Goal: Answer question/provide support: Share knowledge or assist other users

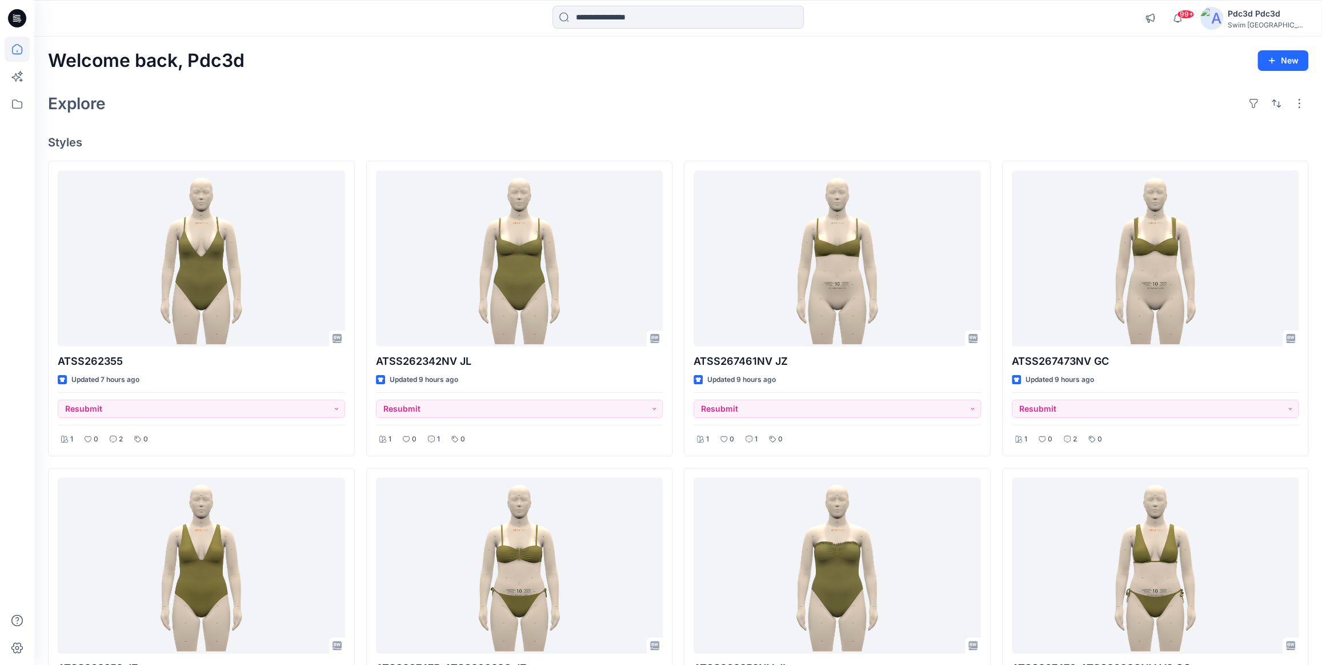
click at [383, 73] on div "Welcome back, Pdc3d New Explore Styles ATSS262355 Updated 7 hours ago Resubmit …" at bounding box center [678, 581] width 1288 height 1088
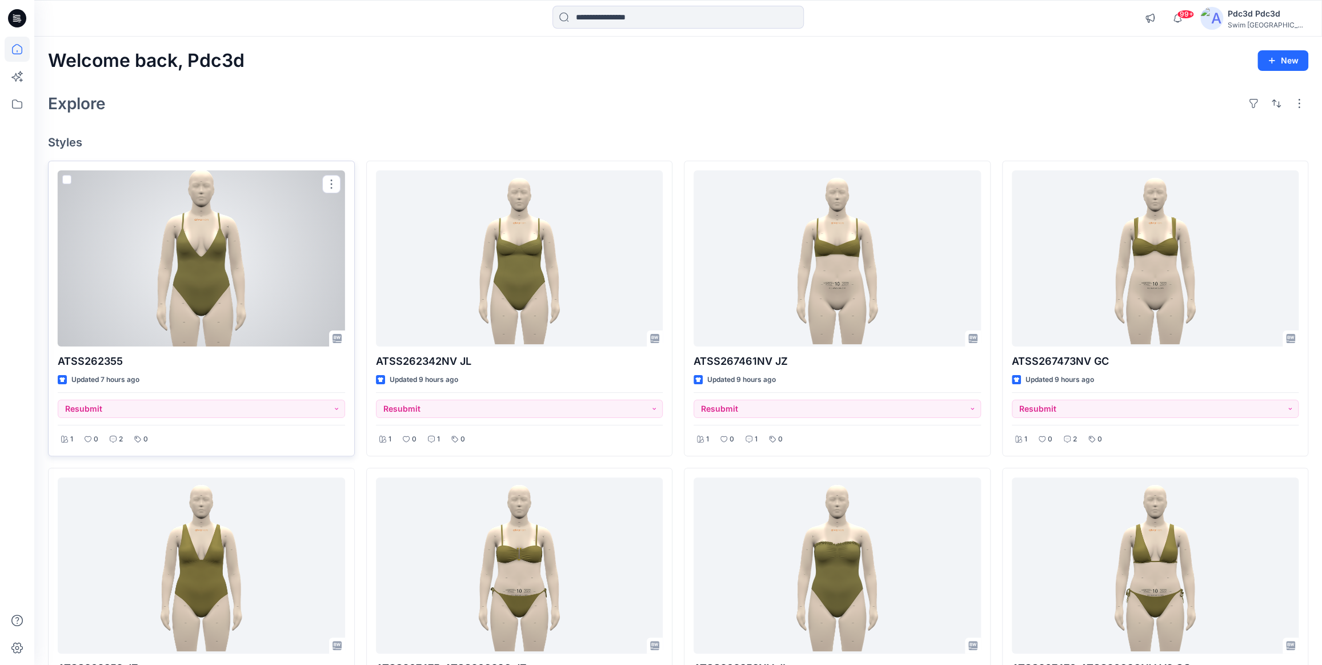
click at [249, 240] on div at bounding box center [201, 258] width 287 height 176
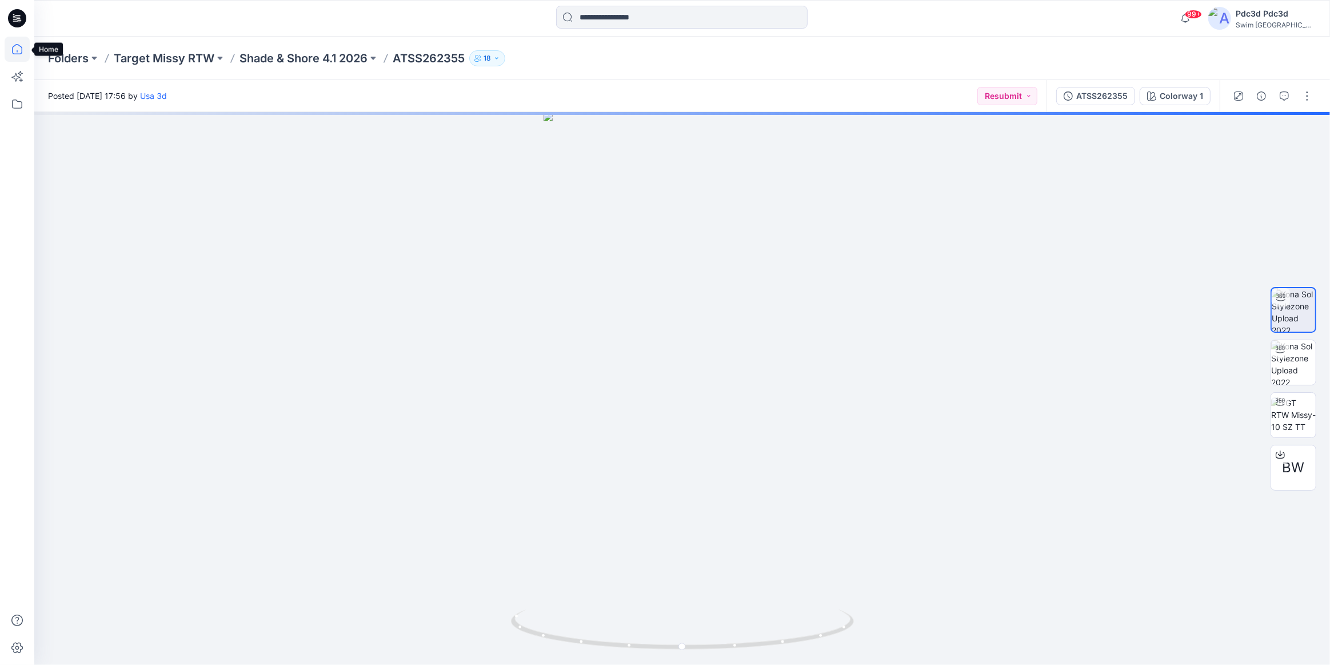
click at [17, 51] on icon at bounding box center [17, 51] width 1 height 2
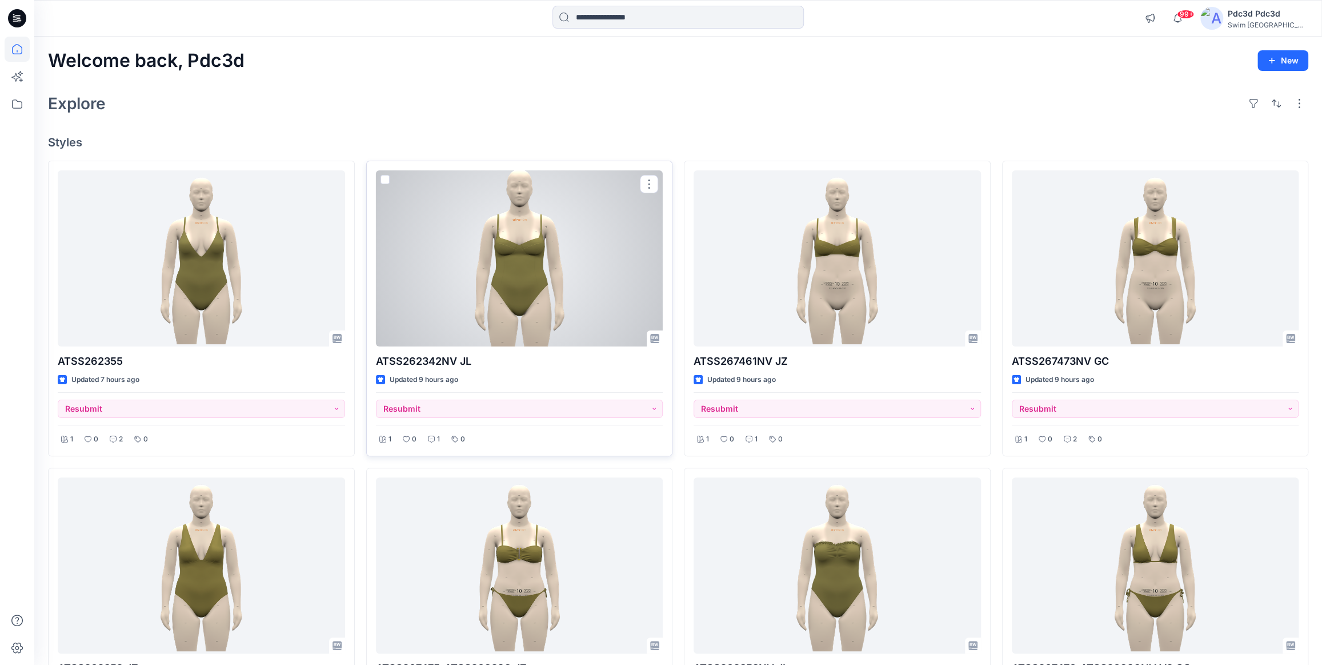
click at [481, 300] on div at bounding box center [519, 258] width 287 height 176
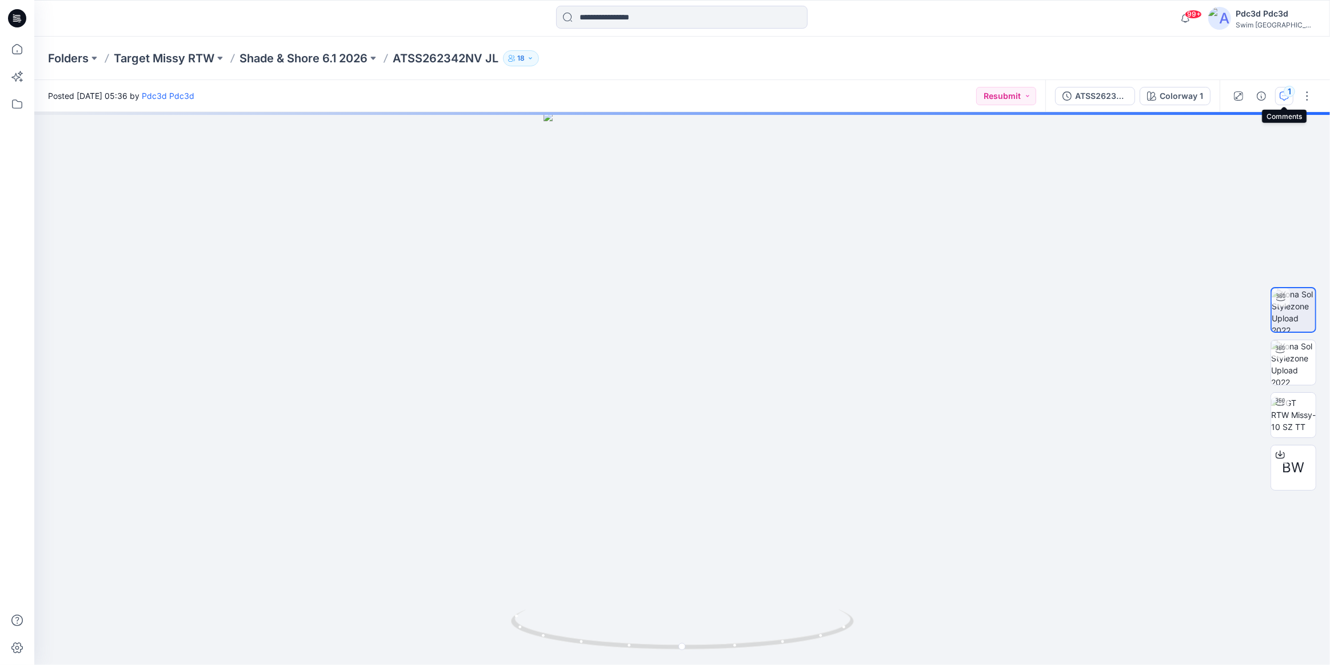
click at [1284, 98] on icon "button" at bounding box center [1283, 95] width 9 height 9
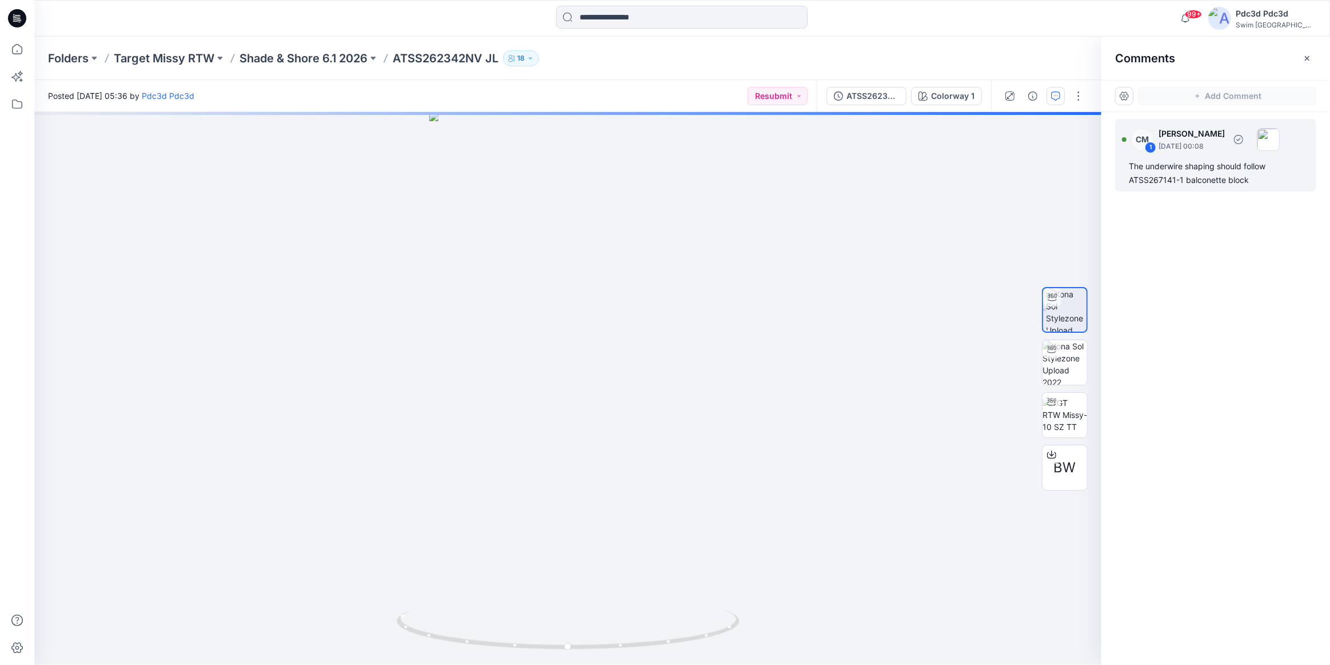
click at [1223, 176] on div "The underwire shaping should follow ATSS267141-1 balconette block" at bounding box center [1216, 172] width 174 height 27
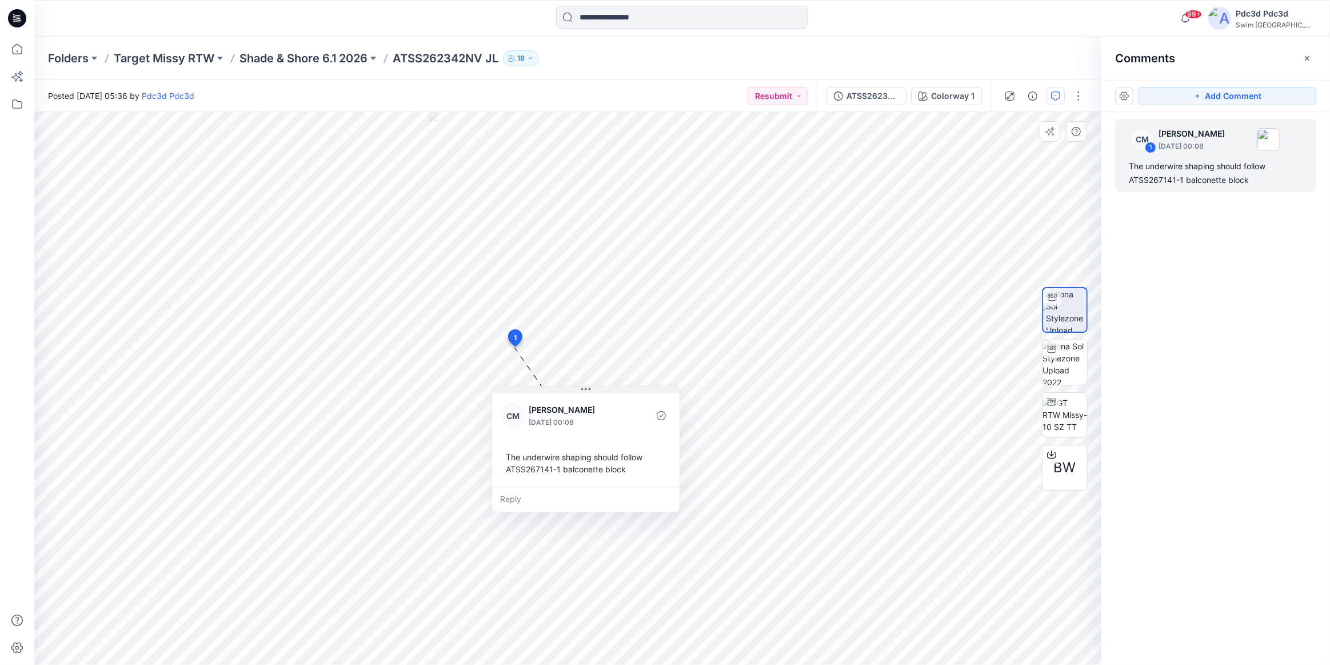
drag, startPoint x: 593, startPoint y: 356, endPoint x: 587, endPoint y: 390, distance: 34.2
click at [587, 390] on icon at bounding box center [585, 389] width 9 height 9
click at [300, 60] on p "Shade & Shore 6.1 2026" at bounding box center [303, 58] width 128 height 16
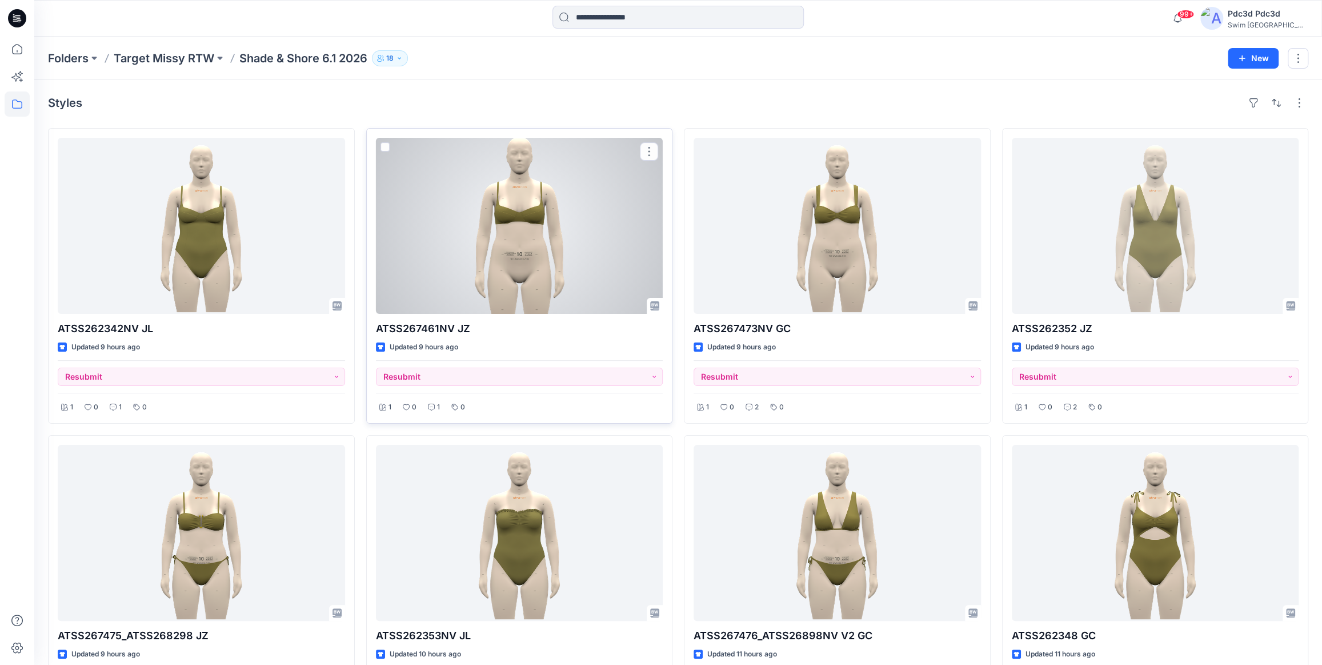
click at [475, 225] on div at bounding box center [519, 226] width 287 height 176
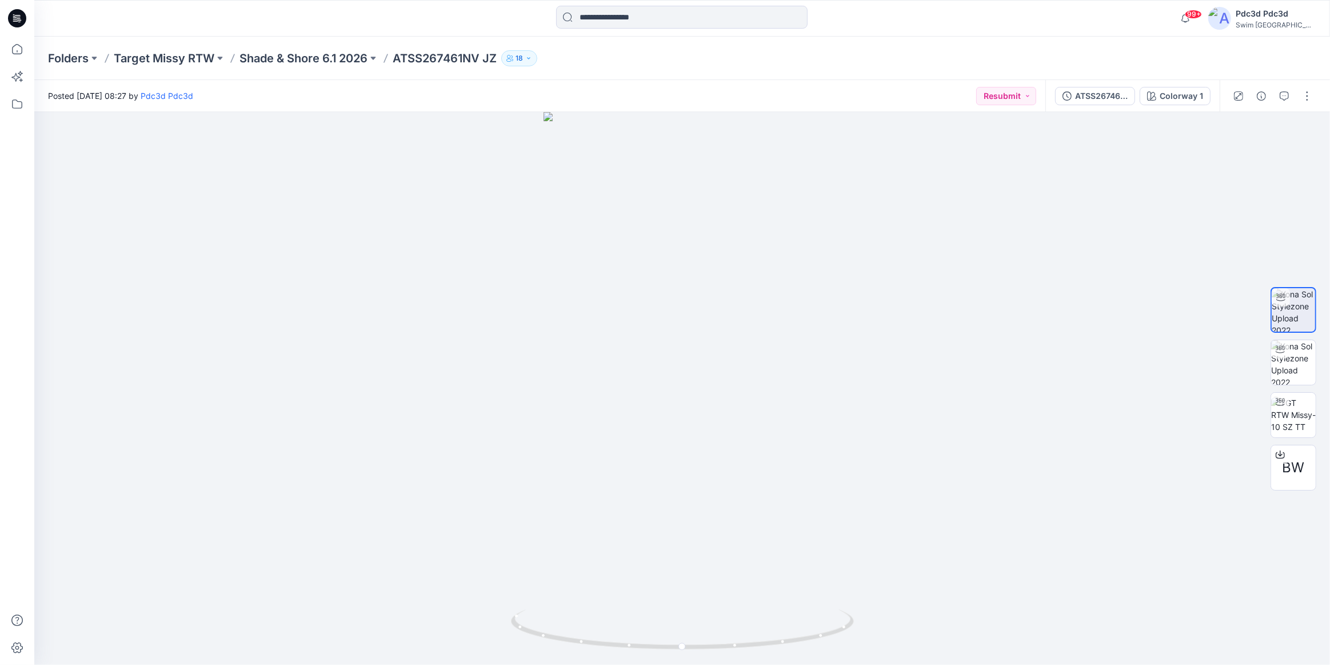
click at [1283, 105] on div at bounding box center [1272, 96] width 106 height 32
click at [1282, 96] on icon "button" at bounding box center [1283, 95] width 9 height 9
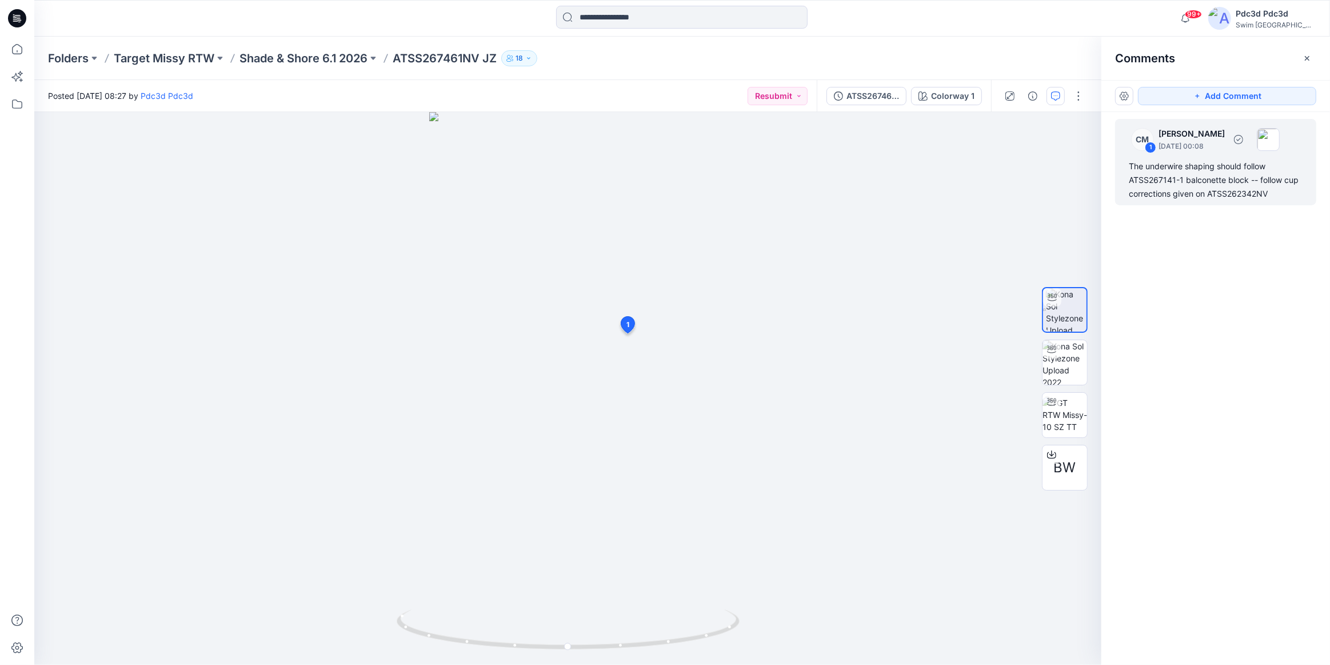
click at [1165, 181] on div "The underwire shaping should follow ATSS267141-1 balconette block -- follow cup…" at bounding box center [1216, 179] width 174 height 41
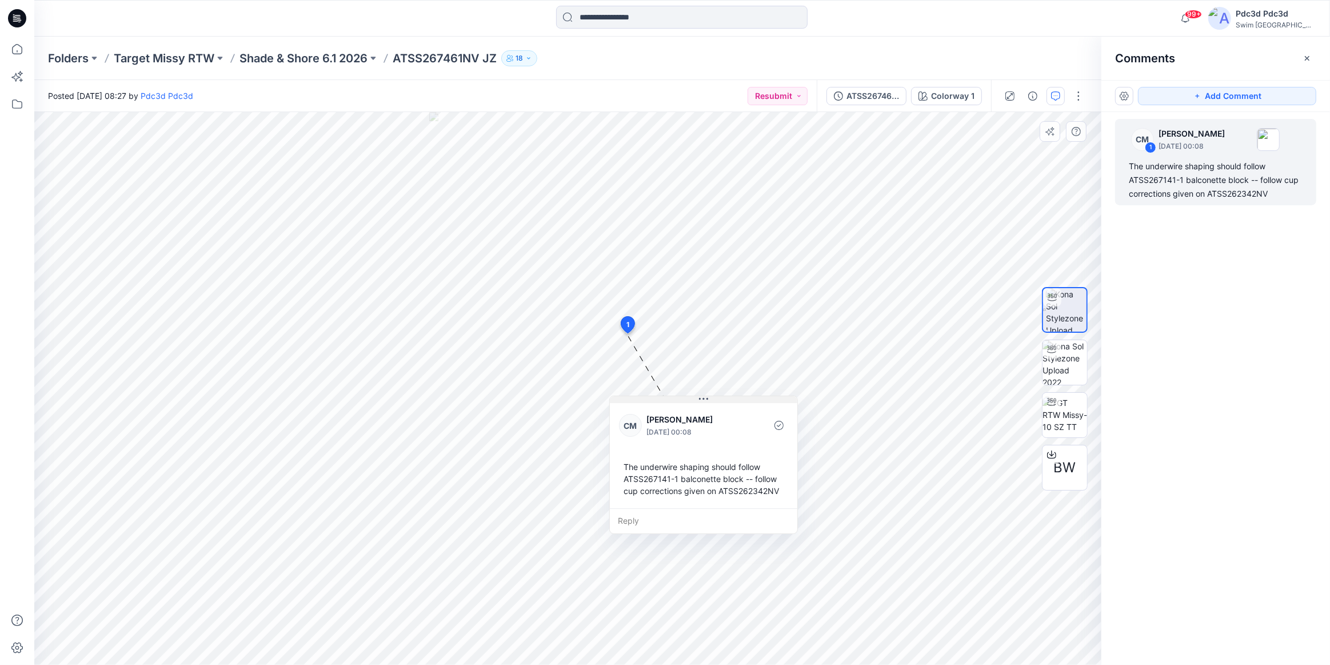
drag, startPoint x: 699, startPoint y: 343, endPoint x: 698, endPoint y: 400, distance: 56.6
click at [699, 400] on icon at bounding box center [703, 398] width 9 height 9
click at [623, 480] on div "The underwire shaping should follow ATSS267141-1 balconette block -- follow cup…" at bounding box center [703, 478] width 169 height 45
drag, startPoint x: 623, startPoint y: 480, endPoint x: 674, endPoint y: 478, distance: 51.5
click at [674, 478] on div "The underwire shaping should follow ATSS267141-1 balconette block -- follow cup…" at bounding box center [703, 478] width 169 height 45
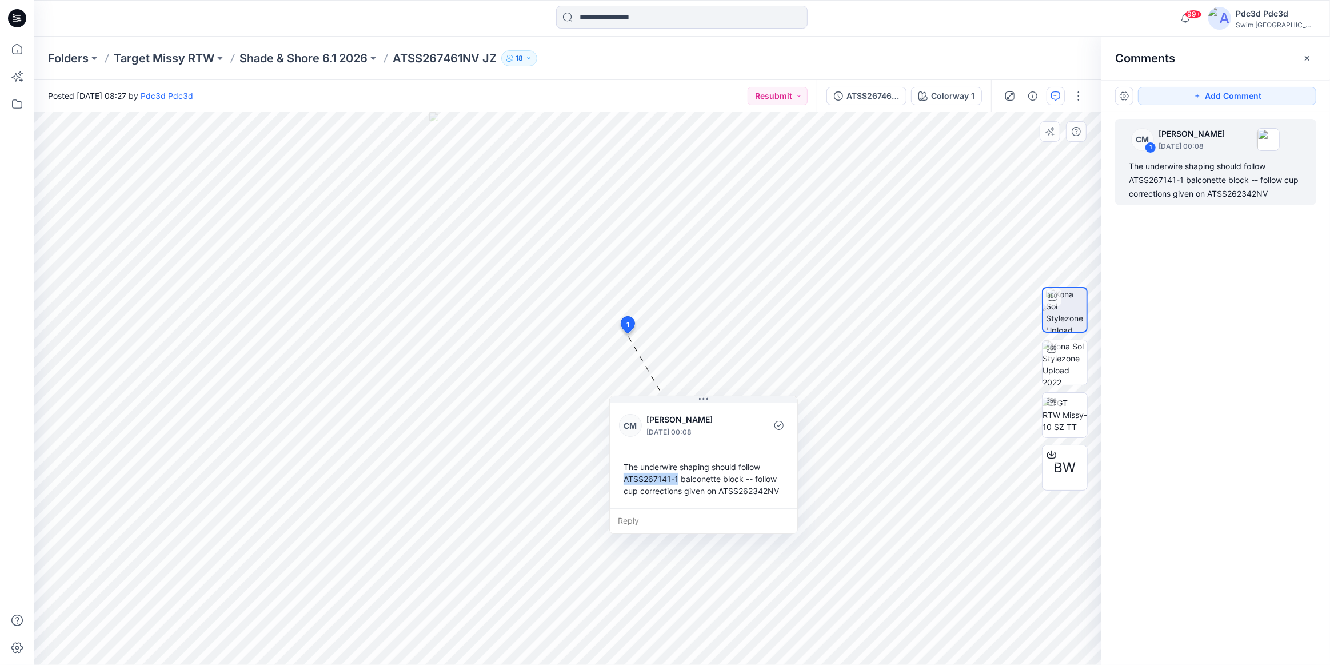
copy div "ATSS267141-1"
click at [721, 492] on div "The underwire shaping should follow ATSS267141-1 balconette block -- follow cup…" at bounding box center [703, 478] width 169 height 45
drag, startPoint x: 721, startPoint y: 492, endPoint x: 775, endPoint y: 492, distance: 54.3
click at [775, 492] on div "The underwire shaping should follow ATSS267141-1 balconette block -- follow cup…" at bounding box center [703, 478] width 169 height 45
copy div "ATSS262342NV"
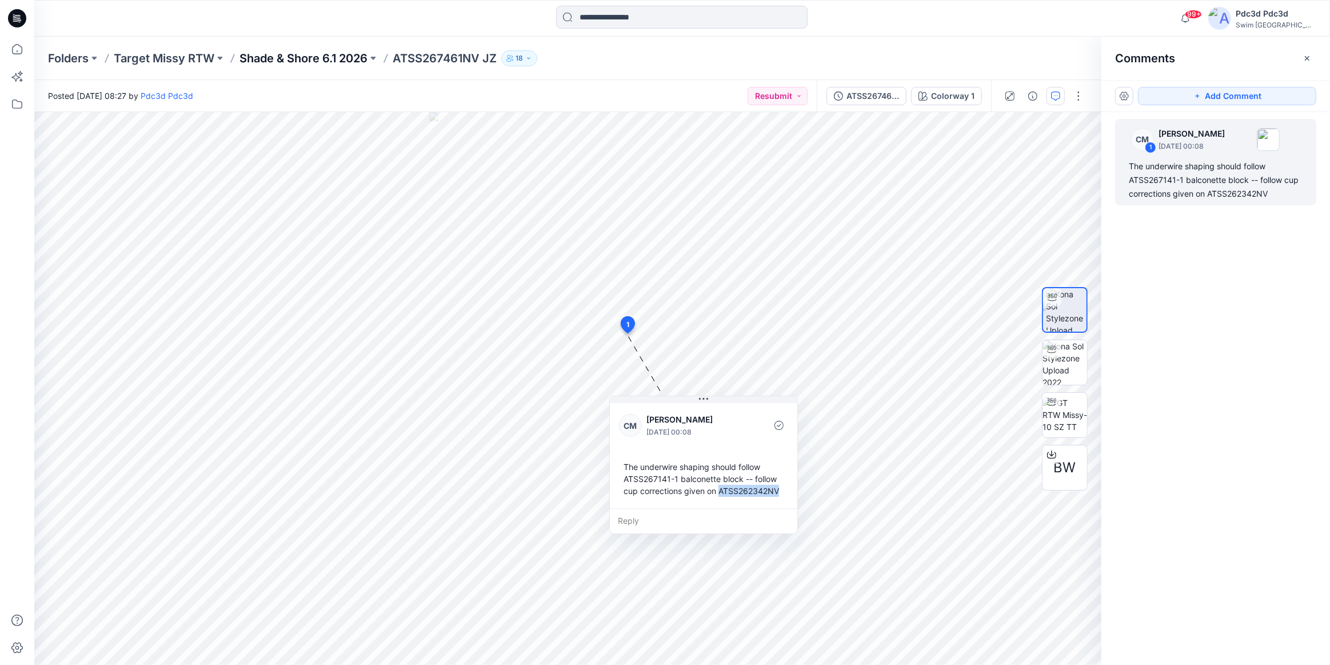
click at [303, 63] on p "Shade & Shore 6.1 2026" at bounding box center [303, 58] width 128 height 16
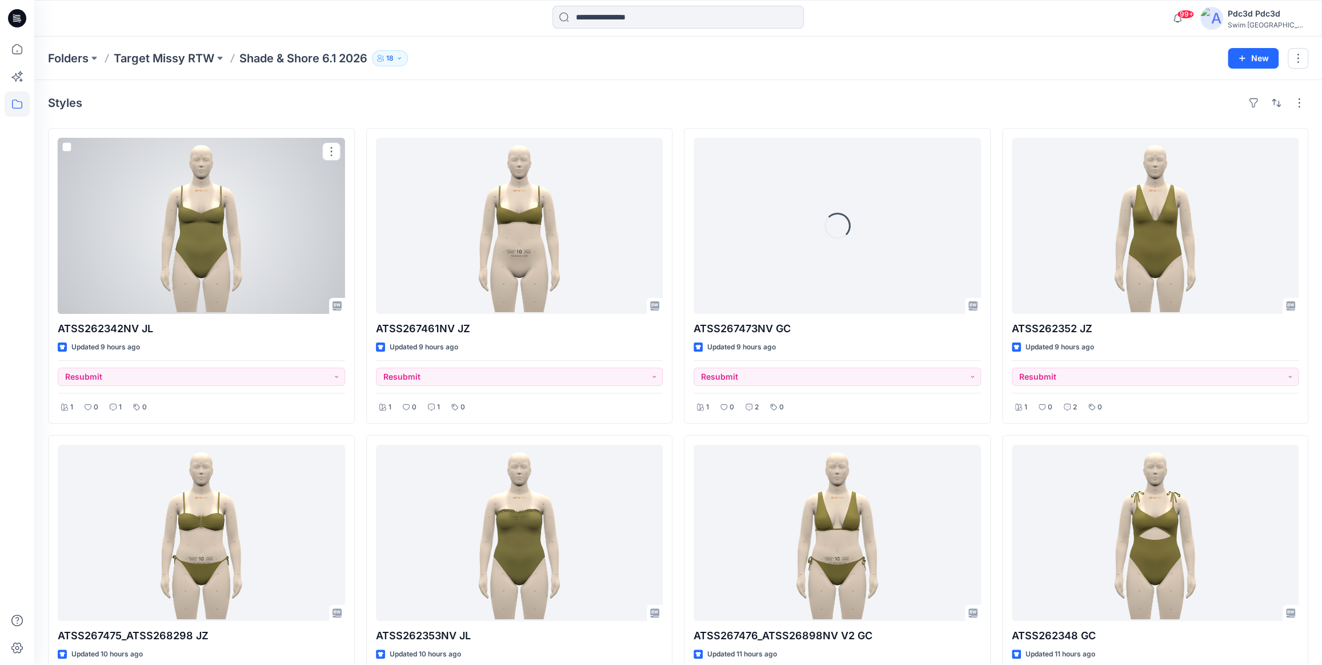
click at [186, 253] on div at bounding box center [201, 226] width 287 height 176
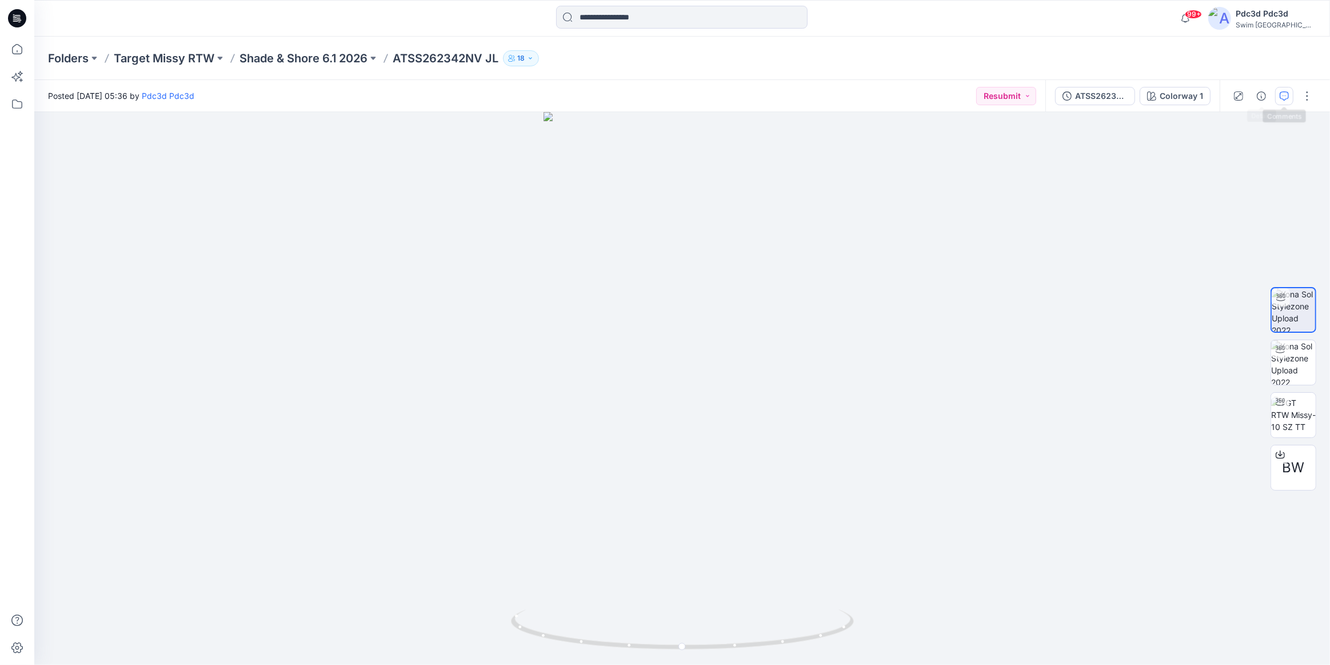
click at [1278, 97] on button "button" at bounding box center [1284, 96] width 18 height 18
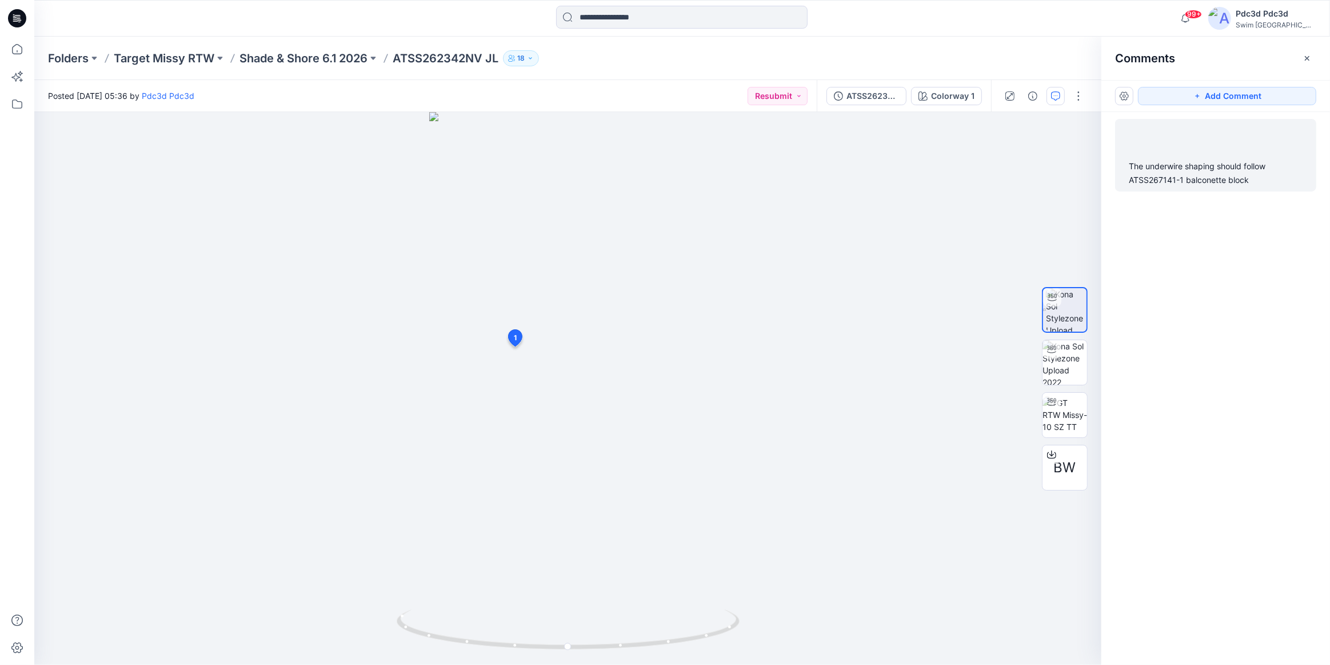
click at [1177, 175] on div "The underwire shaping should follow ATSS267141-1 balconette block" at bounding box center [1216, 172] width 174 height 27
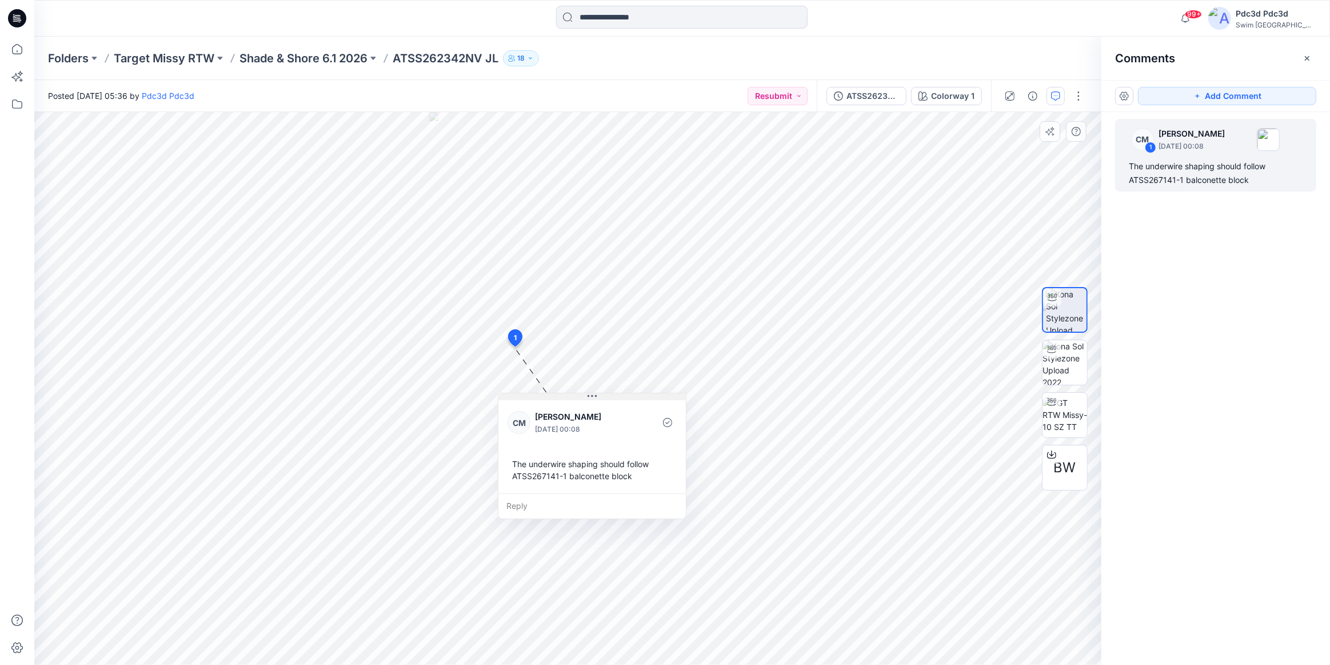
drag, startPoint x: 591, startPoint y: 353, endPoint x: 591, endPoint y: 394, distance: 40.6
click at [591, 394] on icon at bounding box center [591, 395] width 9 height 9
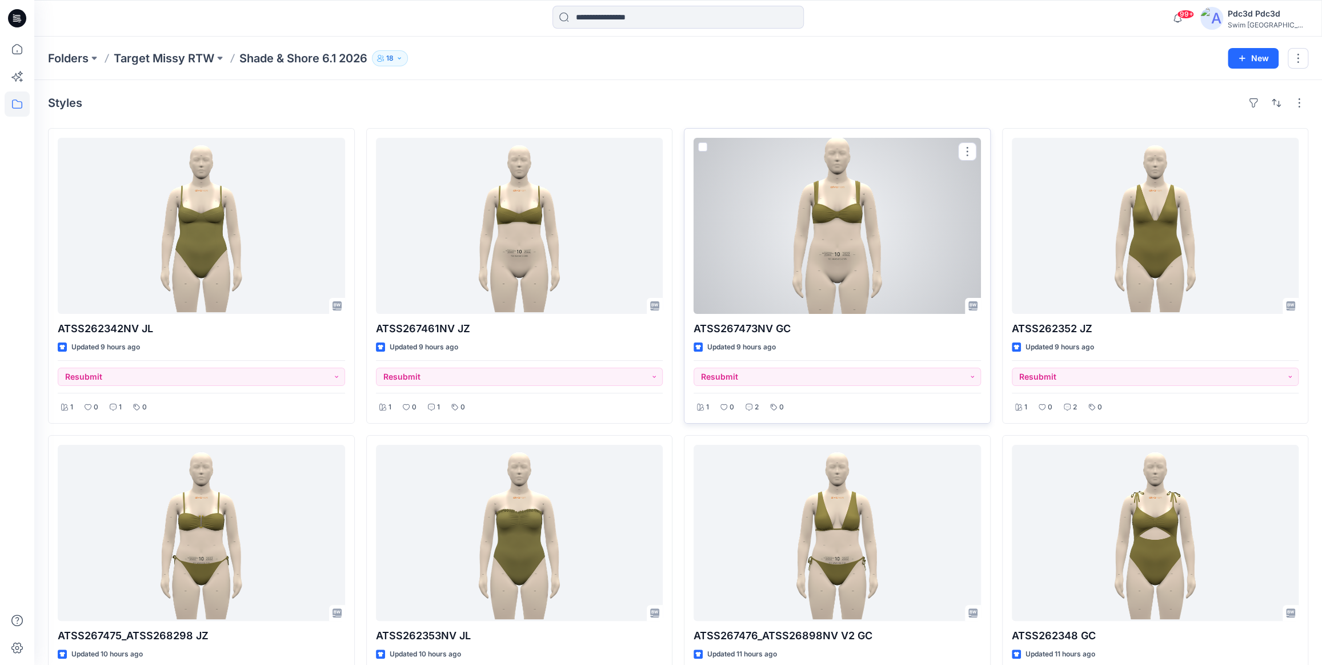
click at [786, 216] on div at bounding box center [837, 226] width 287 height 176
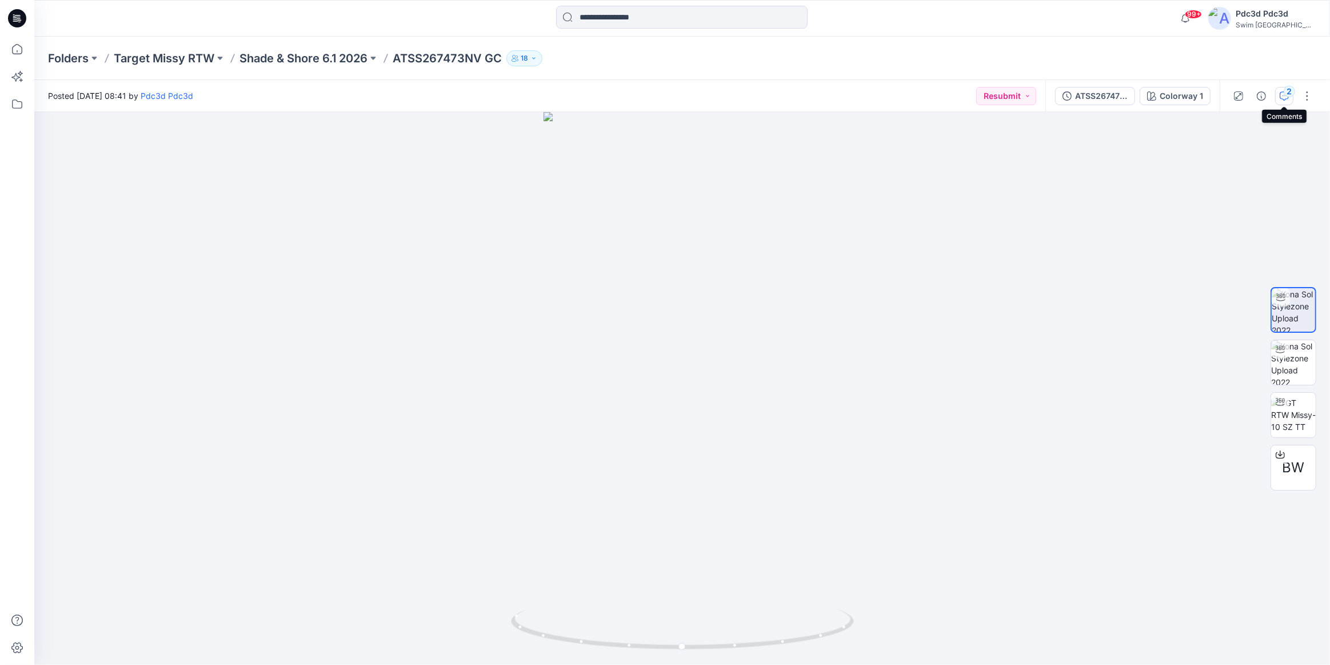
click at [1287, 95] on div "2" at bounding box center [1288, 91] width 11 height 11
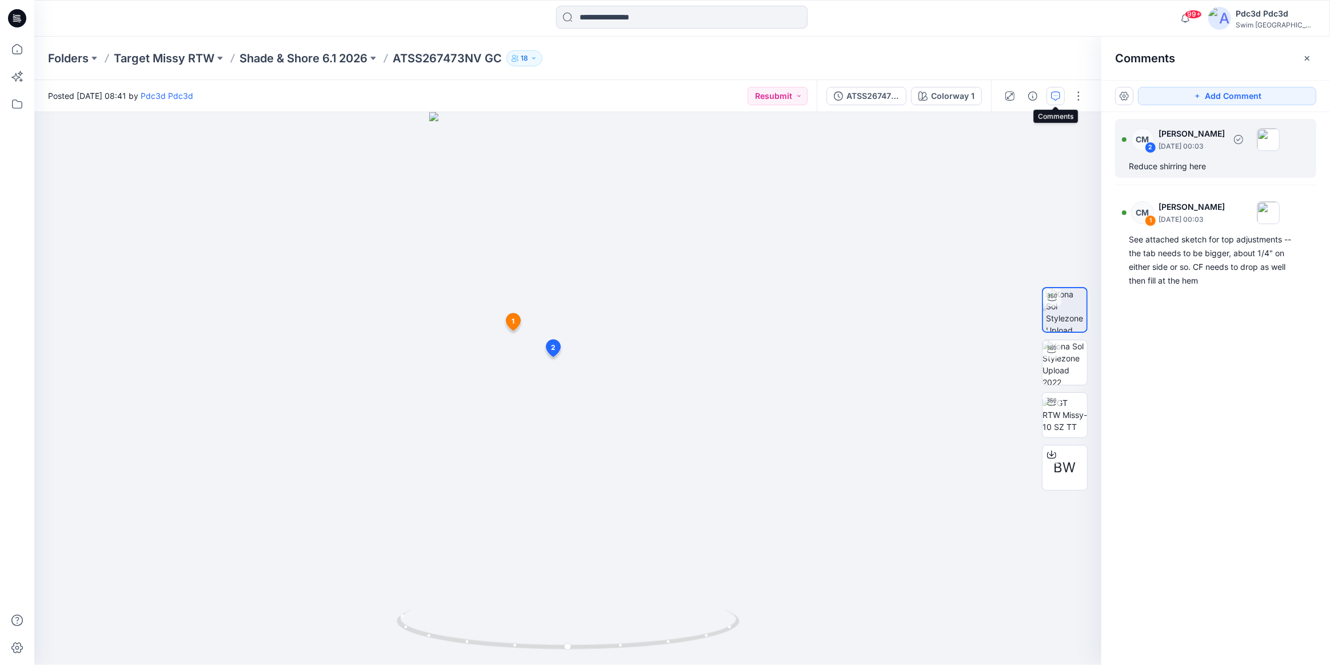
click at [1184, 159] on div "Reduce shirring here" at bounding box center [1216, 166] width 174 height 14
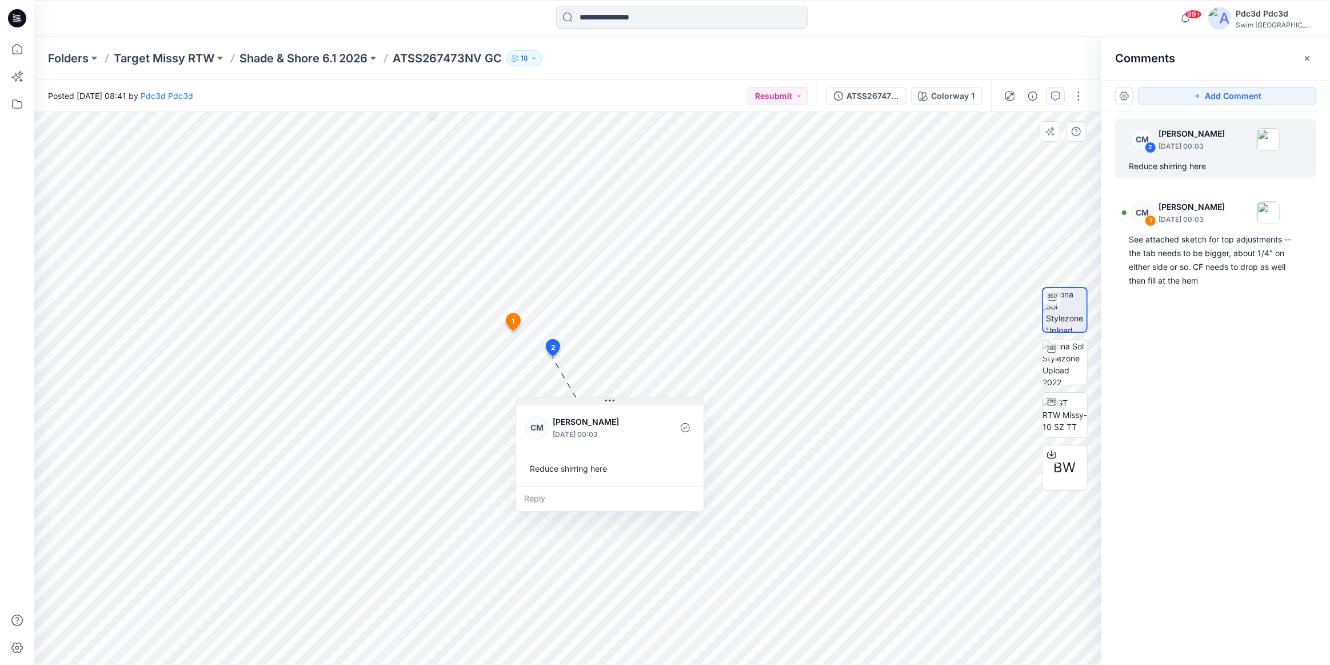
drag, startPoint x: 627, startPoint y: 367, endPoint x: 607, endPoint y: 403, distance: 40.4
click at [607, 403] on icon at bounding box center [609, 400] width 9 height 9
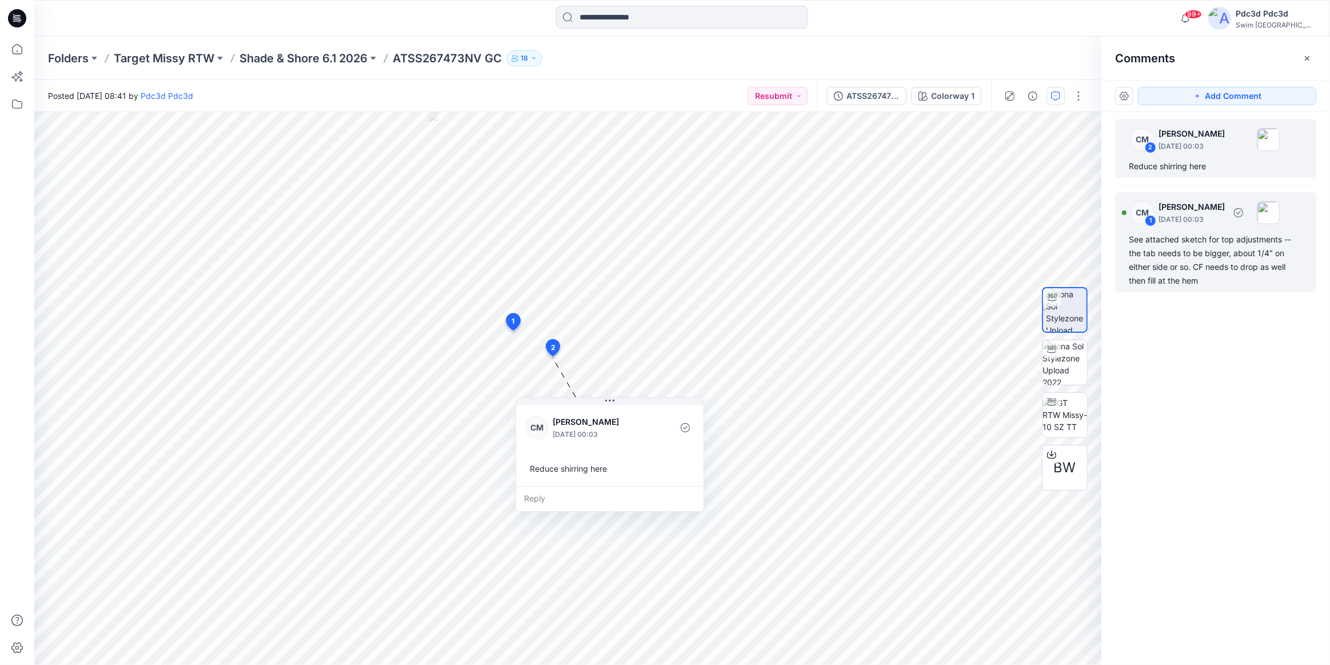
click at [1176, 254] on div "See attached sketch for top adjustments -- the tab needs to be bigger, about 1/…" at bounding box center [1216, 260] width 174 height 55
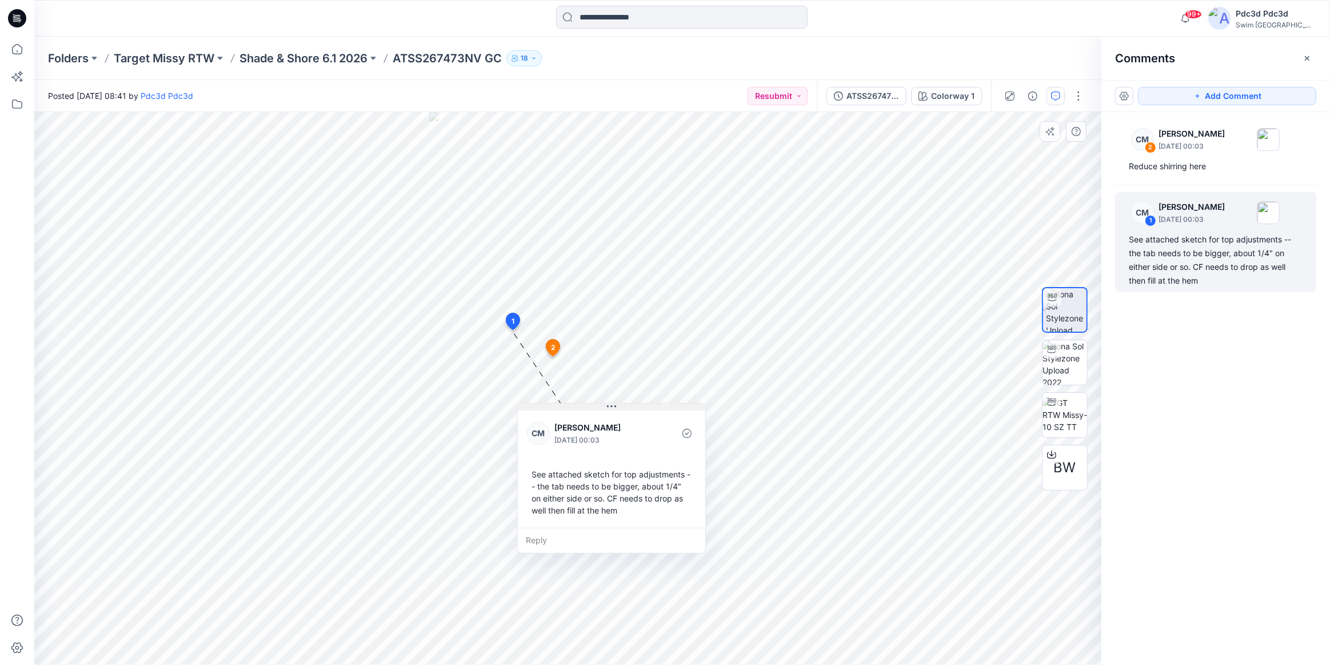
drag, startPoint x: 589, startPoint y: 338, endPoint x: 611, endPoint y: 406, distance: 71.0
click at [611, 406] on icon at bounding box center [612, 407] width 2 height 2
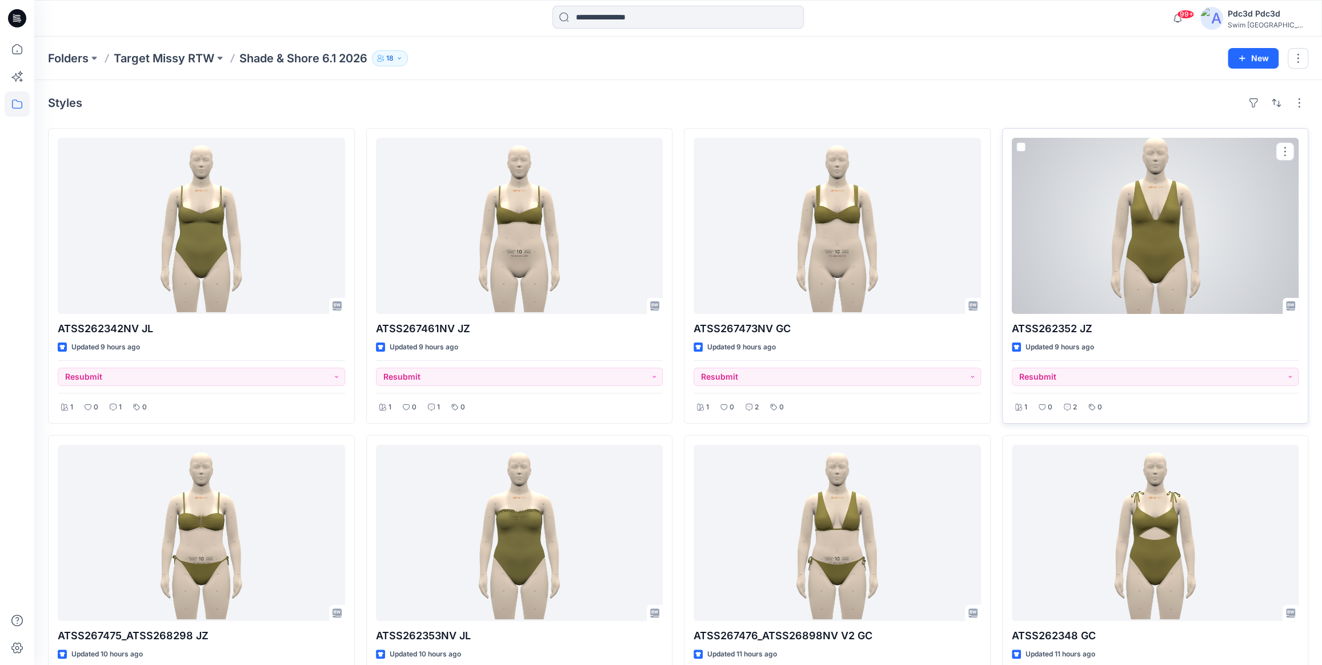
click at [1200, 240] on div at bounding box center [1155, 226] width 287 height 176
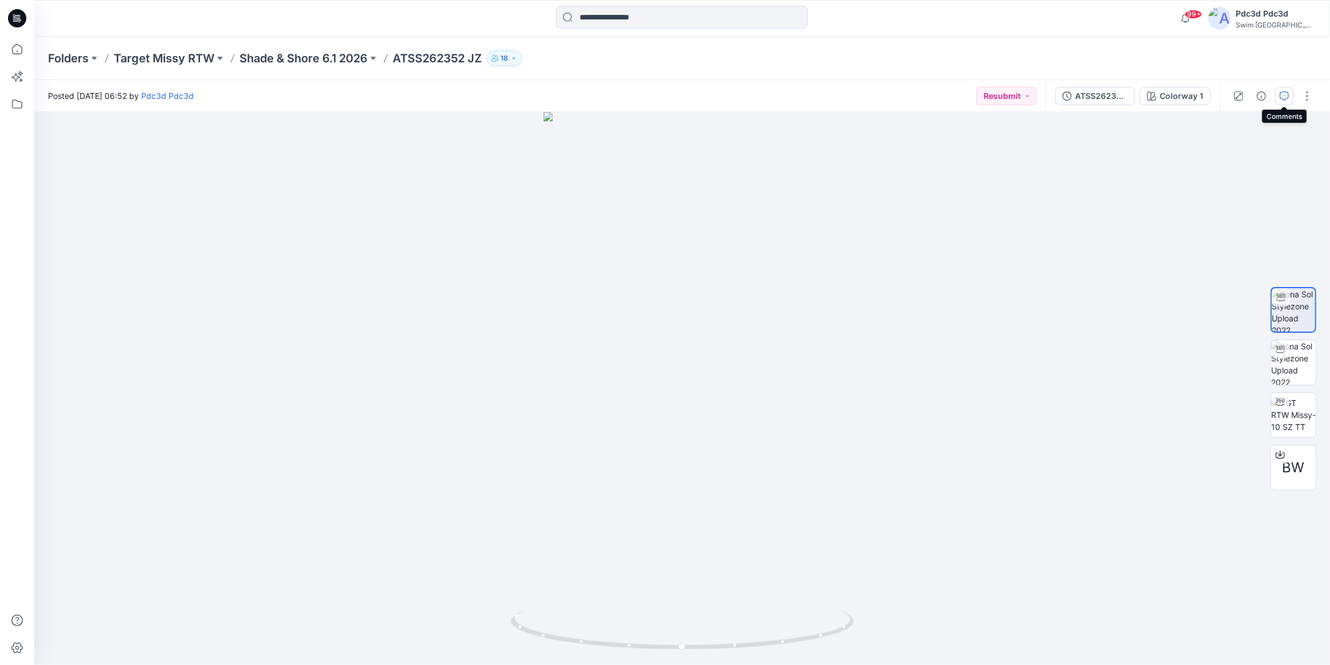
click at [1282, 97] on icon "button" at bounding box center [1283, 95] width 9 height 9
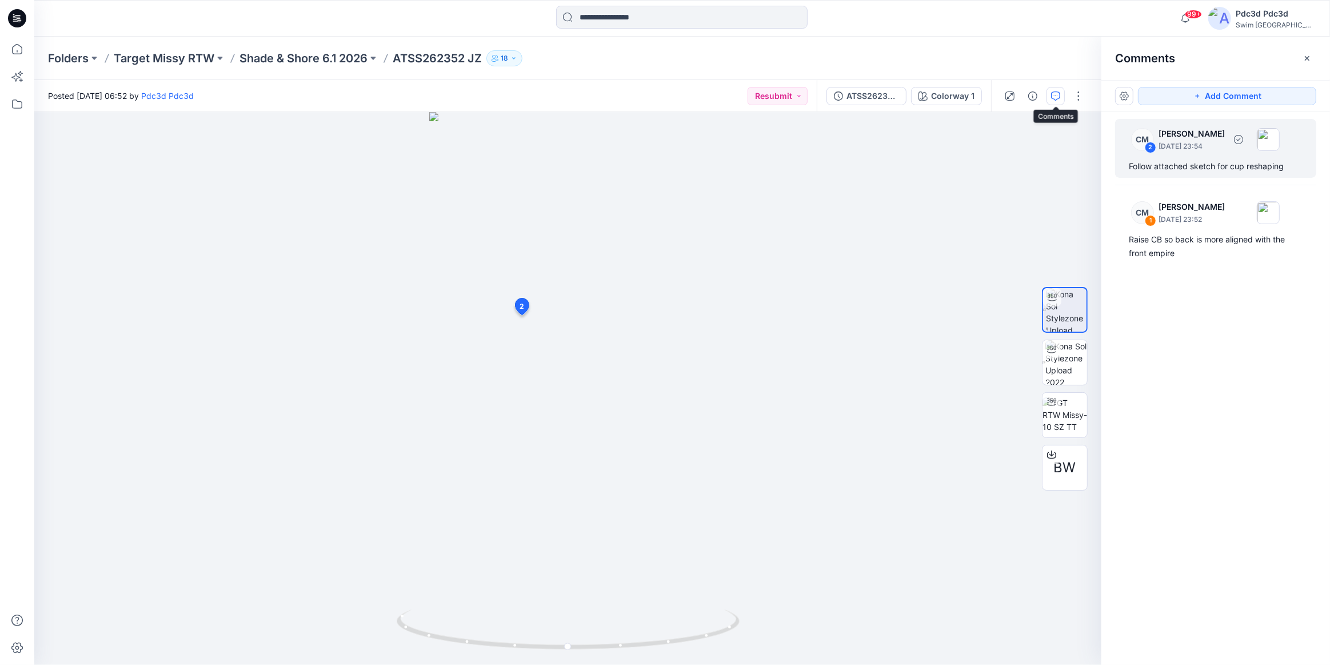
click at [1189, 175] on div "CM 2 [PERSON_NAME] [DATE] 23:54 Follow attached sketch for cup reshaping" at bounding box center [1215, 148] width 201 height 59
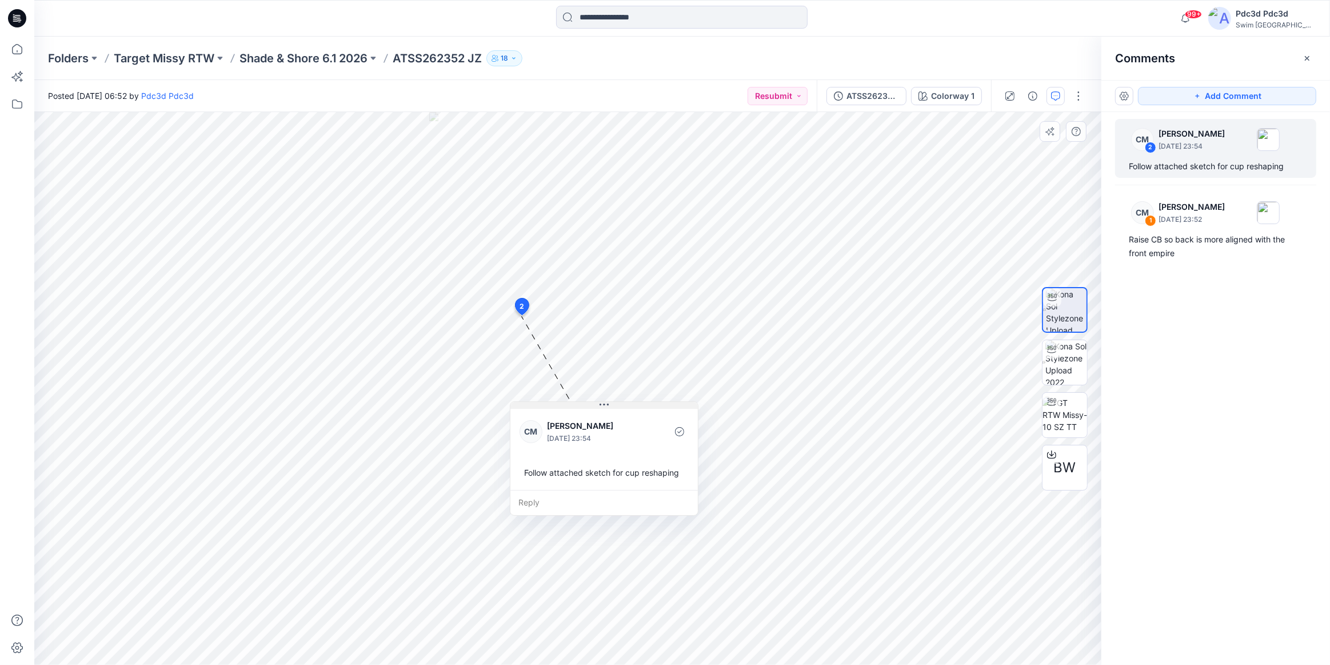
drag, startPoint x: 600, startPoint y: 326, endPoint x: 606, endPoint y: 406, distance: 80.8
click at [606, 406] on icon at bounding box center [603, 404] width 9 height 9
click at [1198, 255] on div "Raise CB so back is more aligned with the front empire" at bounding box center [1216, 246] width 174 height 27
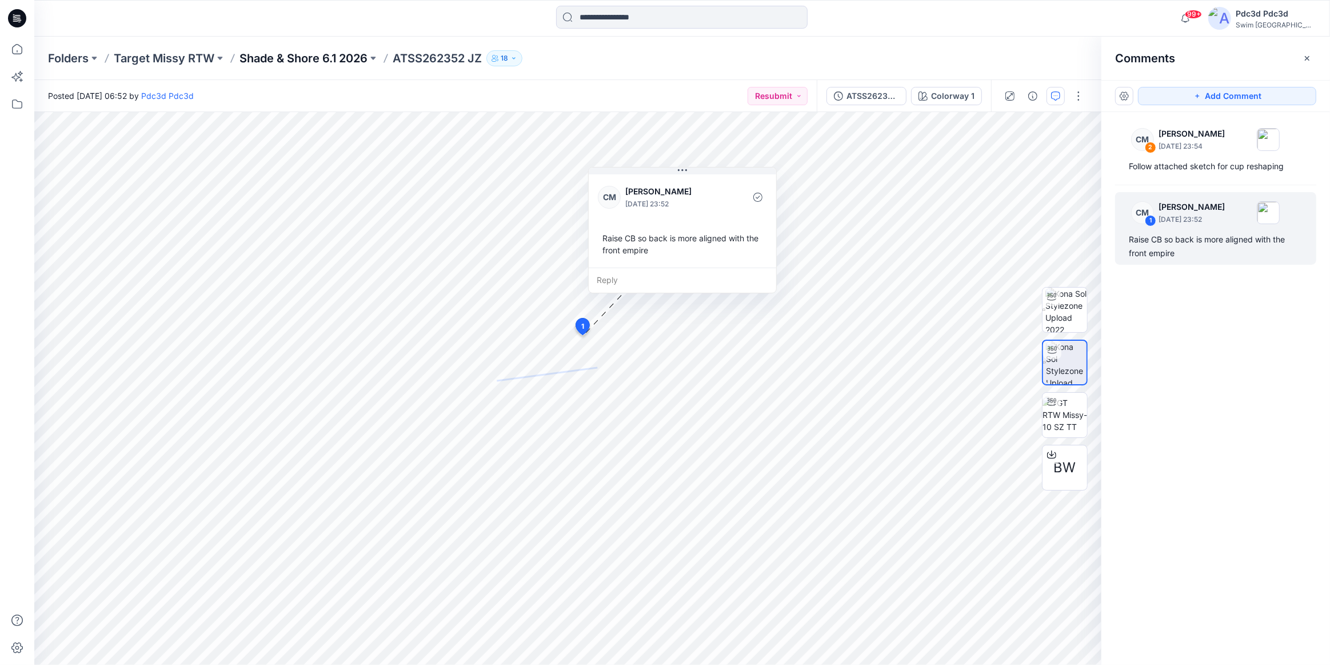
click at [310, 60] on p "Shade & Shore 6.1 2026" at bounding box center [303, 58] width 128 height 16
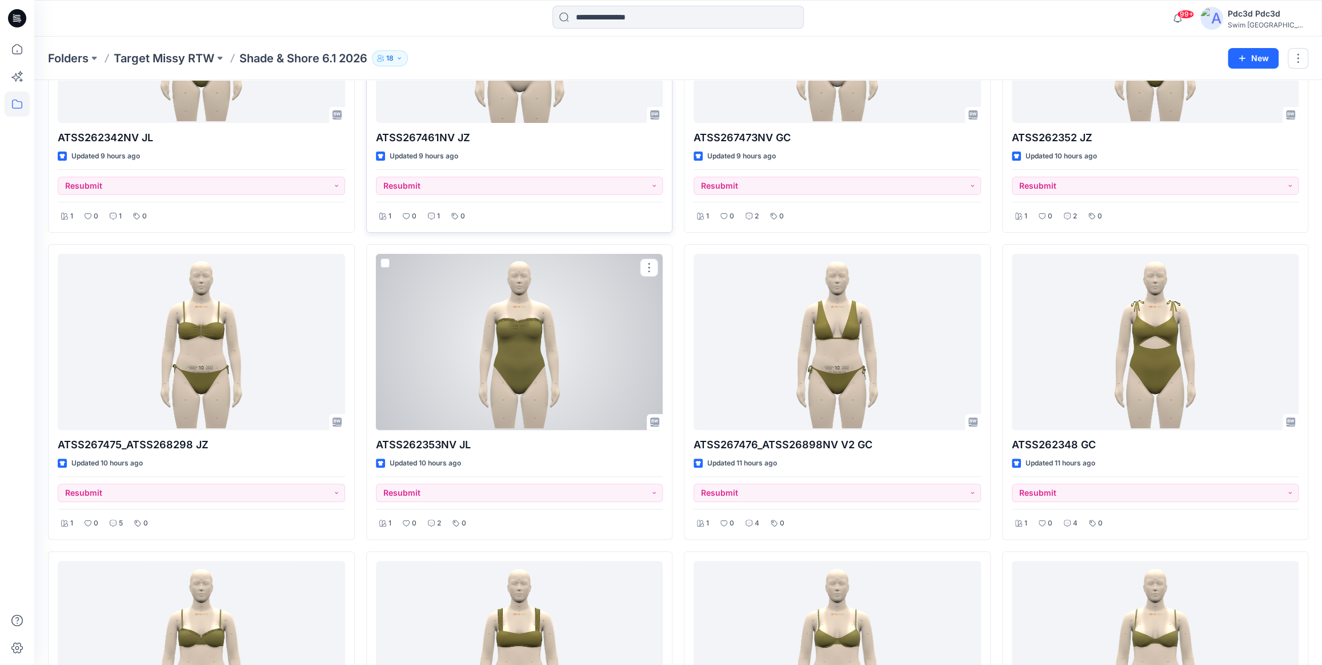
scroll to position [207, 0]
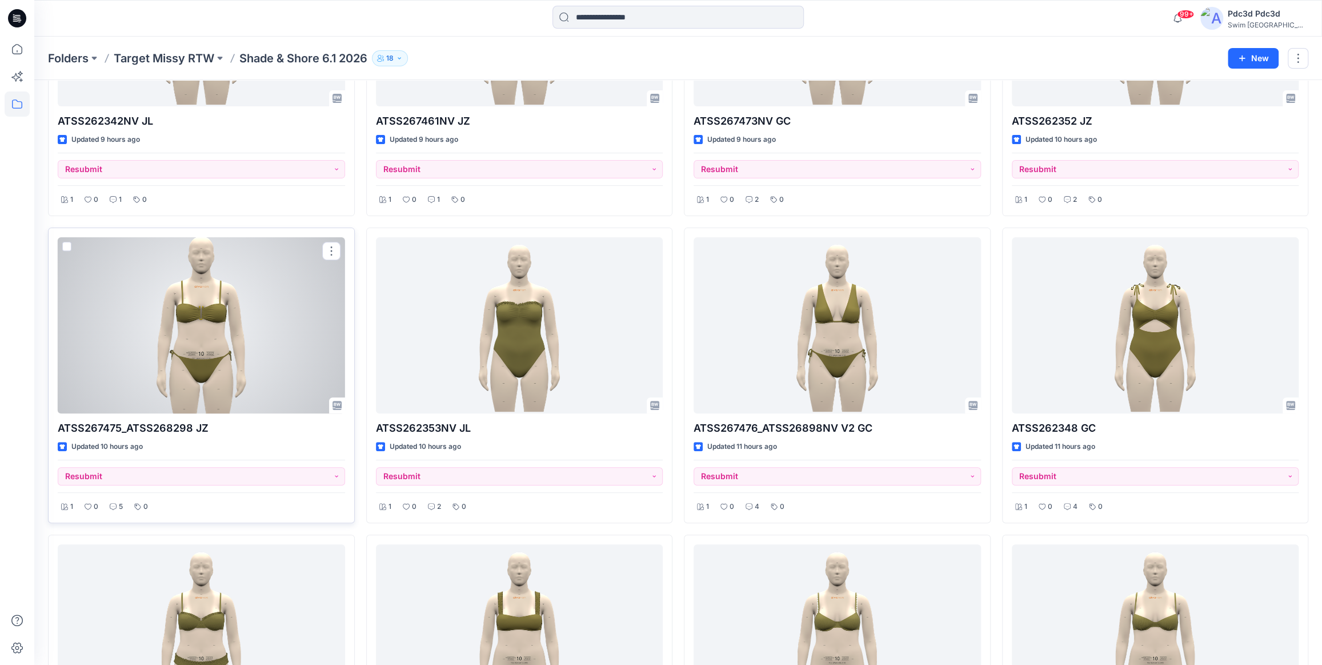
click at [212, 329] on div at bounding box center [201, 325] width 287 height 176
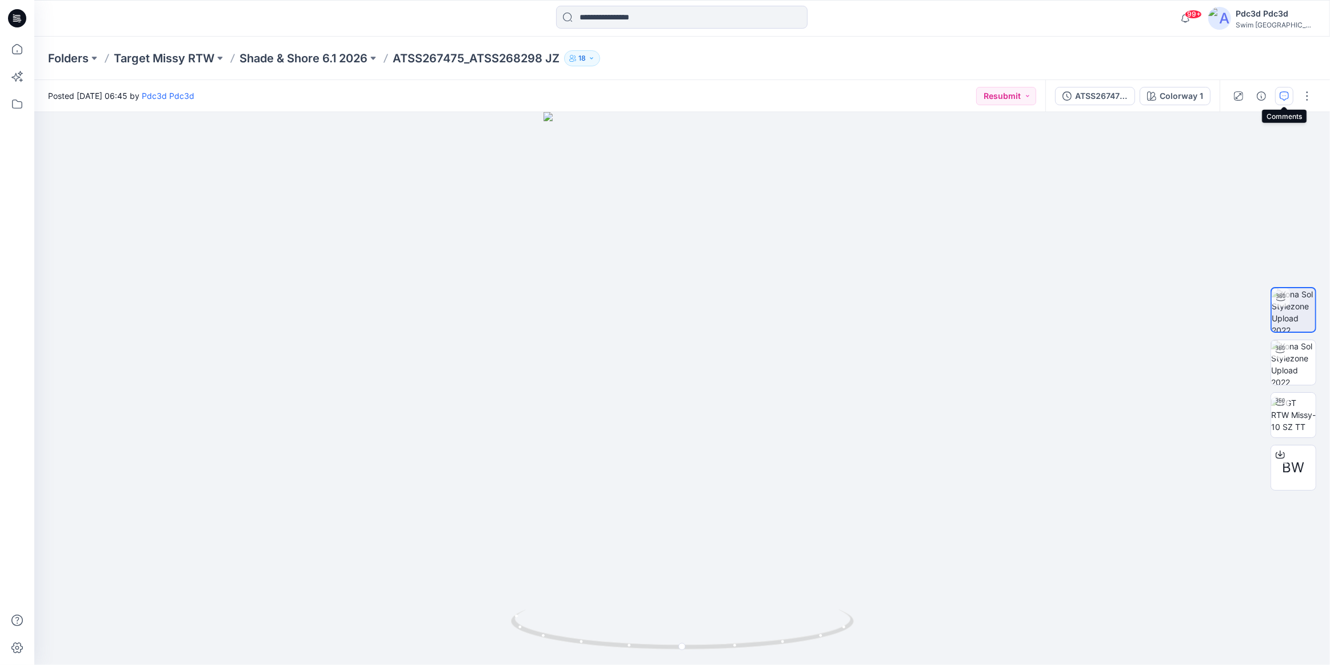
click at [1286, 98] on icon "button" at bounding box center [1283, 95] width 9 height 9
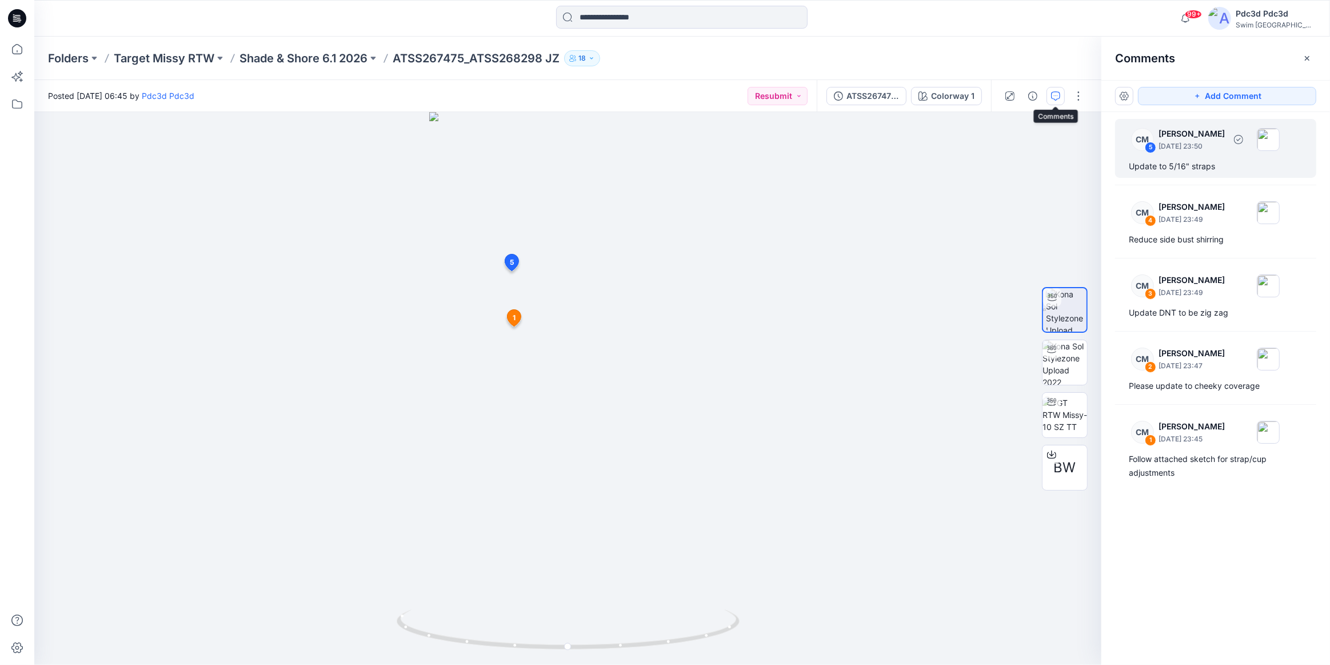
click at [1178, 162] on div "Update to 5/16" straps" at bounding box center [1216, 166] width 174 height 14
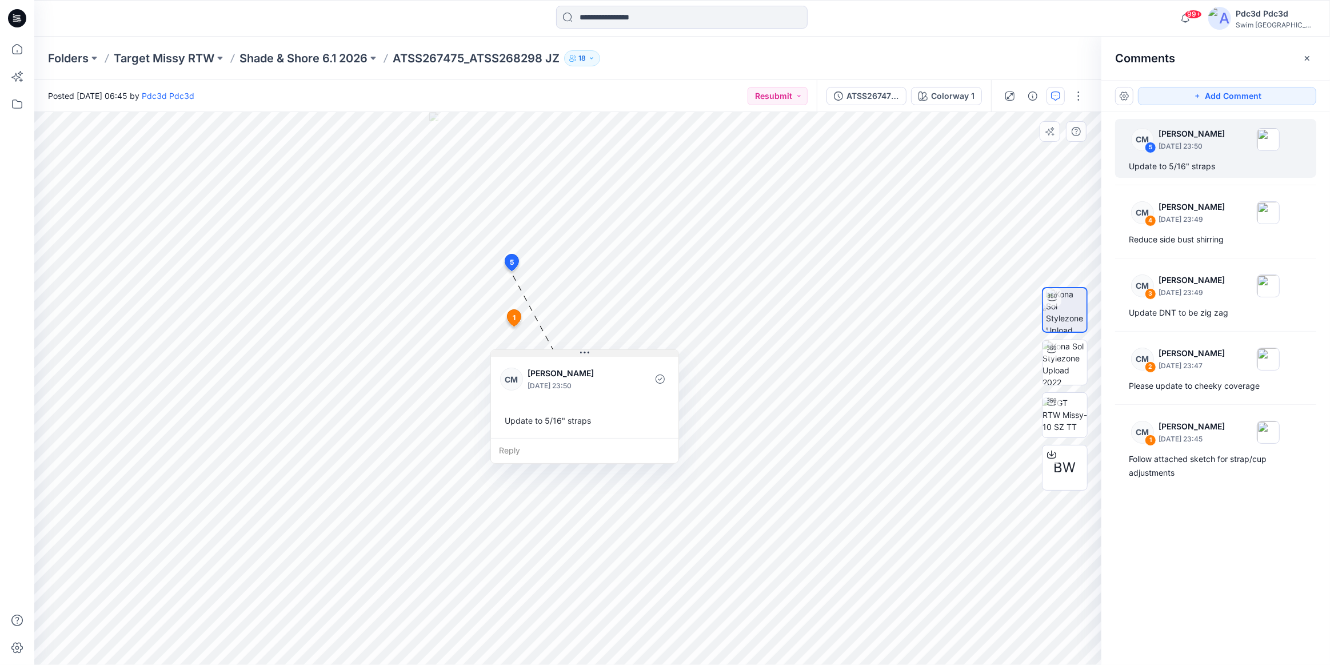
drag, startPoint x: 584, startPoint y: 279, endPoint x: 581, endPoint y: 351, distance: 72.7
click at [581, 351] on icon at bounding box center [581, 352] width 2 height 2
click at [1192, 245] on div "Reduce side bust shirring" at bounding box center [1216, 240] width 174 height 14
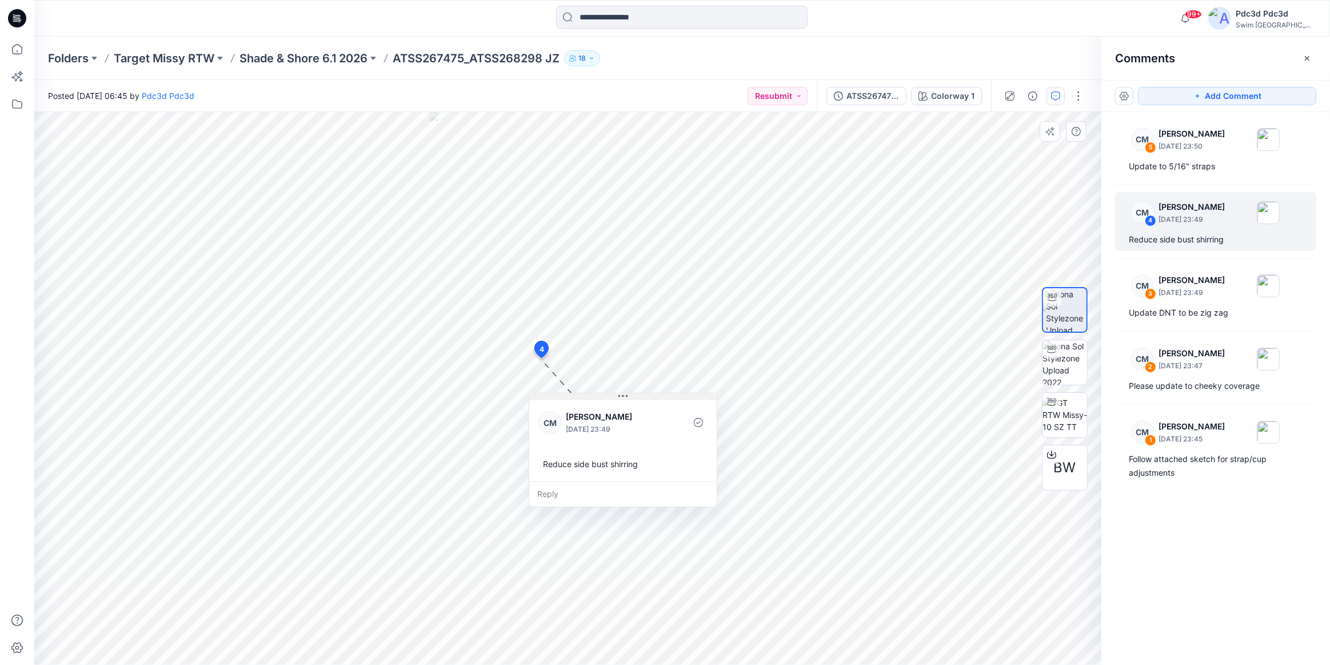
drag, startPoint x: 615, startPoint y: 383, endPoint x: 621, endPoint y: 397, distance: 14.6
click at [621, 397] on icon at bounding box center [622, 395] width 9 height 9
click at [1213, 304] on div "CM 3 [PERSON_NAME] [DATE] 23:49 Update DNT to be zig zag" at bounding box center [1215, 294] width 201 height 59
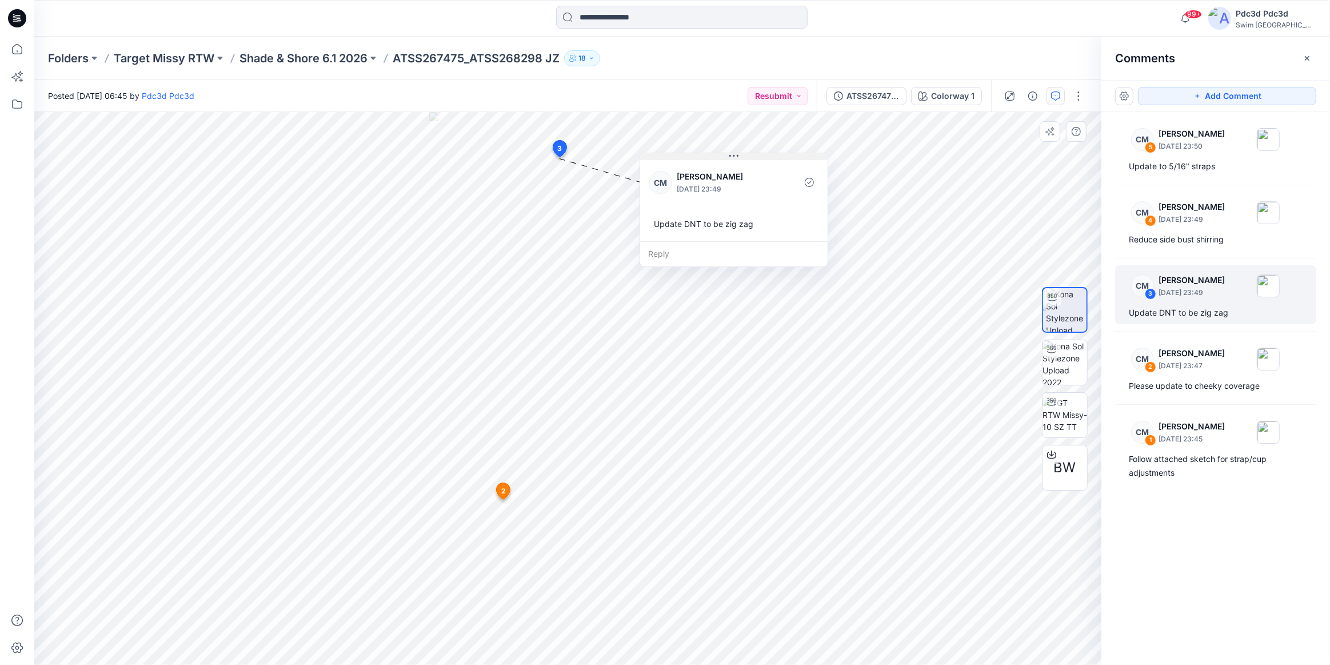
drag, startPoint x: 634, startPoint y: 165, endPoint x: 731, endPoint y: 155, distance: 97.7
click at [731, 155] on icon at bounding box center [733, 155] width 9 height 9
click at [1183, 379] on div "Please update to cheeky coverage" at bounding box center [1216, 386] width 174 height 14
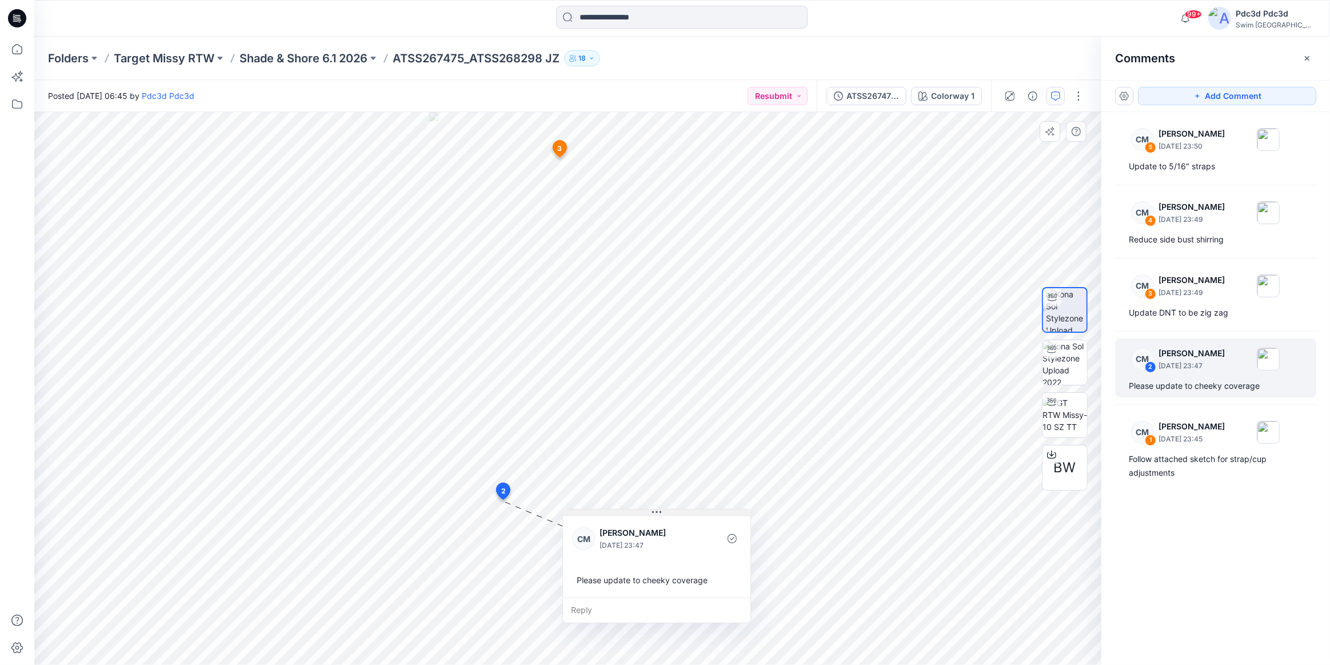
drag, startPoint x: 575, startPoint y: 511, endPoint x: 653, endPoint y: 514, distance: 77.2
click at [653, 514] on icon at bounding box center [656, 511] width 9 height 9
click at [1168, 474] on div "Follow attached sketch for strap/cup adjustments" at bounding box center [1216, 465] width 174 height 27
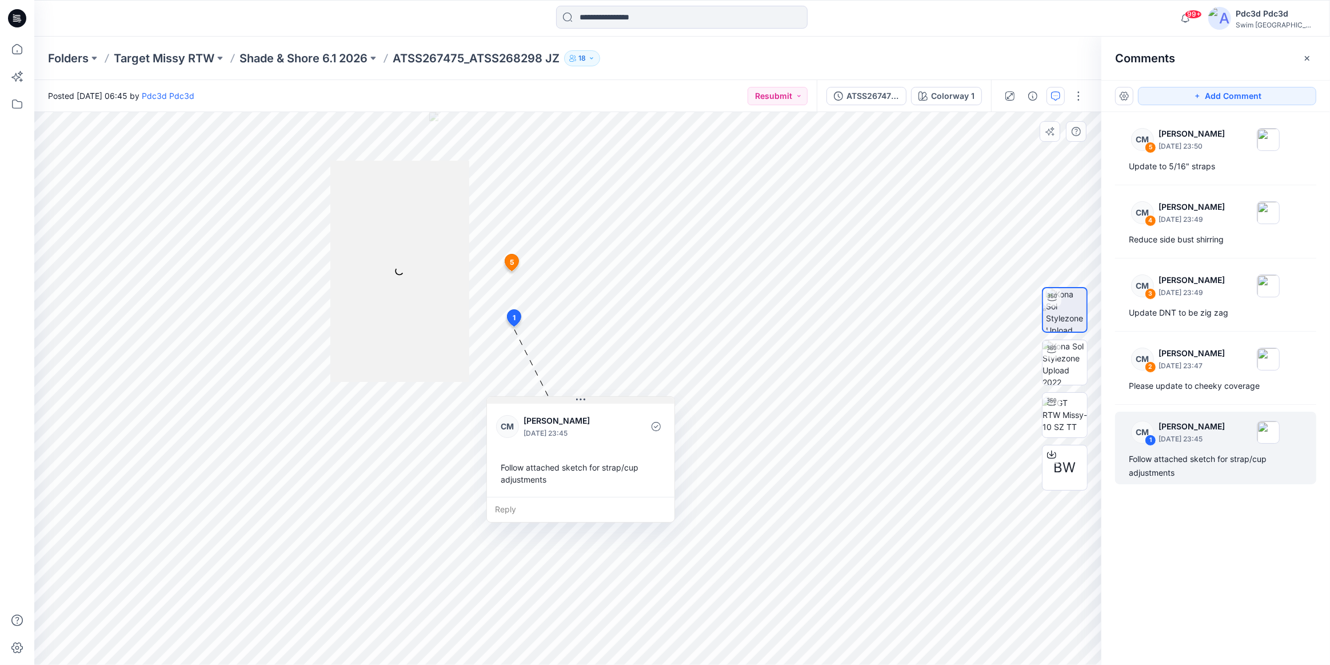
drag, startPoint x: 589, startPoint y: 338, endPoint x: 579, endPoint y: 402, distance: 64.7
click at [579, 402] on icon at bounding box center [580, 399] width 9 height 9
click at [269, 55] on p "Shade & Shore 6.1 2026" at bounding box center [303, 58] width 128 height 16
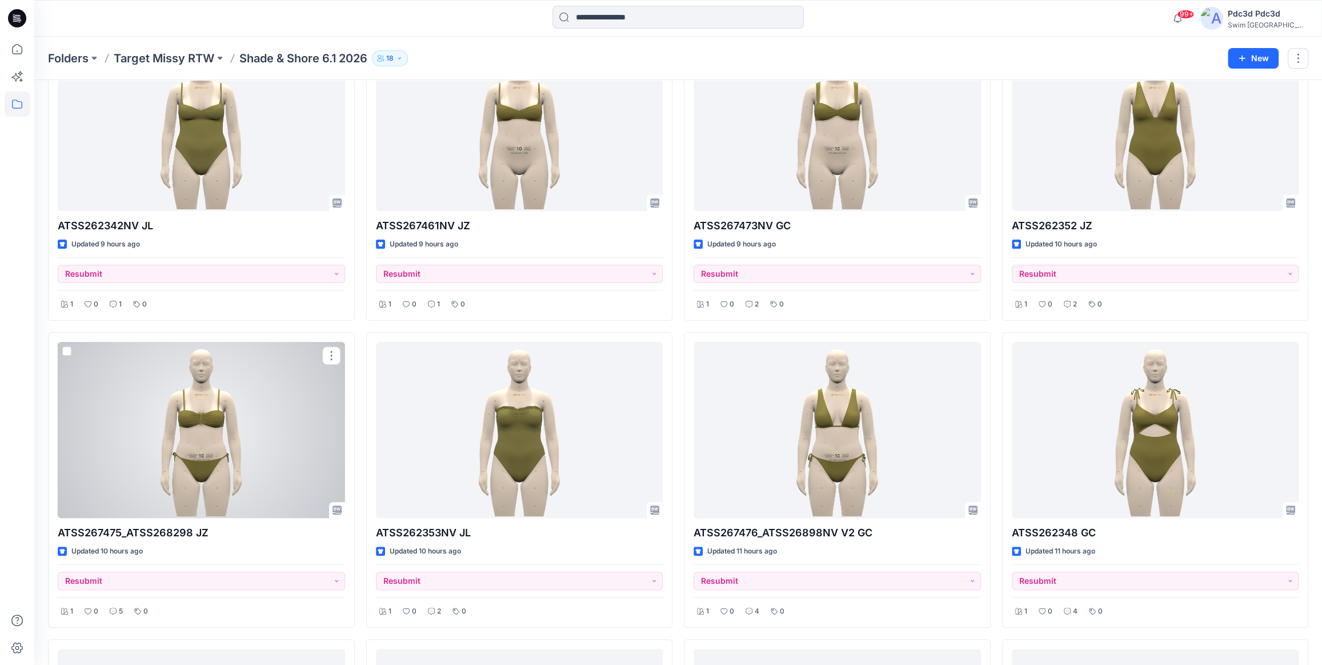
scroll to position [259, 0]
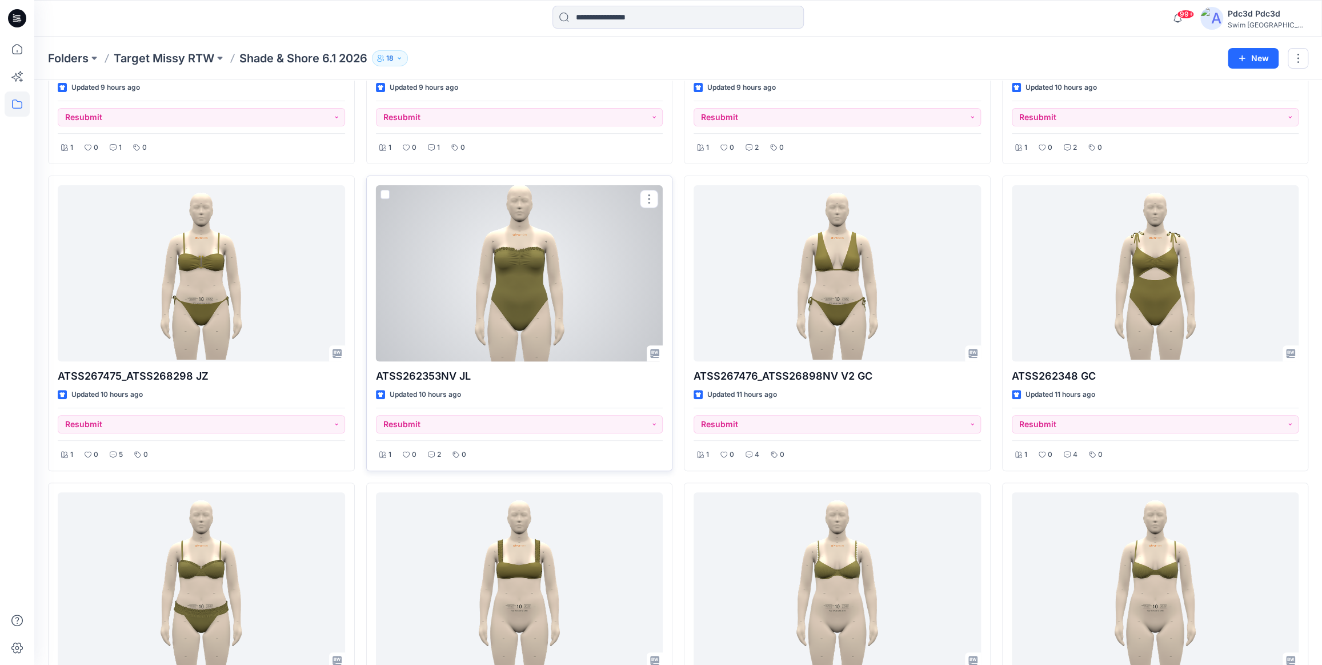
click at [527, 262] on div at bounding box center [519, 273] width 287 height 176
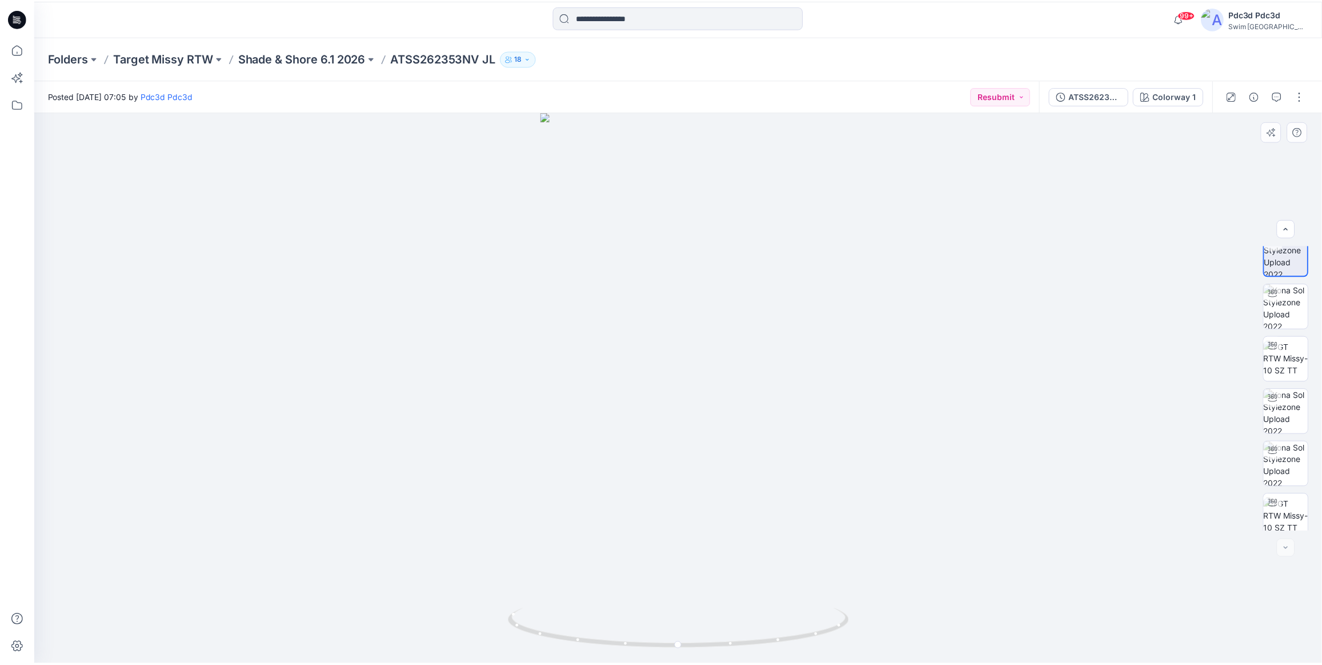
scroll to position [23, 0]
click at [1283, 95] on icon "button" at bounding box center [1283, 95] width 9 height 9
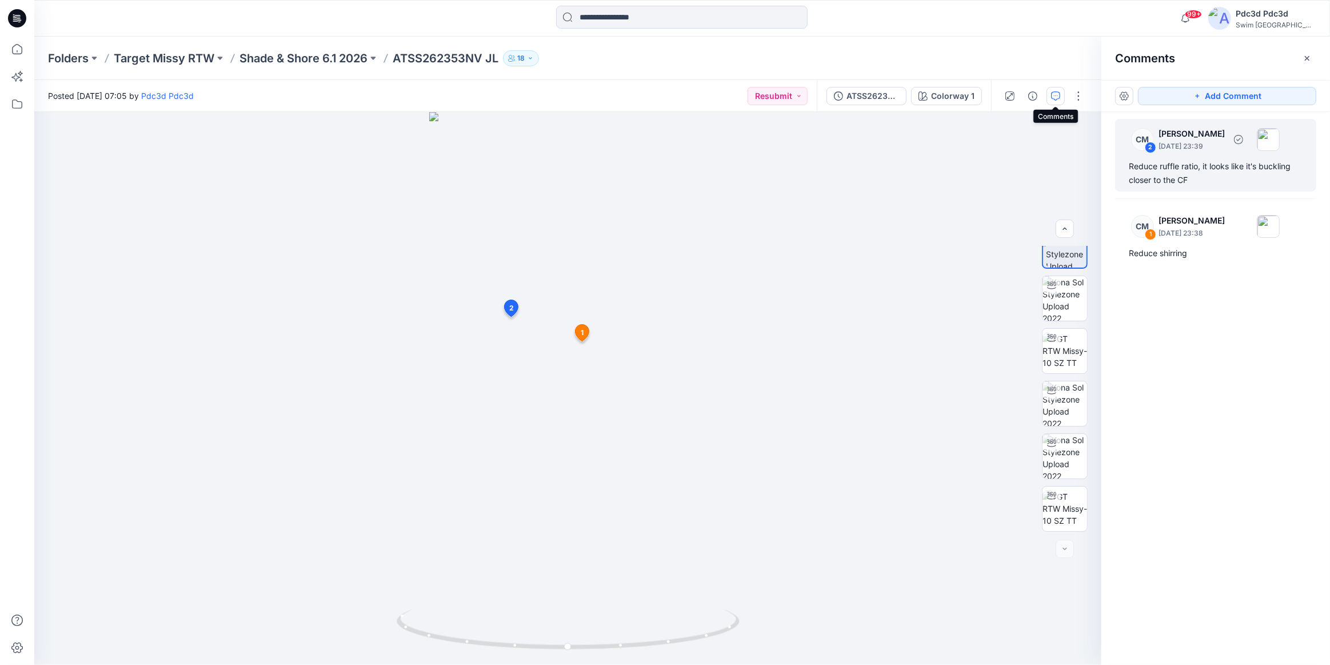
click at [1161, 176] on div "Reduce ruffle ratio, it looks like it's buckling closer to the CF" at bounding box center [1216, 172] width 174 height 27
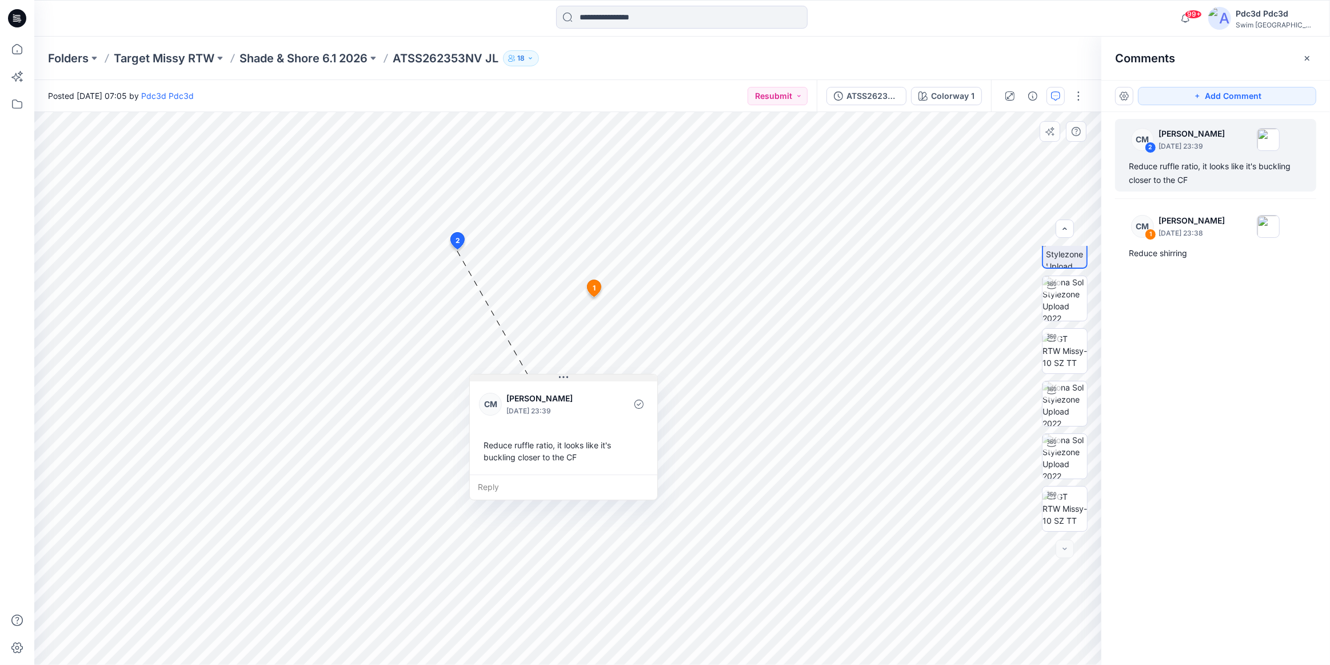
drag, startPoint x: 470, startPoint y: 289, endPoint x: 564, endPoint y: 376, distance: 128.6
click at [564, 376] on icon at bounding box center [564, 377] width 2 height 2
click at [1216, 257] on div "Reduce shirring" at bounding box center [1216, 253] width 174 height 14
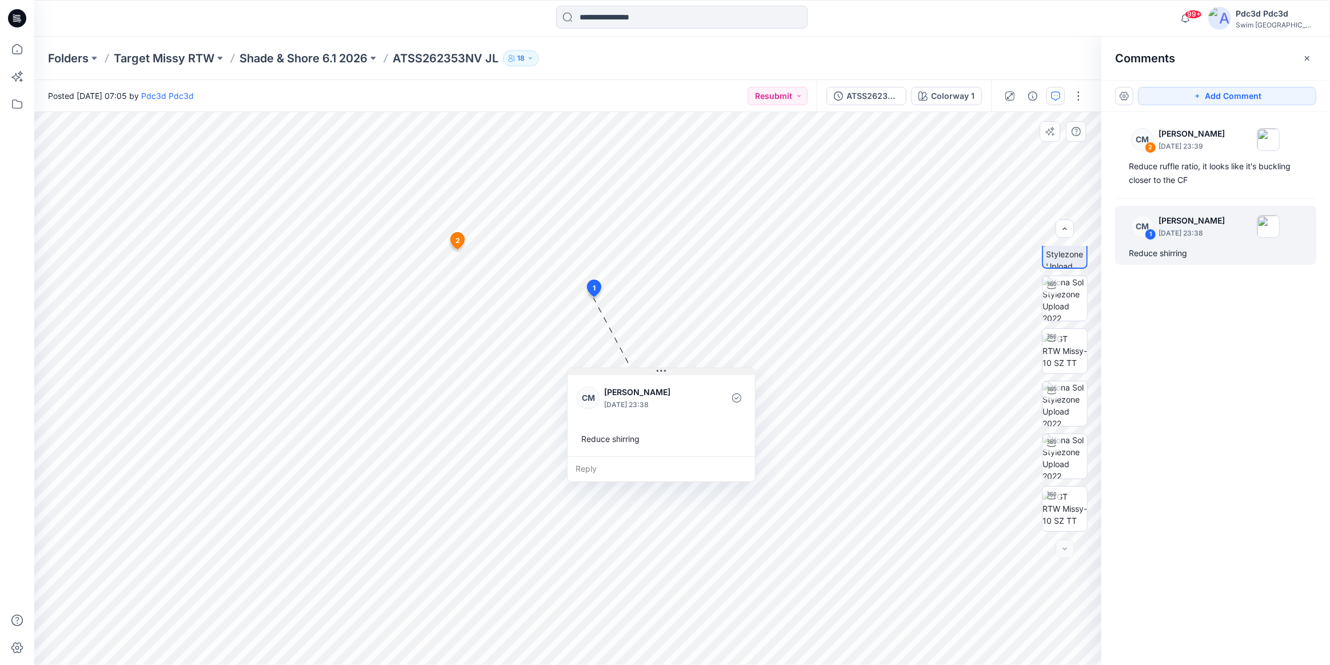
drag, startPoint x: 671, startPoint y: 303, endPoint x: 662, endPoint y: 368, distance: 65.8
click at [662, 368] on icon at bounding box center [661, 370] width 9 height 9
click at [321, 59] on p "Shade & Shore 6.1 2026" at bounding box center [303, 58] width 128 height 16
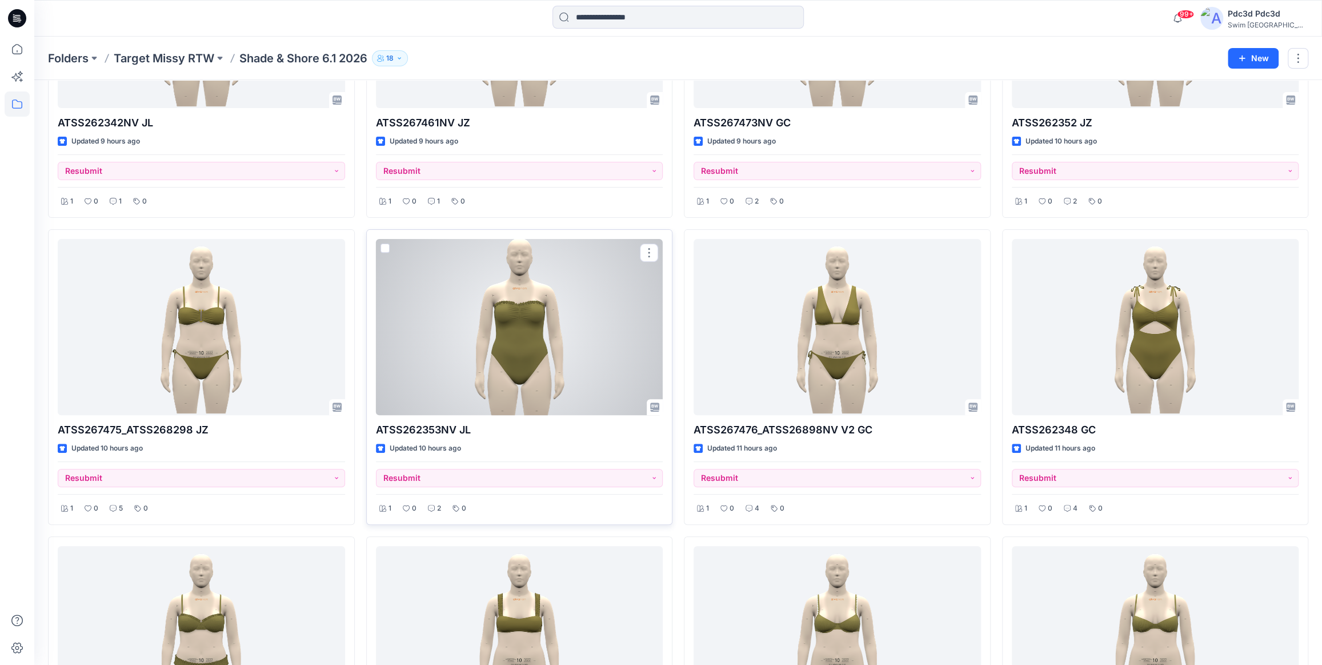
scroll to position [207, 0]
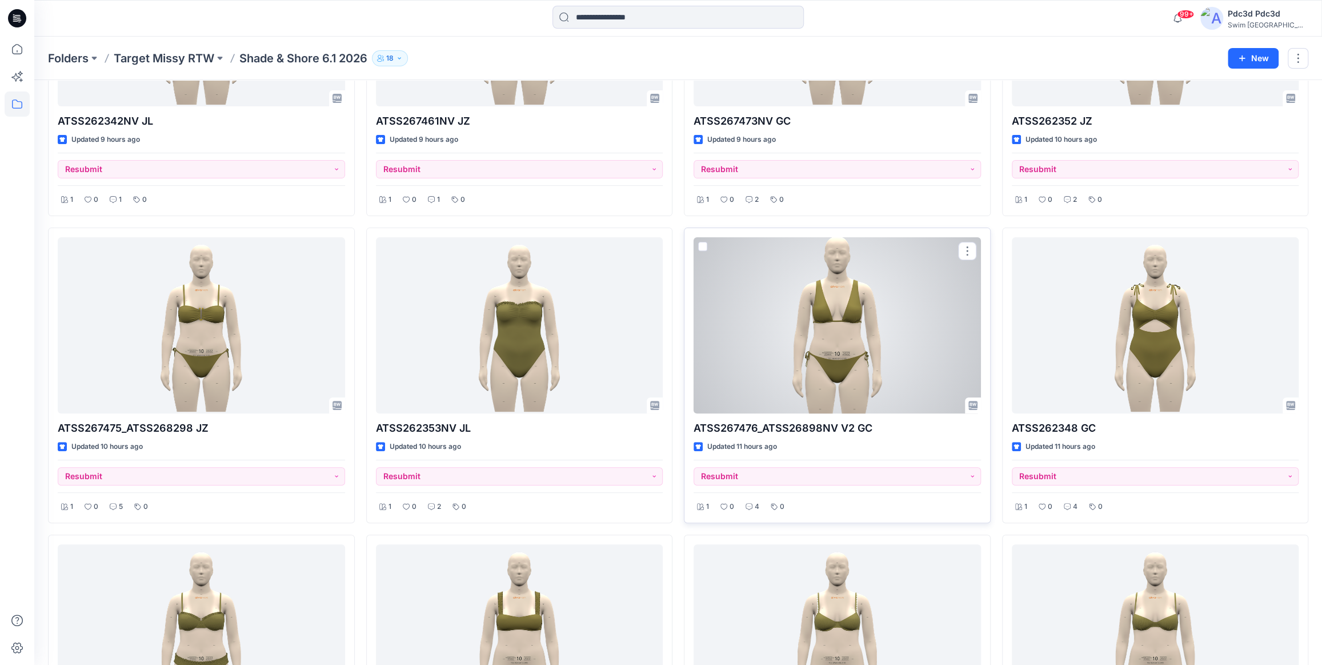
click at [826, 319] on div at bounding box center [837, 325] width 287 height 176
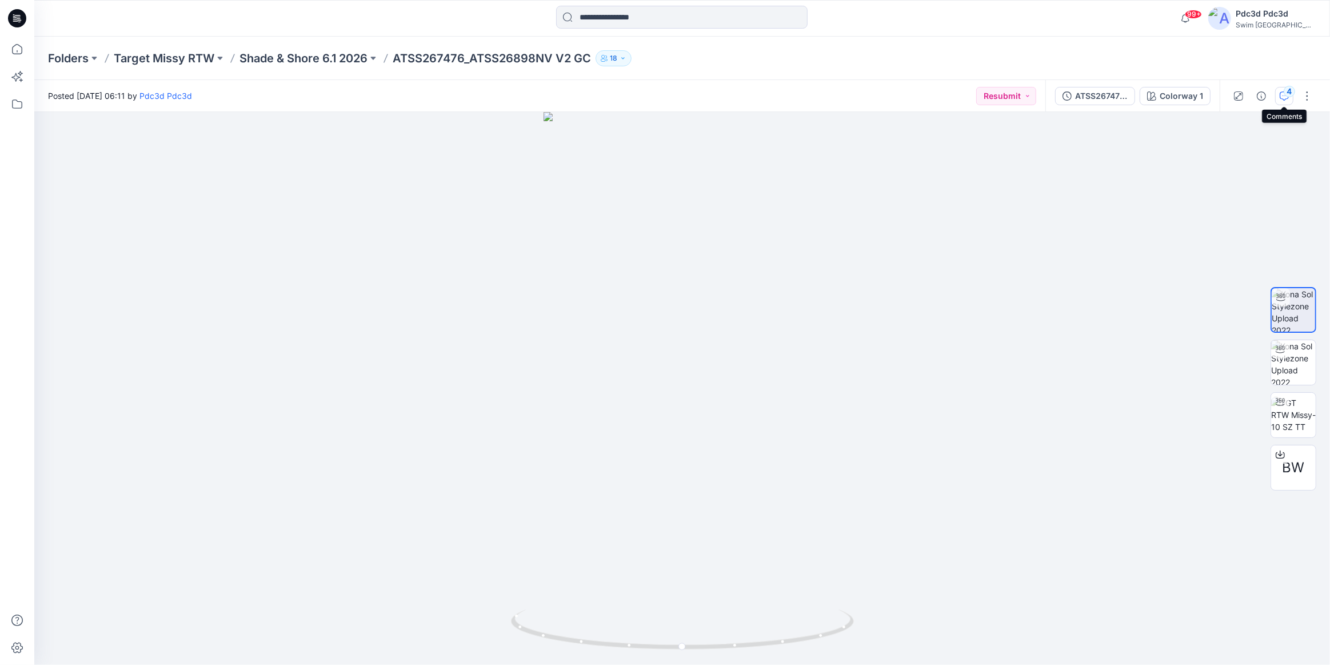
click at [1284, 93] on div "4" at bounding box center [1288, 91] width 11 height 11
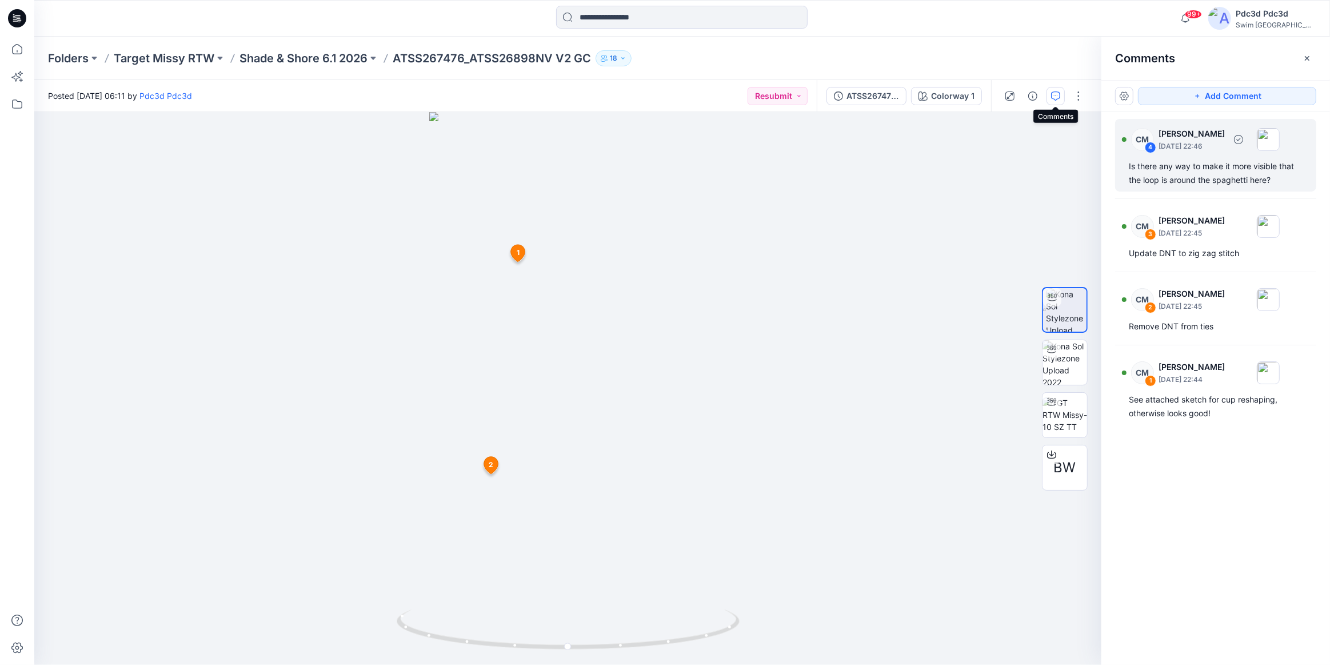
click at [1154, 177] on div "Is there any way to make it more visible that the loop is around the spaghetti …" at bounding box center [1216, 172] width 174 height 27
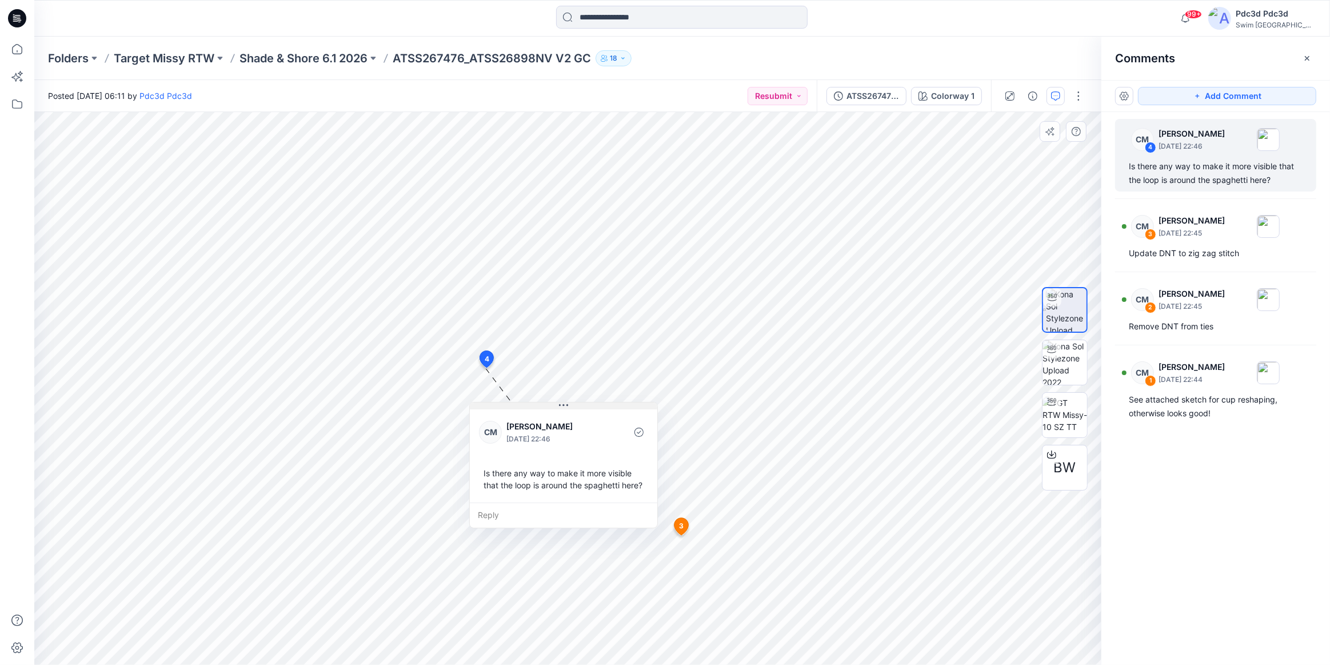
drag, startPoint x: 559, startPoint y: 378, endPoint x: 560, endPoint y: 406, distance: 28.6
click at [560, 406] on icon at bounding box center [563, 405] width 9 height 9
click at [1183, 250] on div "Update DNT to zig zag stitch" at bounding box center [1216, 253] width 174 height 14
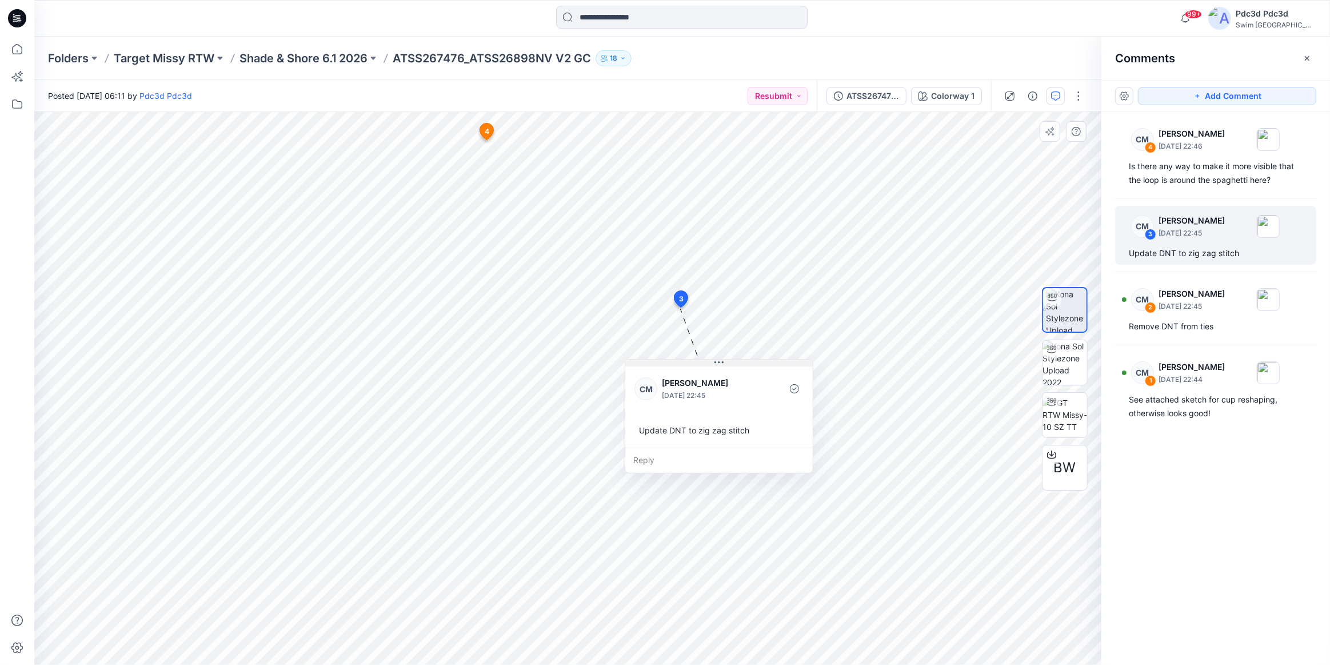
drag, startPoint x: 755, startPoint y: 317, endPoint x: 717, endPoint y: 363, distance: 59.6
click at [717, 363] on icon at bounding box center [718, 362] width 9 height 9
click at [1165, 325] on div "Remove DNT from ties" at bounding box center [1216, 326] width 174 height 14
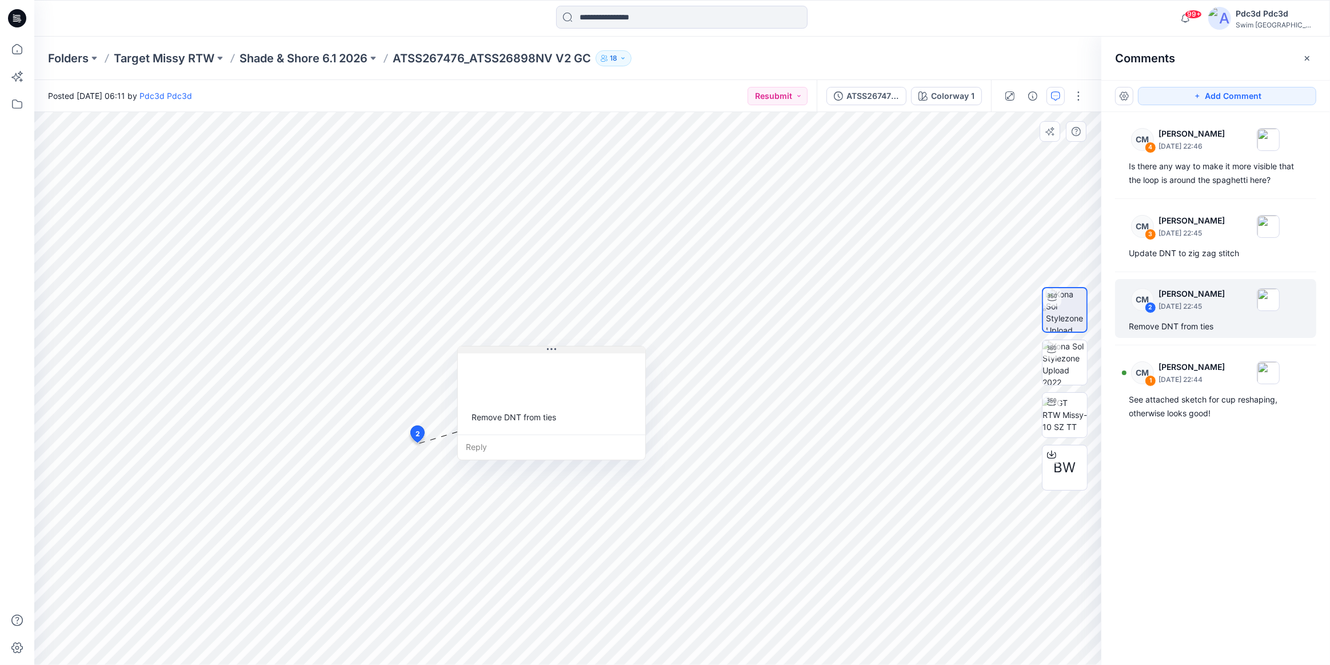
drag, startPoint x: 492, startPoint y: 451, endPoint x: 550, endPoint y: 349, distance: 117.4
click at [550, 349] on icon at bounding box center [551, 349] width 9 height 9
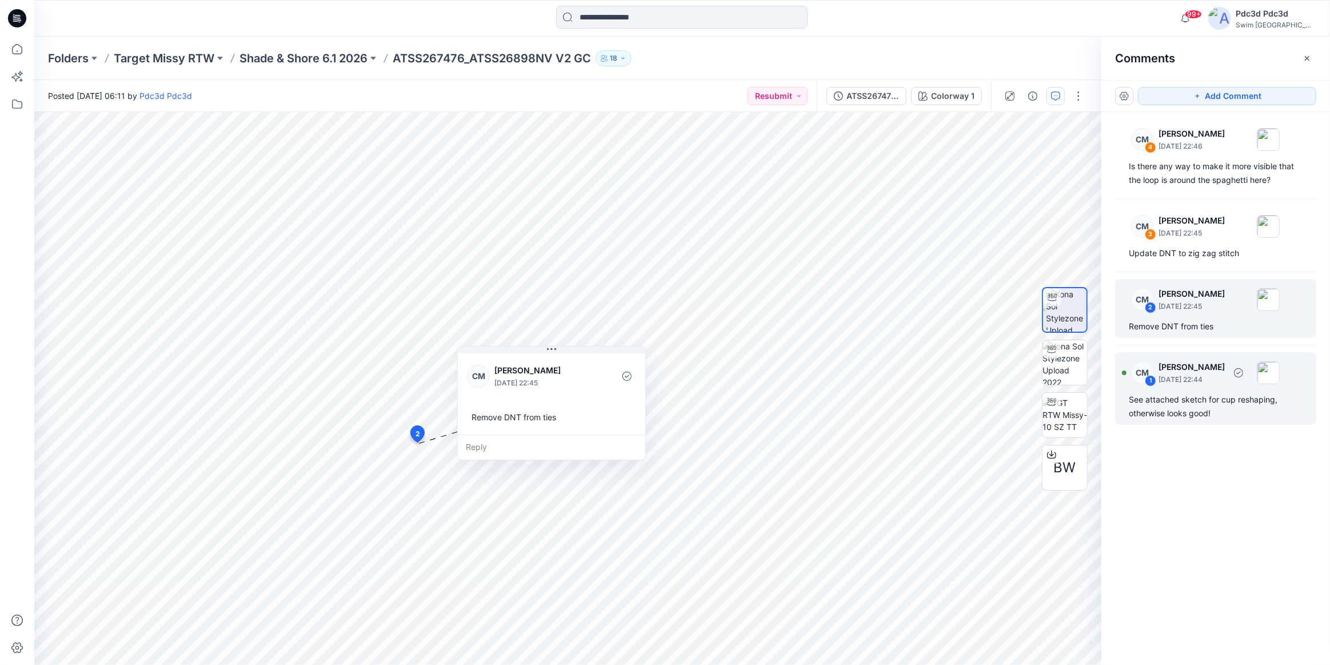
click at [1175, 409] on div "See attached sketch for cup reshaping, otherwise looks good!" at bounding box center [1216, 406] width 174 height 27
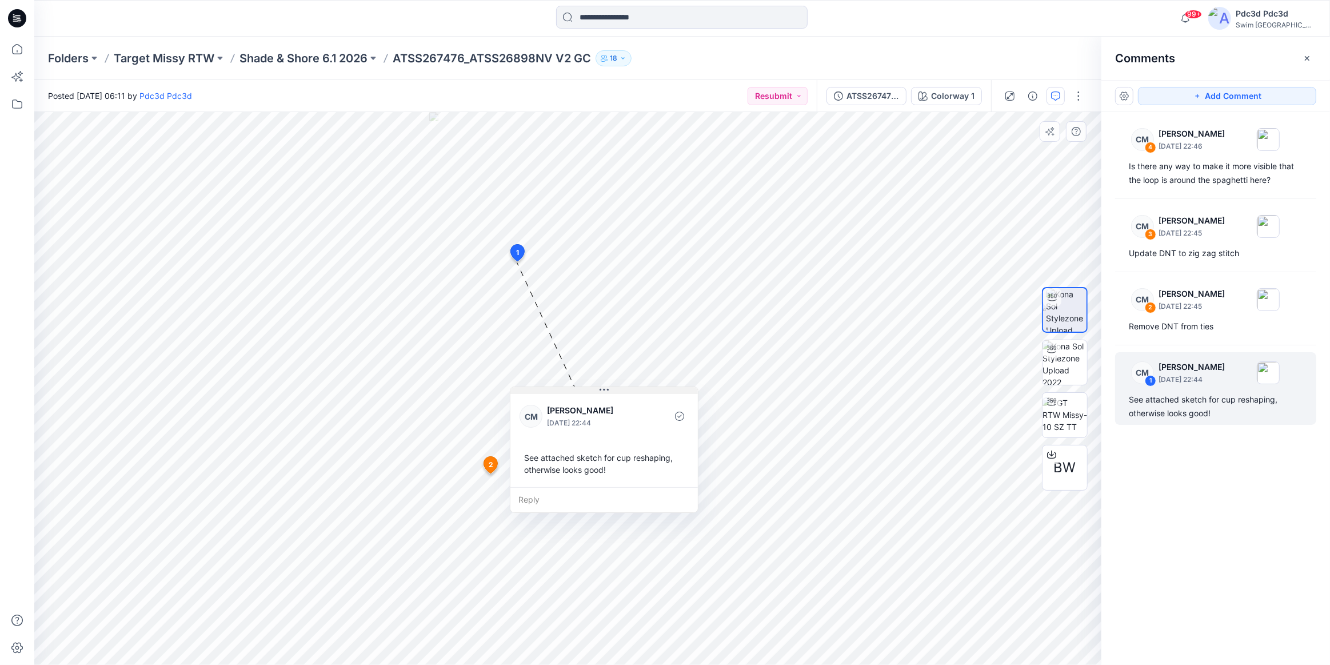
drag, startPoint x: 589, startPoint y: 267, endPoint x: 598, endPoint y: 385, distance: 118.0
click at [599, 385] on icon at bounding box center [603, 389] width 9 height 9
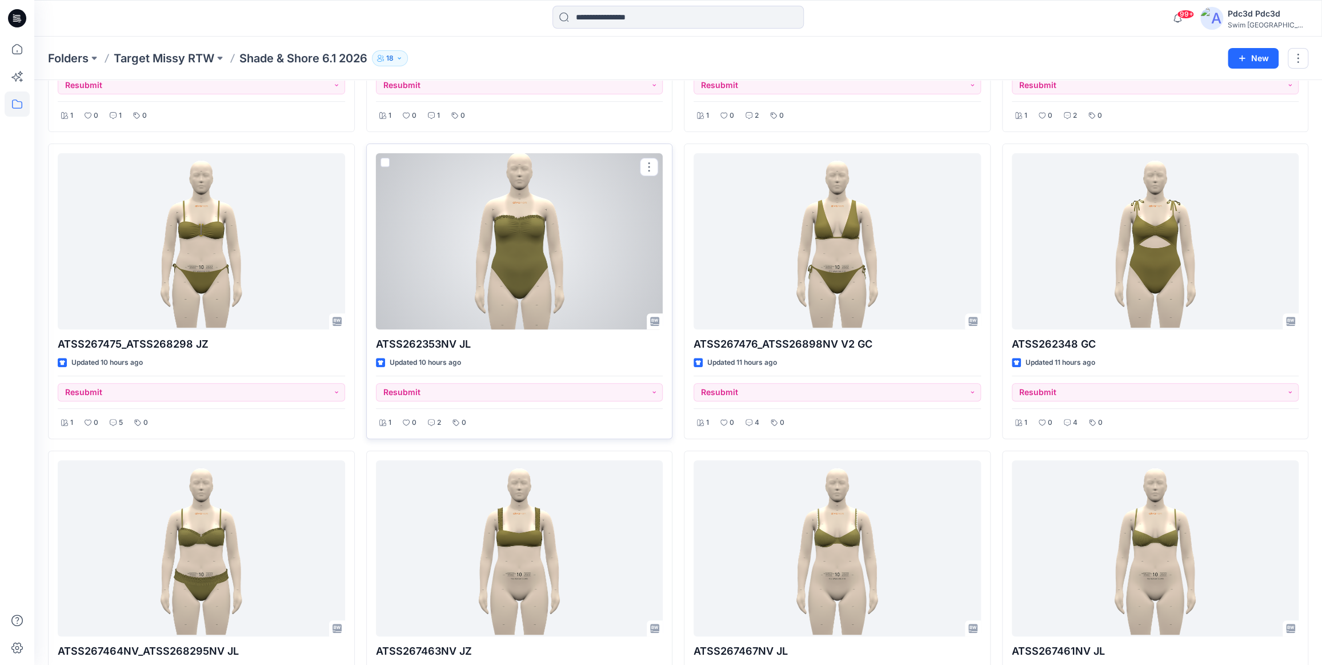
scroll to position [311, 0]
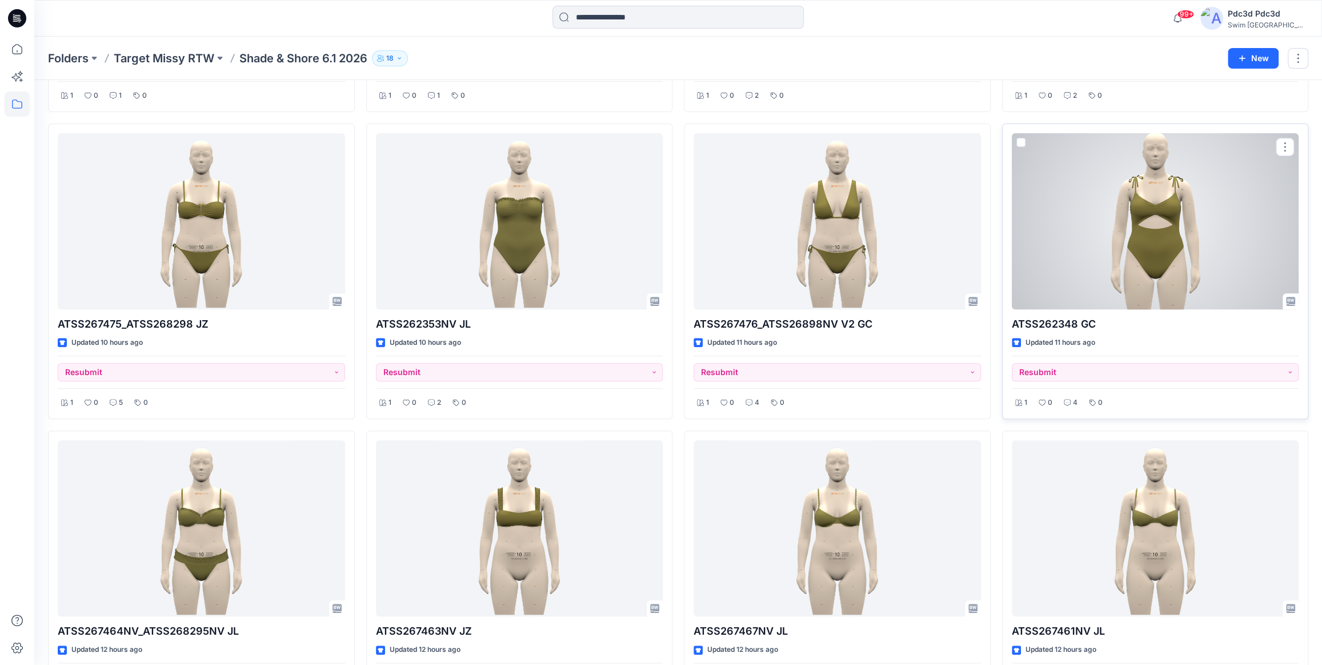
click at [1134, 254] on div at bounding box center [1155, 221] width 287 height 176
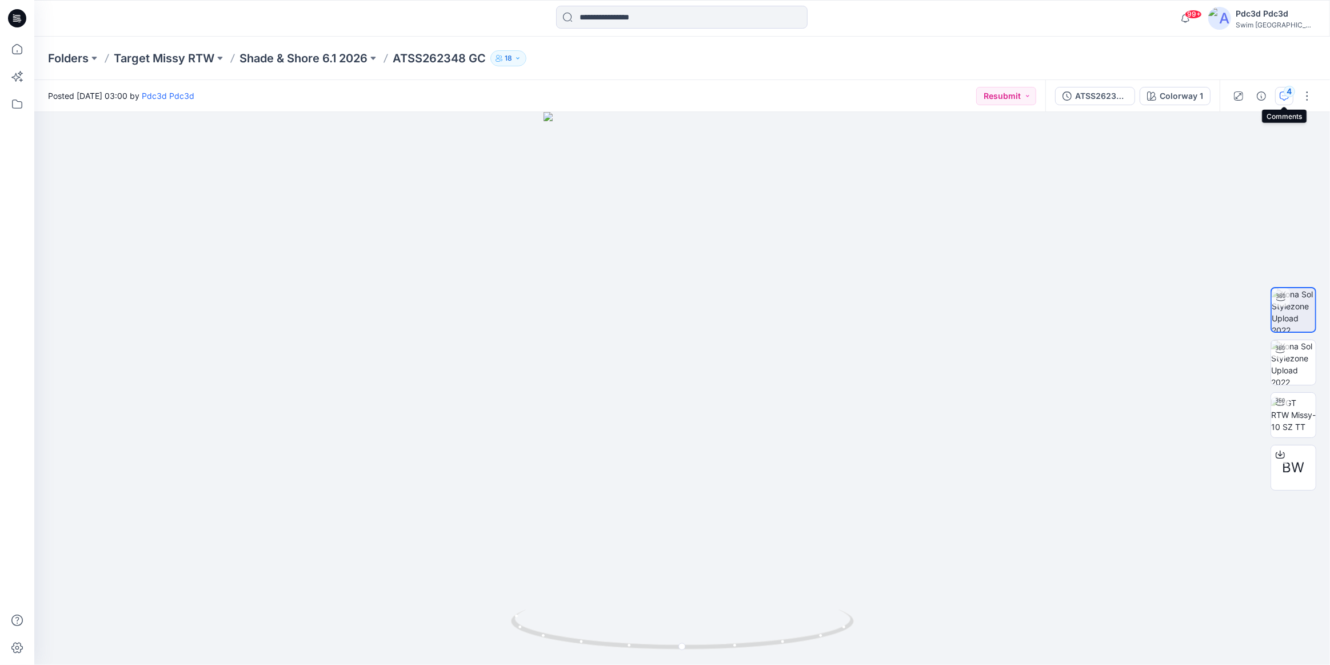
click at [1281, 96] on icon "button" at bounding box center [1283, 95] width 9 height 9
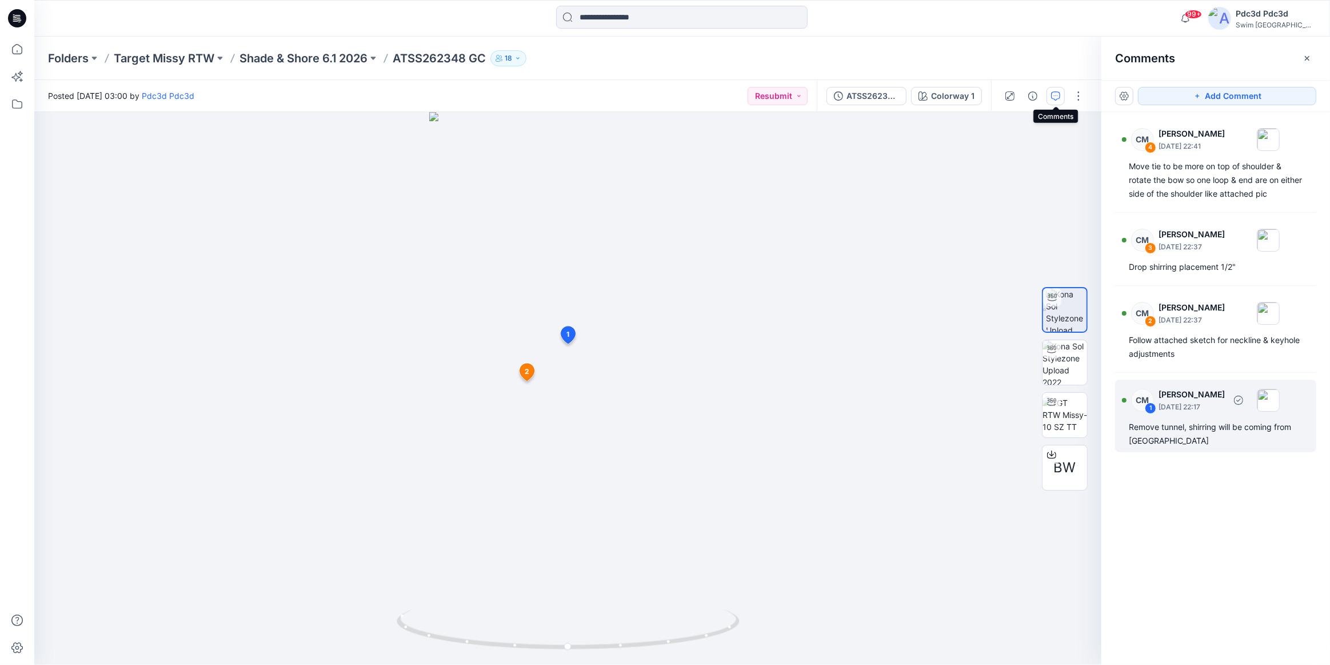
click at [1196, 431] on div "Remove tunnel, shirring will be coming from [GEOGRAPHIC_DATA]" at bounding box center [1216, 433] width 174 height 27
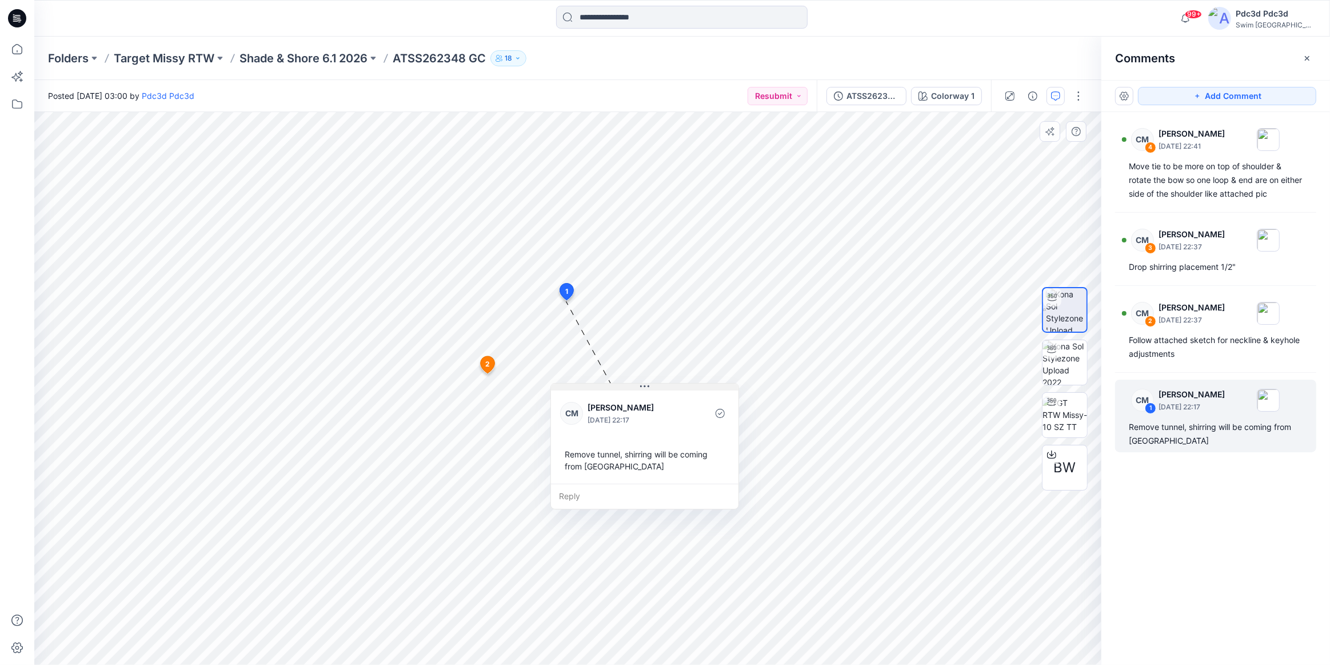
drag, startPoint x: 645, startPoint y: 311, endPoint x: 646, endPoint y: 388, distance: 77.2
click at [646, 388] on icon at bounding box center [644, 386] width 9 height 9
drag, startPoint x: 646, startPoint y: 388, endPoint x: 646, endPoint y: 397, distance: 9.2
click at [646, 397] on icon at bounding box center [643, 395] width 9 height 9
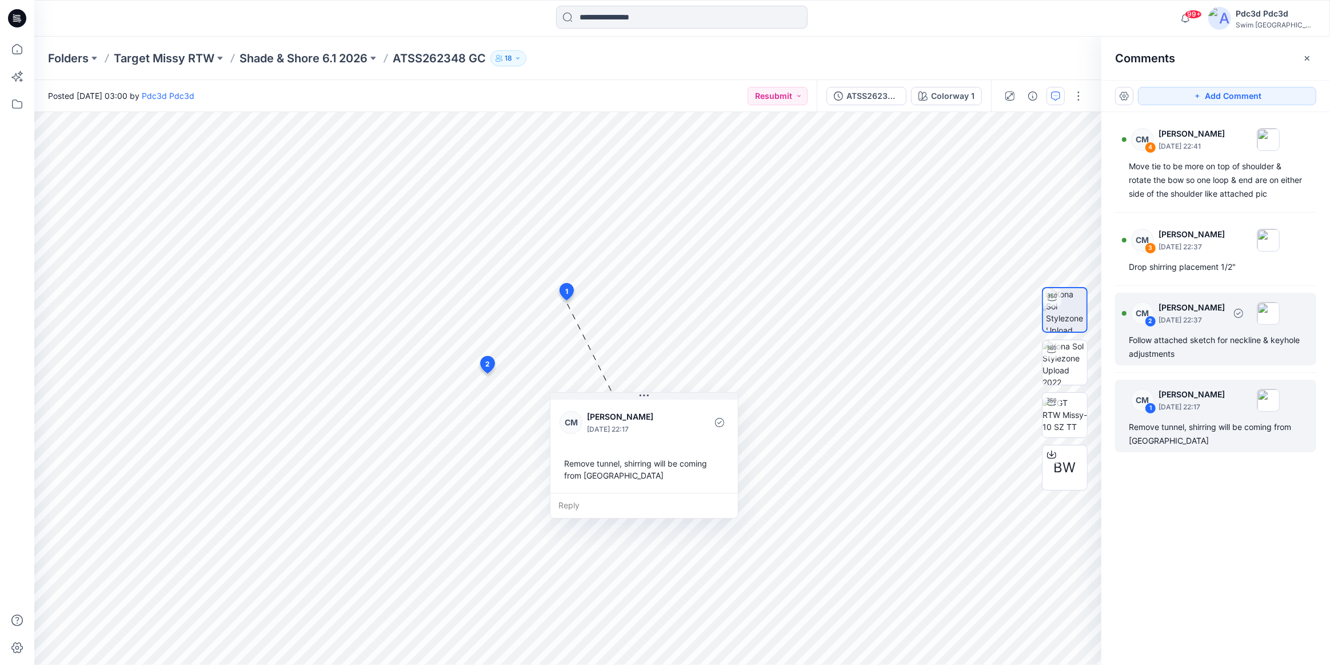
click at [1177, 352] on div "Follow attached sketch for neckline & keyhole adjustments" at bounding box center [1216, 346] width 174 height 27
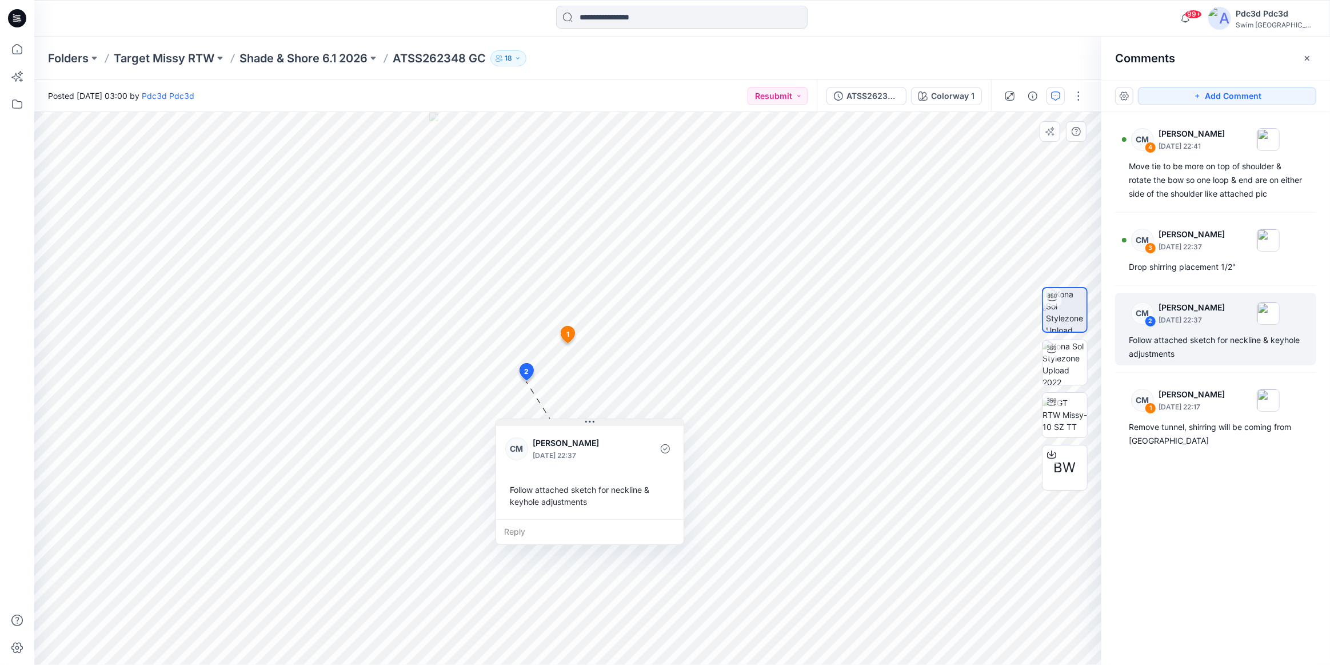
drag, startPoint x: 604, startPoint y: 391, endPoint x: 591, endPoint y: 423, distance: 35.1
click at [591, 423] on icon at bounding box center [589, 421] width 9 height 9
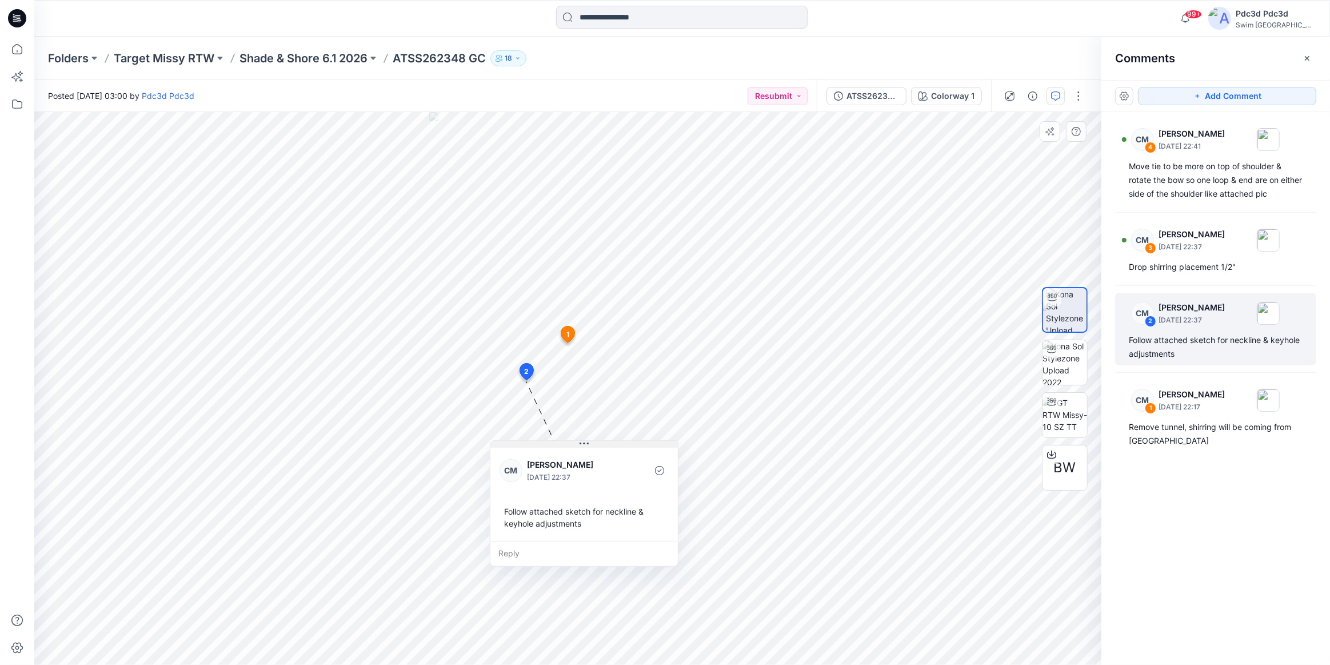
drag, startPoint x: 585, startPoint y: 421, endPoint x: 579, endPoint y: 442, distance: 22.5
click at [579, 443] on icon at bounding box center [580, 444] width 2 height 2
click at [1191, 258] on div "CM 3 [PERSON_NAME] [DATE] 22:37 Drop shirring placement 1/2"" at bounding box center [1215, 248] width 201 height 59
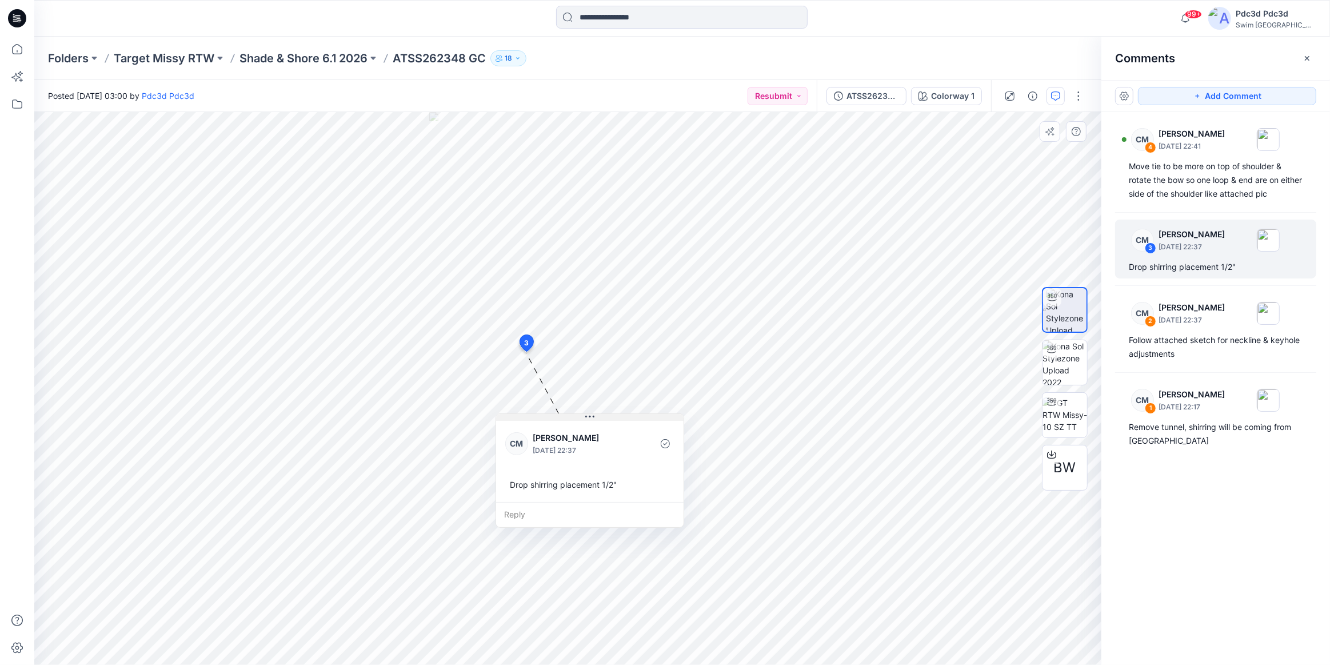
drag, startPoint x: 601, startPoint y: 360, endPoint x: 588, endPoint y: 416, distance: 57.5
click at [588, 416] on icon at bounding box center [589, 416] width 9 height 9
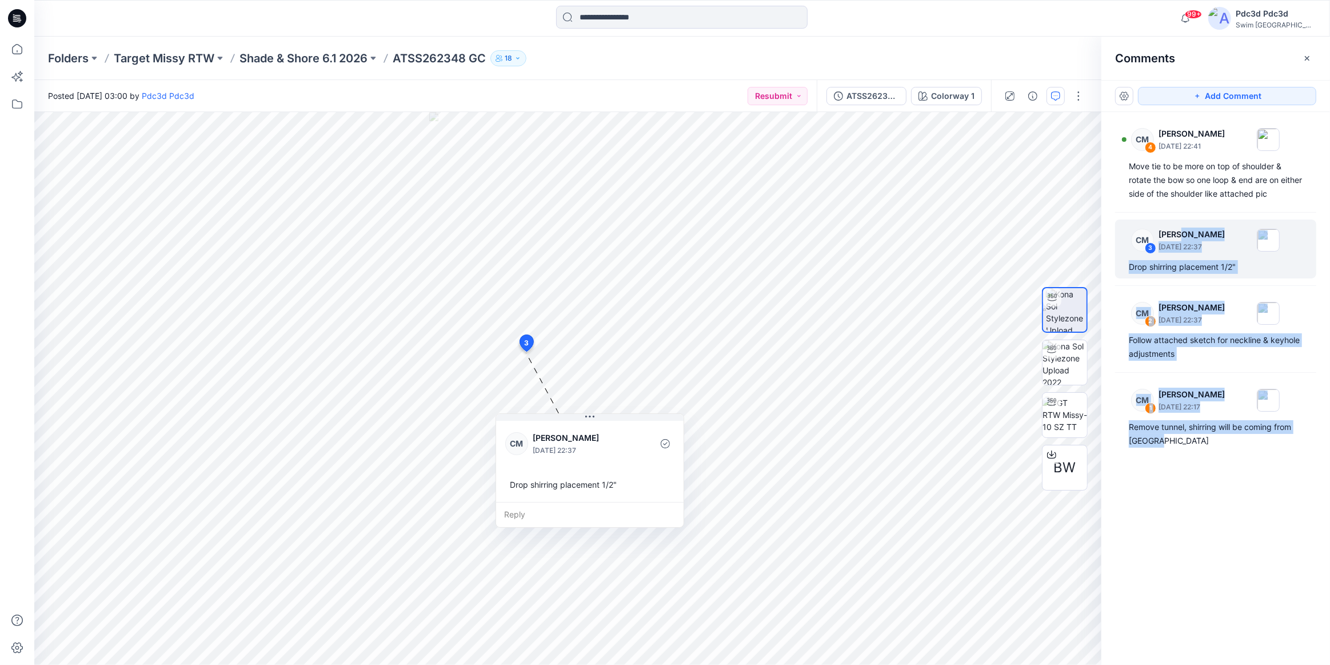
drag, startPoint x: 1171, startPoint y: 441, endPoint x: 1176, endPoint y: 215, distance: 225.8
click at [1176, 215] on div "CM 4 [PERSON_NAME] [DATE] 22:41 Move tie to be more on top of shoulder & rotate…" at bounding box center [1215, 367] width 229 height 510
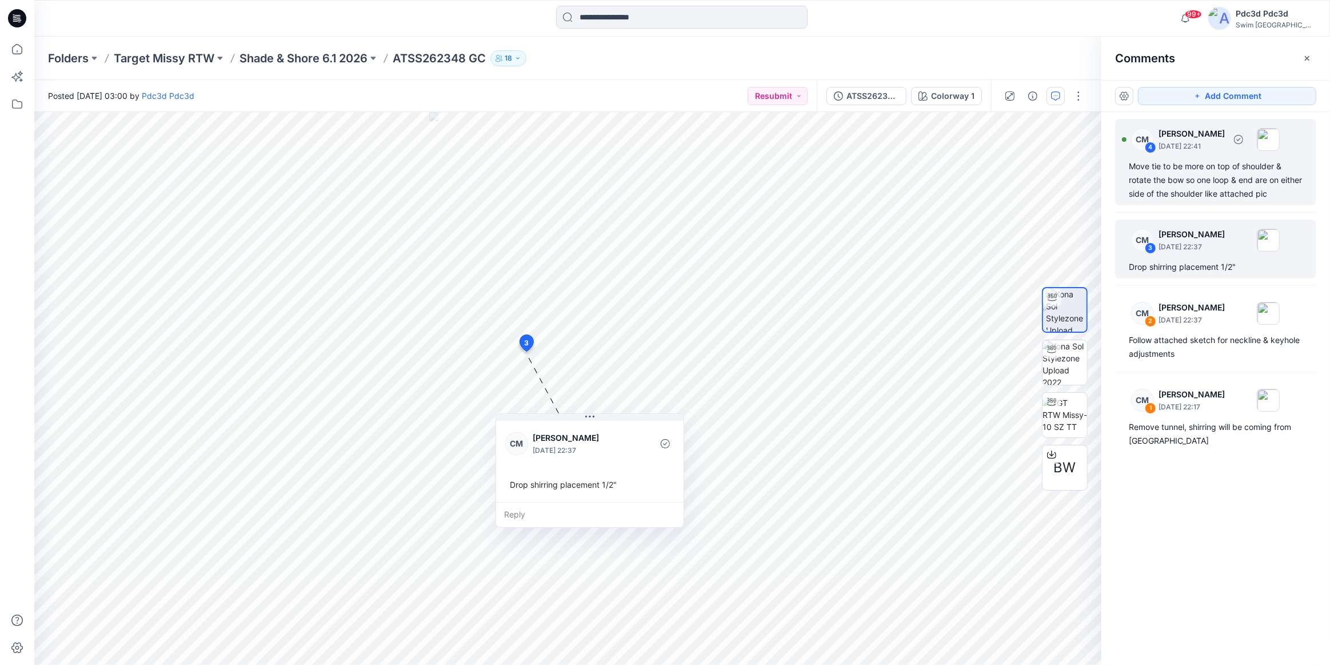
click at [1202, 162] on div "Move tie to be more on top of shoulder & rotate the bow so one loop & end are o…" at bounding box center [1216, 179] width 174 height 41
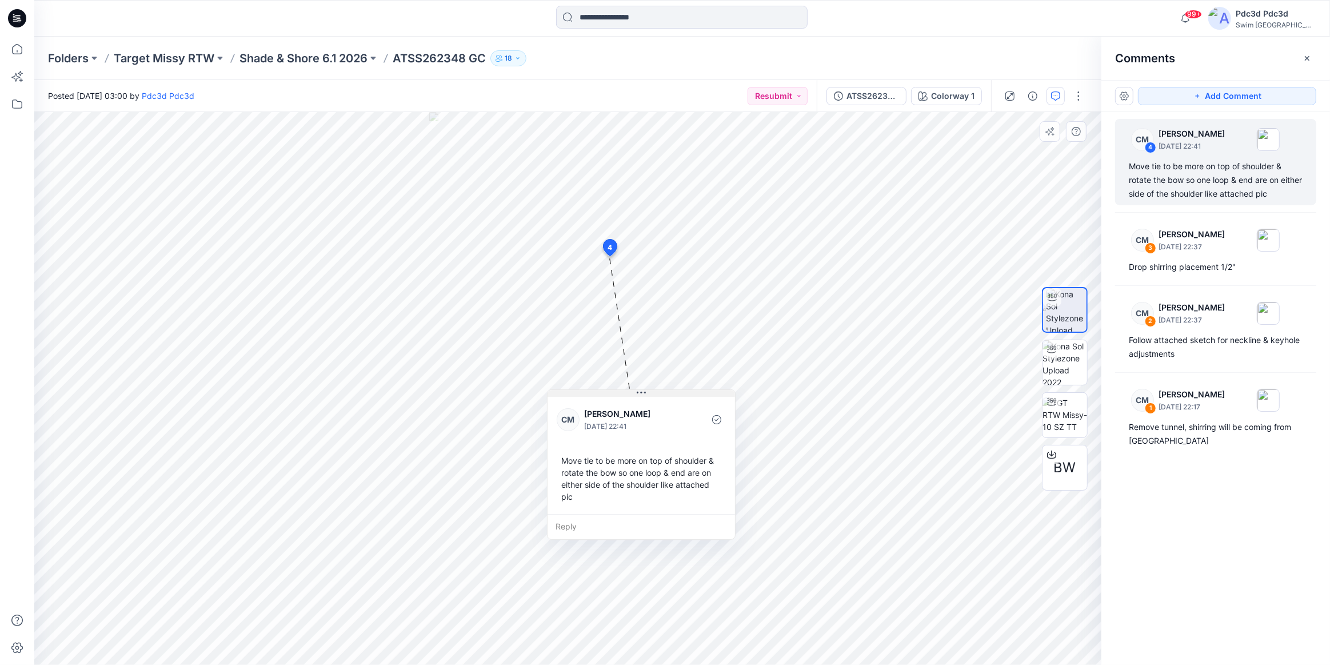
drag, startPoint x: 647, startPoint y: 329, endPoint x: 646, endPoint y: 395, distance: 66.3
click at [646, 395] on button at bounding box center [640, 393] width 187 height 7
click at [309, 57] on p "Shade & Shore 6.1 2026" at bounding box center [303, 58] width 128 height 16
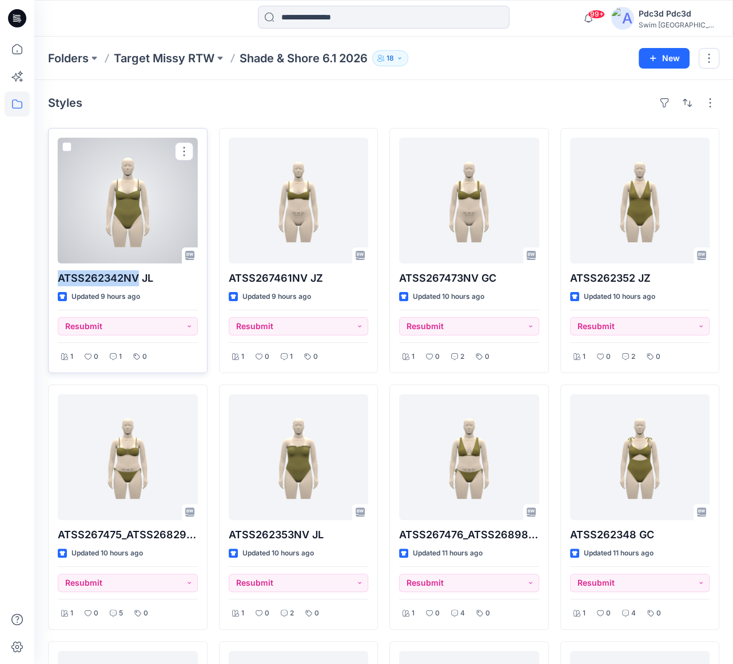
drag, startPoint x: 59, startPoint y: 279, endPoint x: 137, endPoint y: 278, distance: 77.7
click at [137, 278] on p "ATSS262342NV JL" at bounding box center [128, 278] width 140 height 16
copy p "ATSS262342NV"
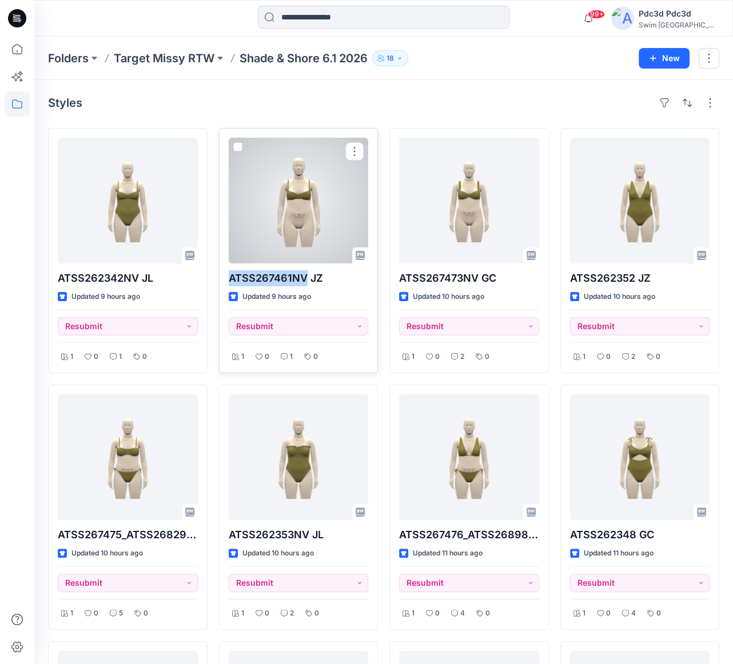
drag, startPoint x: 230, startPoint y: 278, endPoint x: 304, endPoint y: 275, distance: 73.8
click at [304, 275] on p "ATSS267461NV JZ" at bounding box center [299, 278] width 140 height 16
copy p "ATSS267461NV"
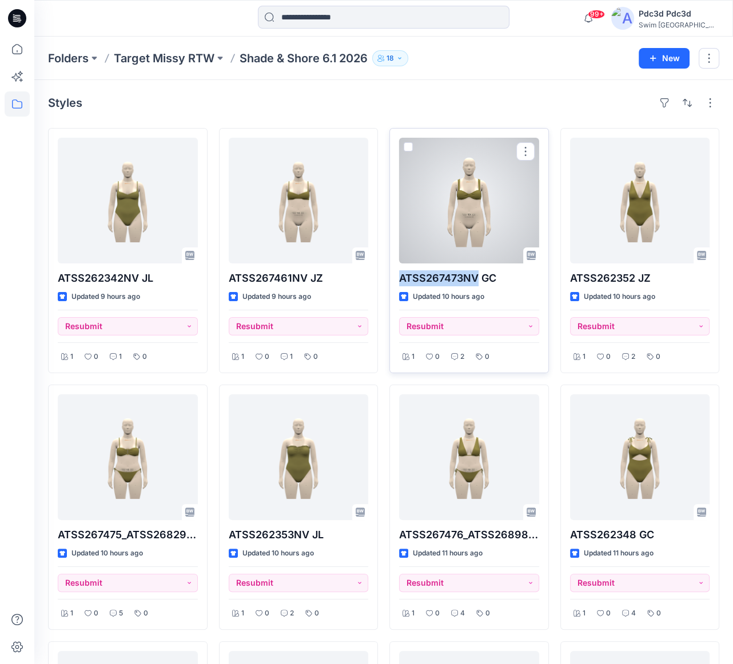
drag, startPoint x: 400, startPoint y: 279, endPoint x: 476, endPoint y: 278, distance: 76.0
click at [476, 278] on p "ATSS267473NV GC" at bounding box center [469, 278] width 140 height 16
copy p "ATSS267473NV"
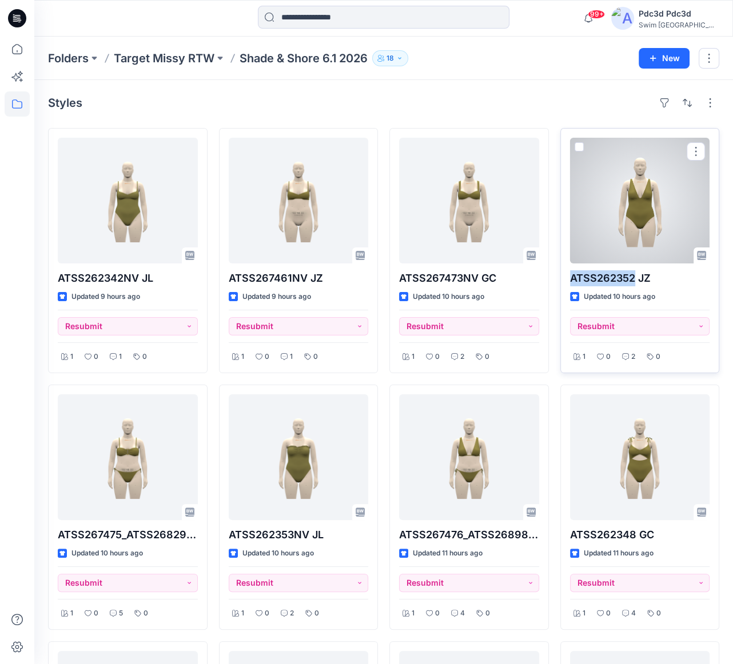
drag, startPoint x: 570, startPoint y: 277, endPoint x: 631, endPoint y: 276, distance: 61.2
click at [631, 276] on p "ATSS262352 JZ" at bounding box center [640, 278] width 140 height 16
copy p "ATSS262352"
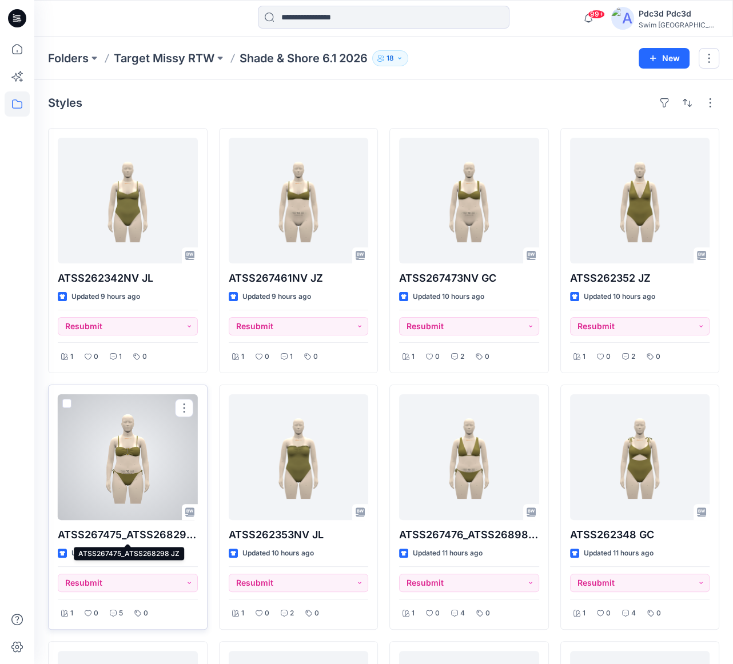
click at [60, 534] on p "ATSS267475_ATSS268298 JZ" at bounding box center [128, 535] width 140 height 16
copy p "ATSS267475_ATSS268298"
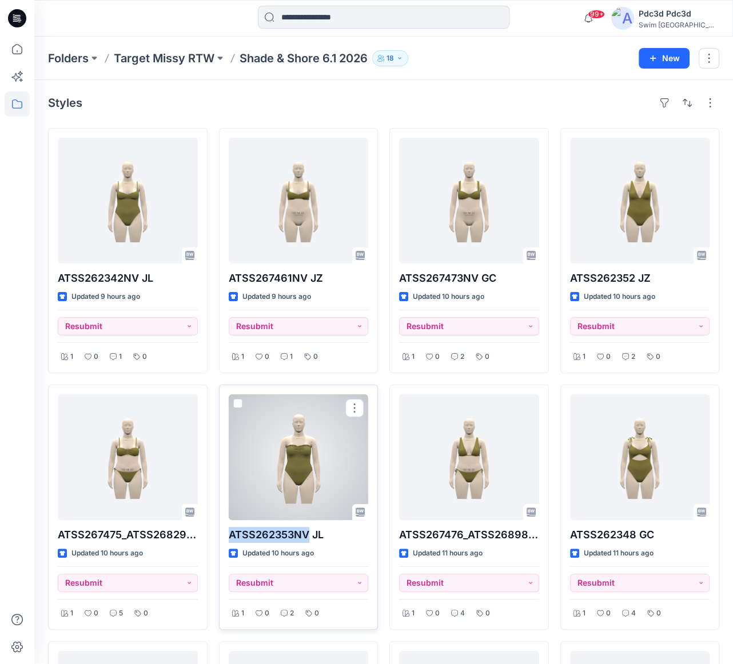
drag, startPoint x: 229, startPoint y: 534, endPoint x: 307, endPoint y: 537, distance: 78.9
click at [307, 537] on p "ATSS262353NV JL" at bounding box center [299, 535] width 140 height 16
copy p "ATSS262353NV"
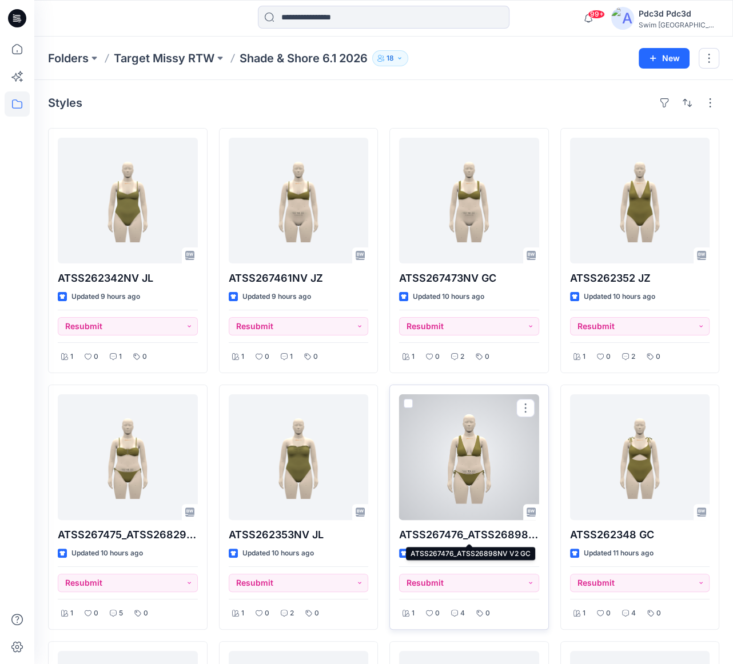
click at [401, 532] on p "ATSS267476_ATSS26898NV V2 GC" at bounding box center [469, 535] width 140 height 16
copy p "ATSS267476_ATSS26898NV"
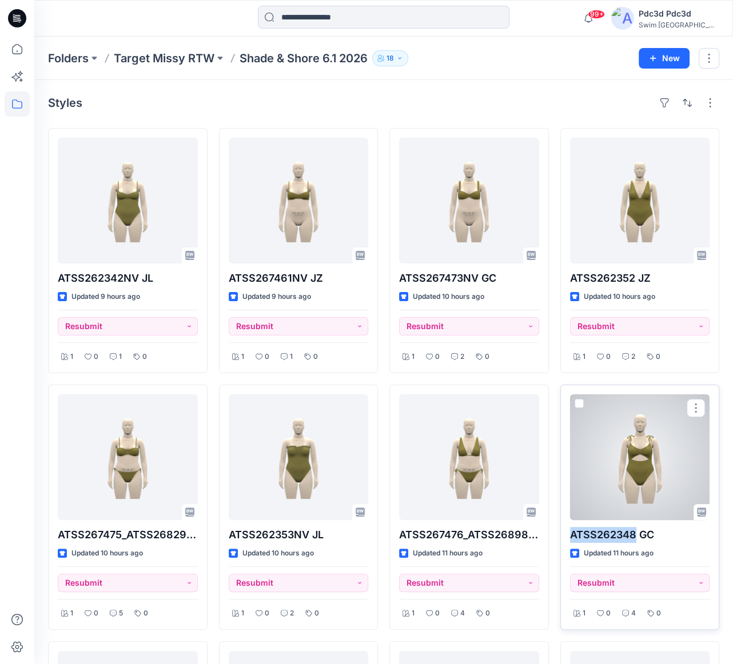
drag, startPoint x: 571, startPoint y: 535, endPoint x: 633, endPoint y: 535, distance: 61.7
click at [633, 535] on p "ATSS262348 GC" at bounding box center [640, 535] width 140 height 16
copy p "ATSS262348"
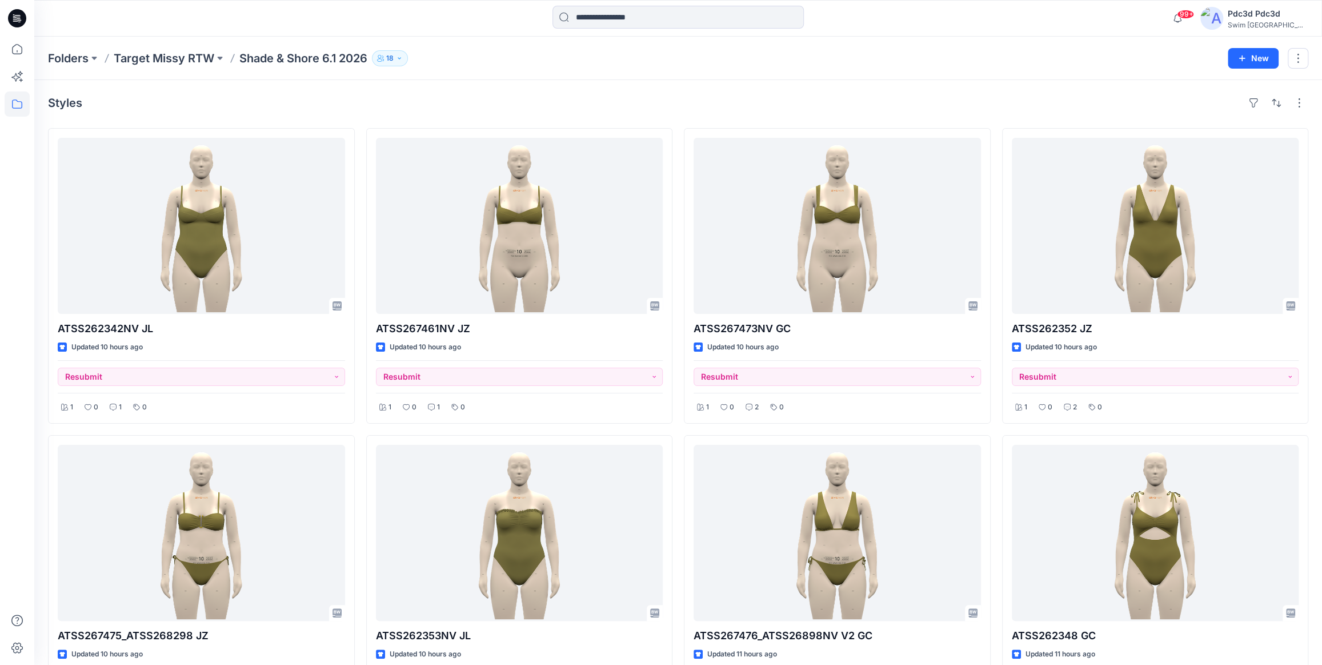
click at [595, 65] on div "Folders Target Missy RTW Shade & Shore 6.1 2026 18" at bounding box center [633, 58] width 1171 height 16
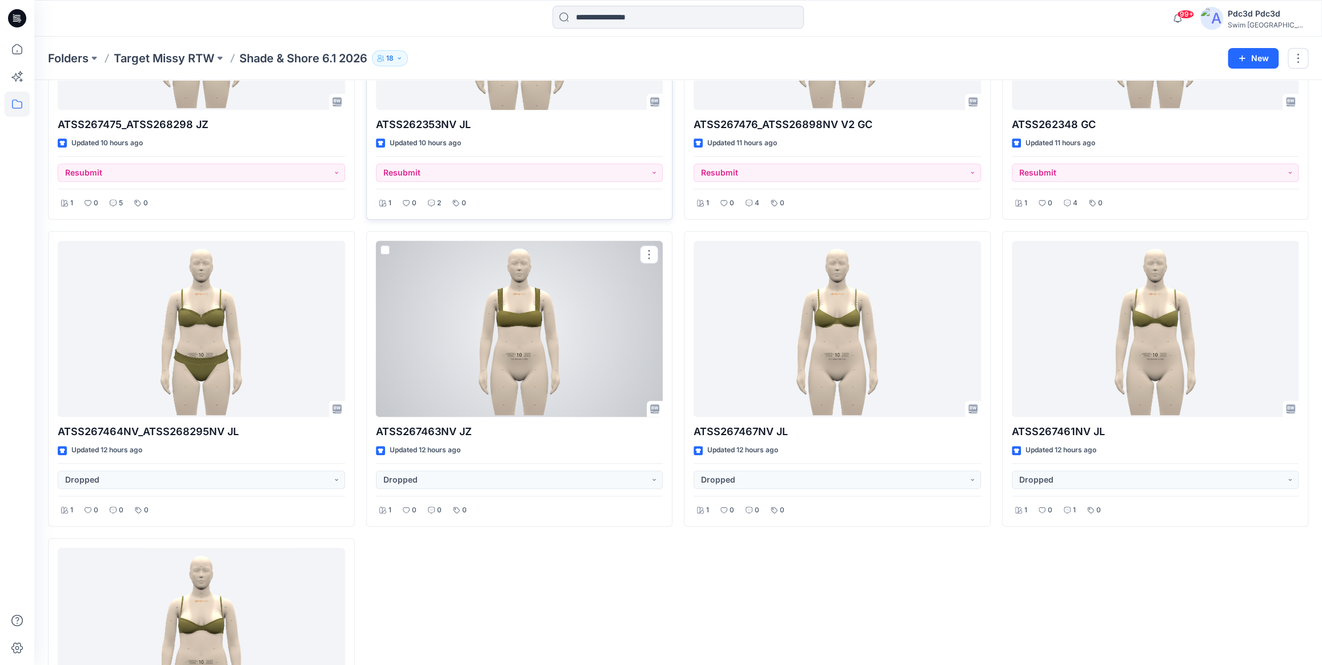
scroll to position [571, 0]
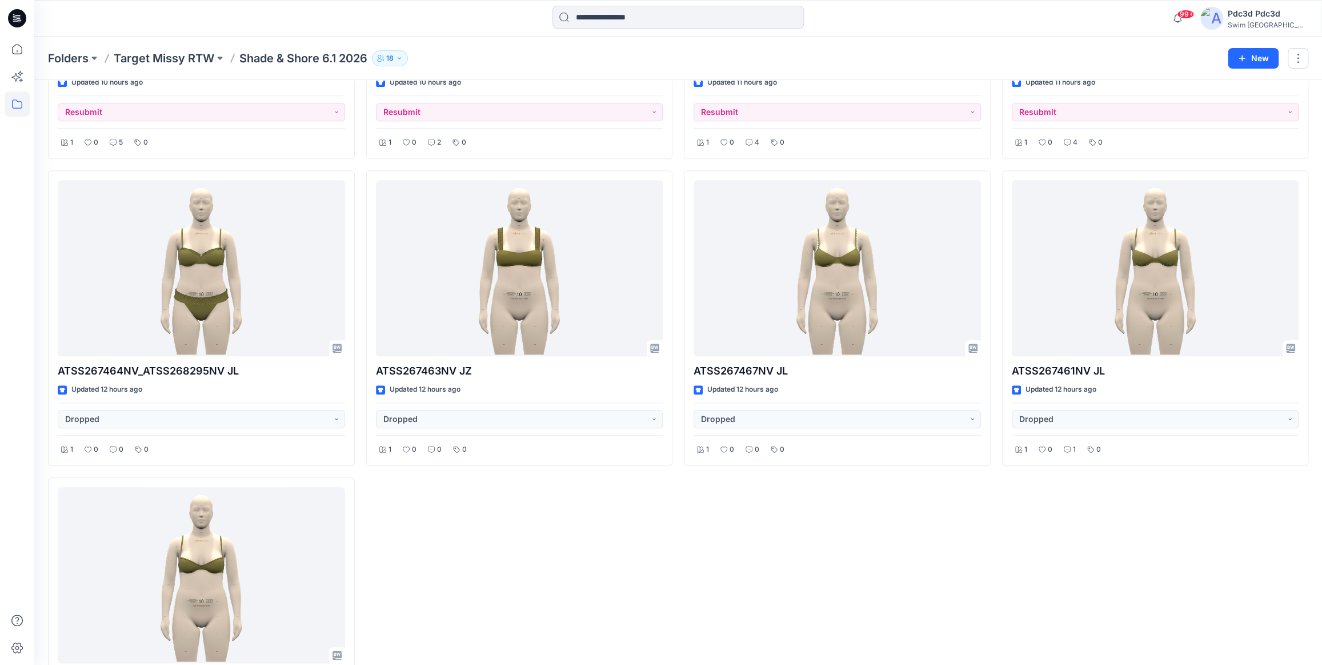
click at [645, 542] on div "ATSS267461NV JZ Updated 10 hours ago Resubmit 1 0 1 0 ATSS262353NV JL Updated 1…" at bounding box center [519, 165] width 307 height 1217
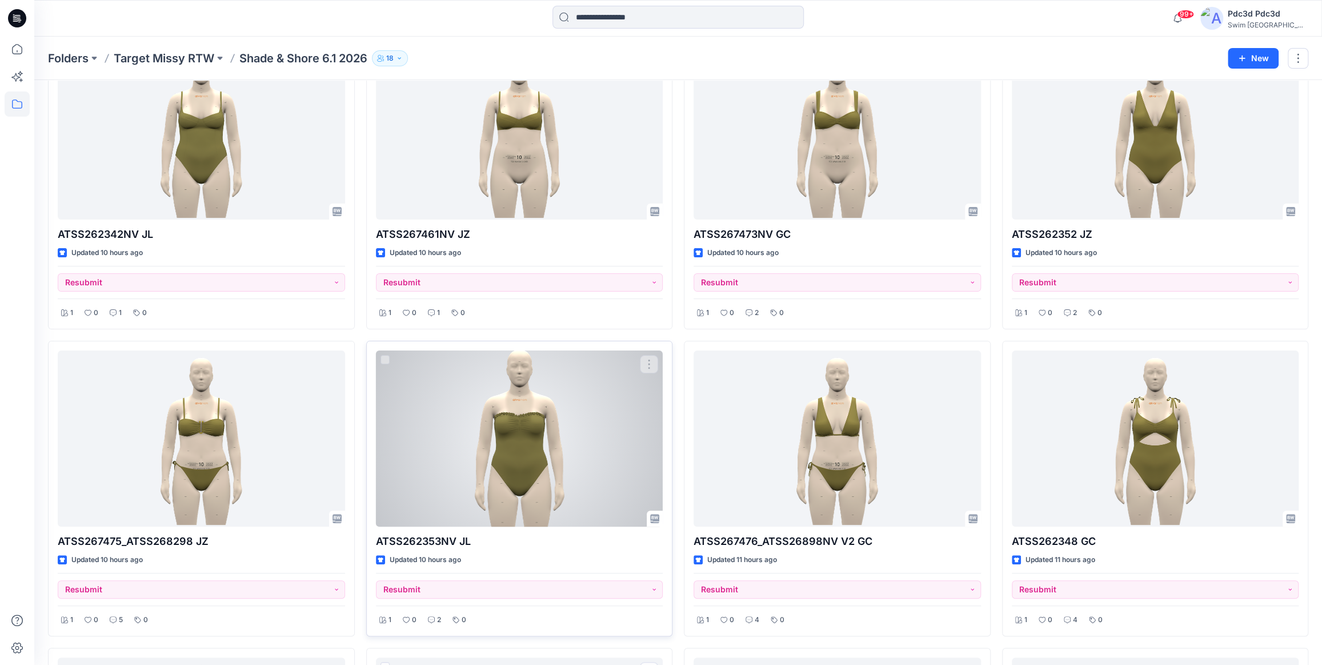
scroll to position [0, 0]
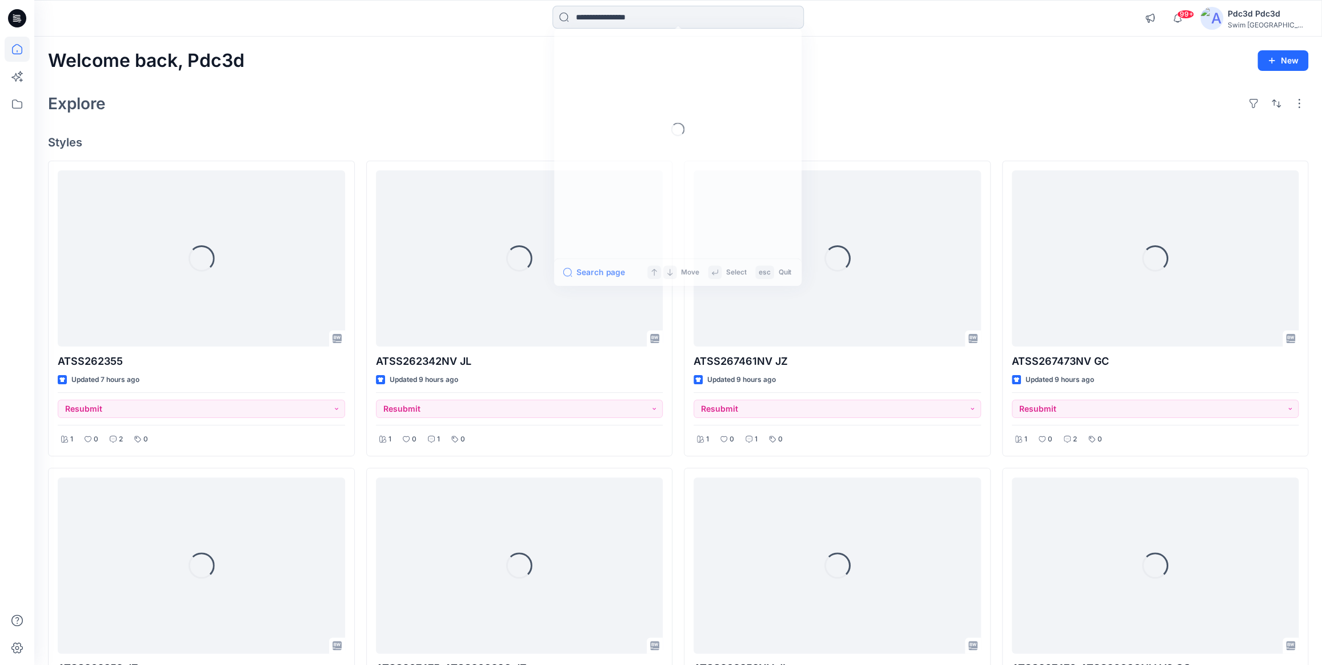
click at [600, 15] on input at bounding box center [678, 17] width 251 height 23
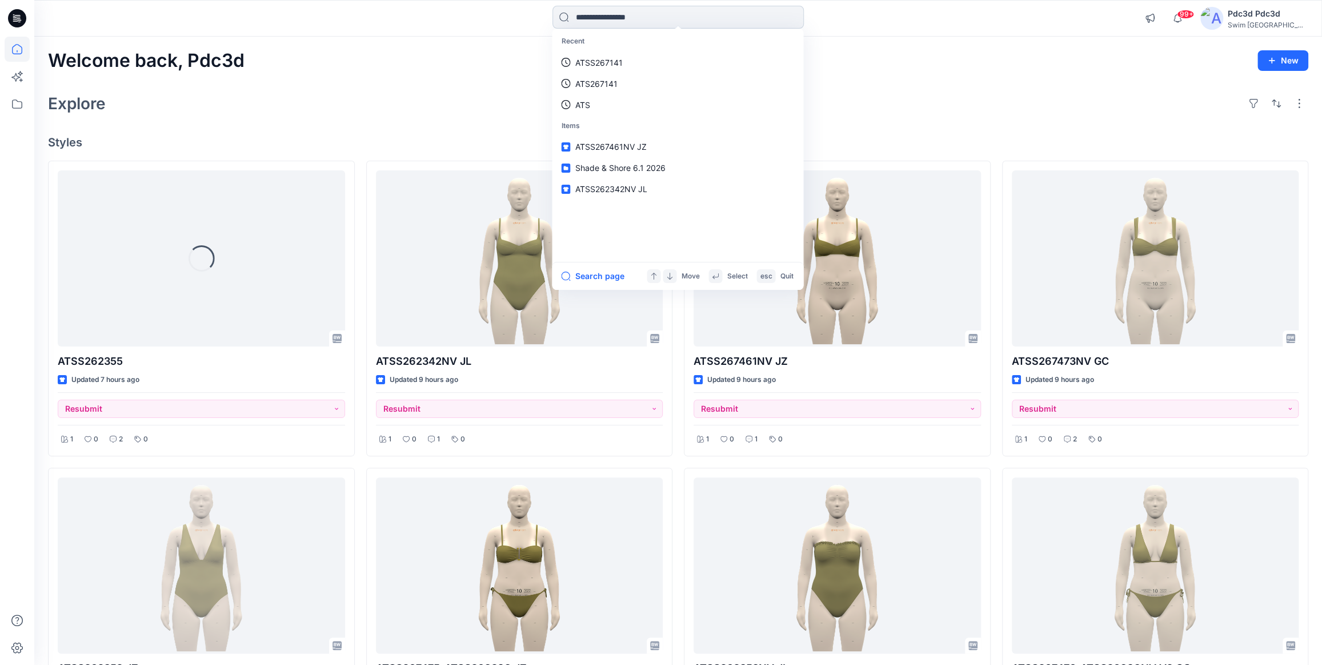
paste input "**********"
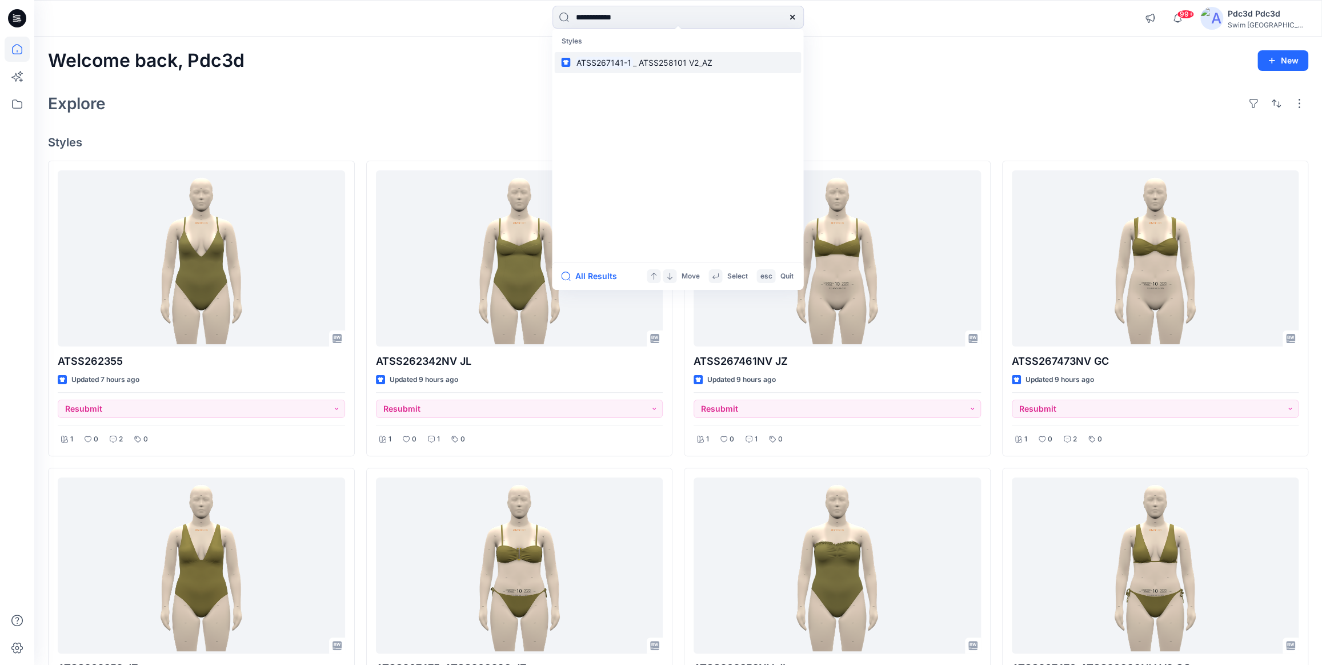
type input "**********"
click at [595, 61] on mark "ATSS267141-1" at bounding box center [604, 62] width 58 height 13
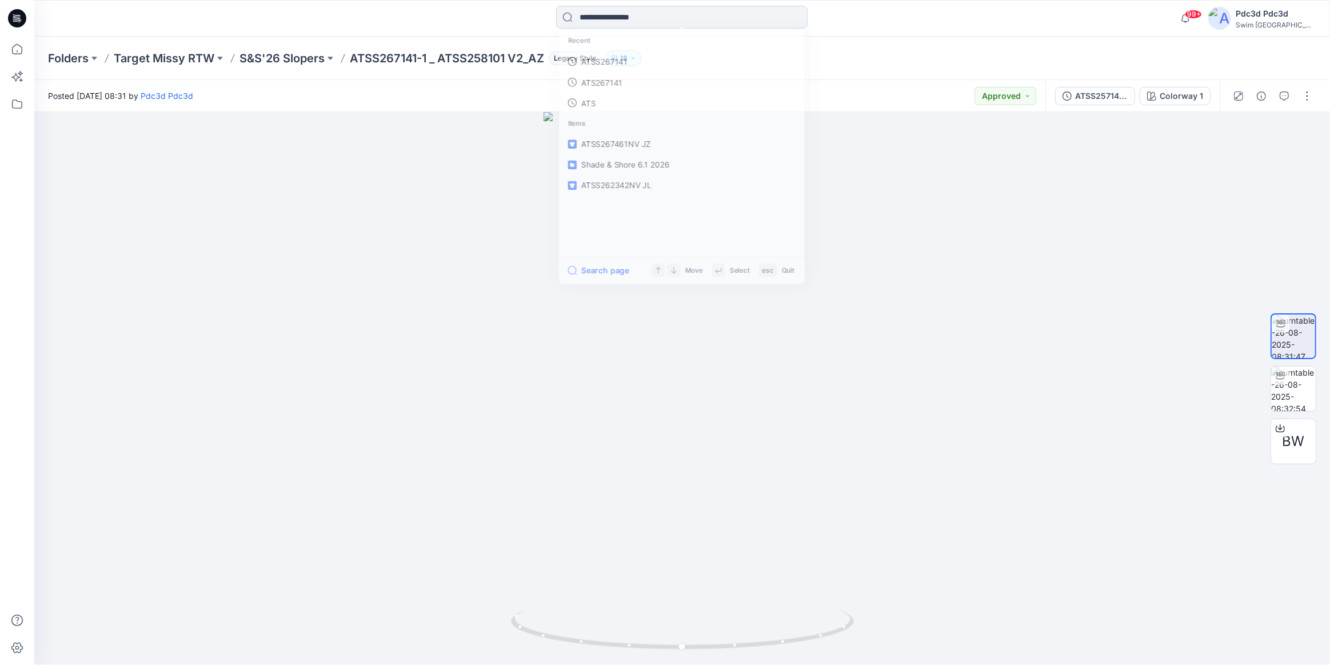
click at [605, 18] on input at bounding box center [681, 17] width 251 height 23
paste input "**********"
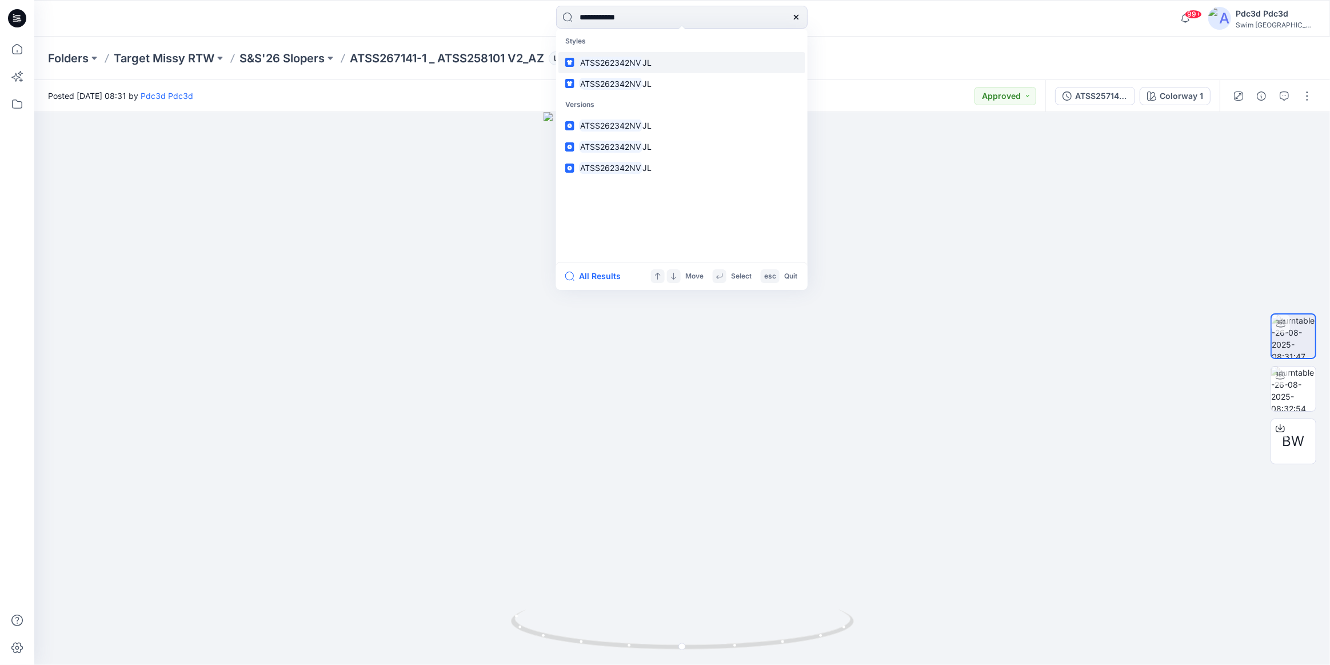
type input "**********"
click at [637, 66] on mark "ATSS262342NV" at bounding box center [611, 62] width 64 height 13
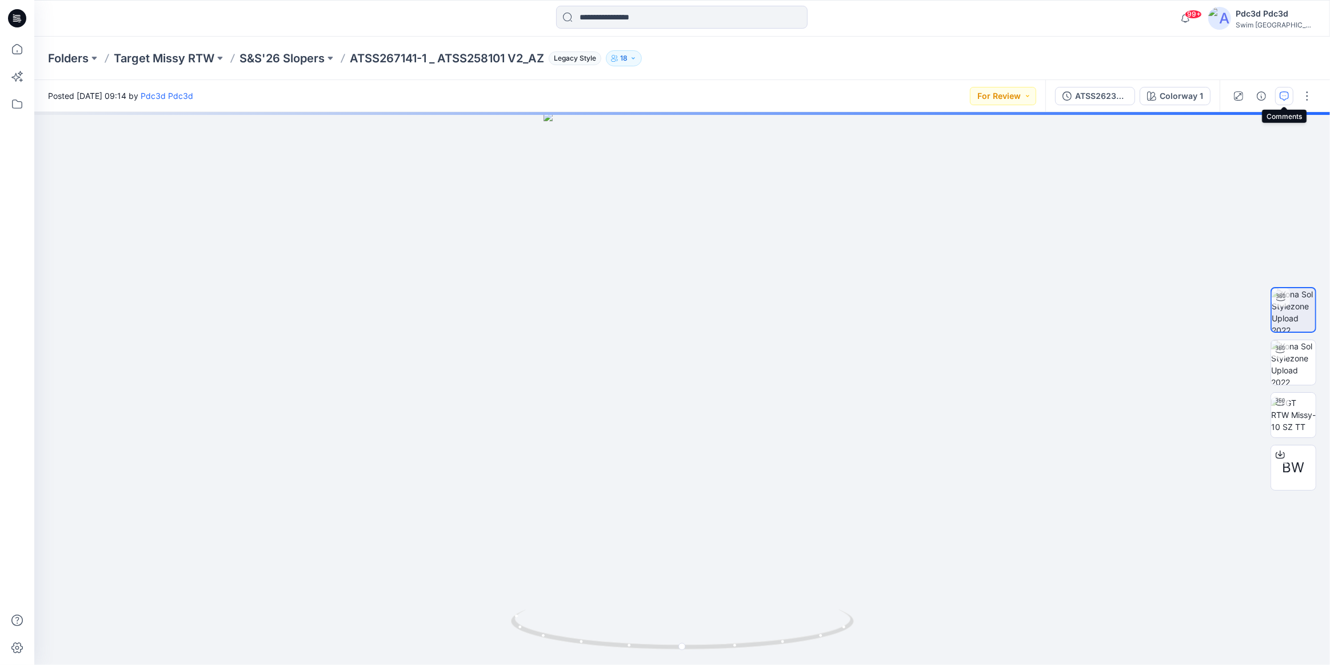
click at [1284, 97] on icon "button" at bounding box center [1283, 95] width 9 height 9
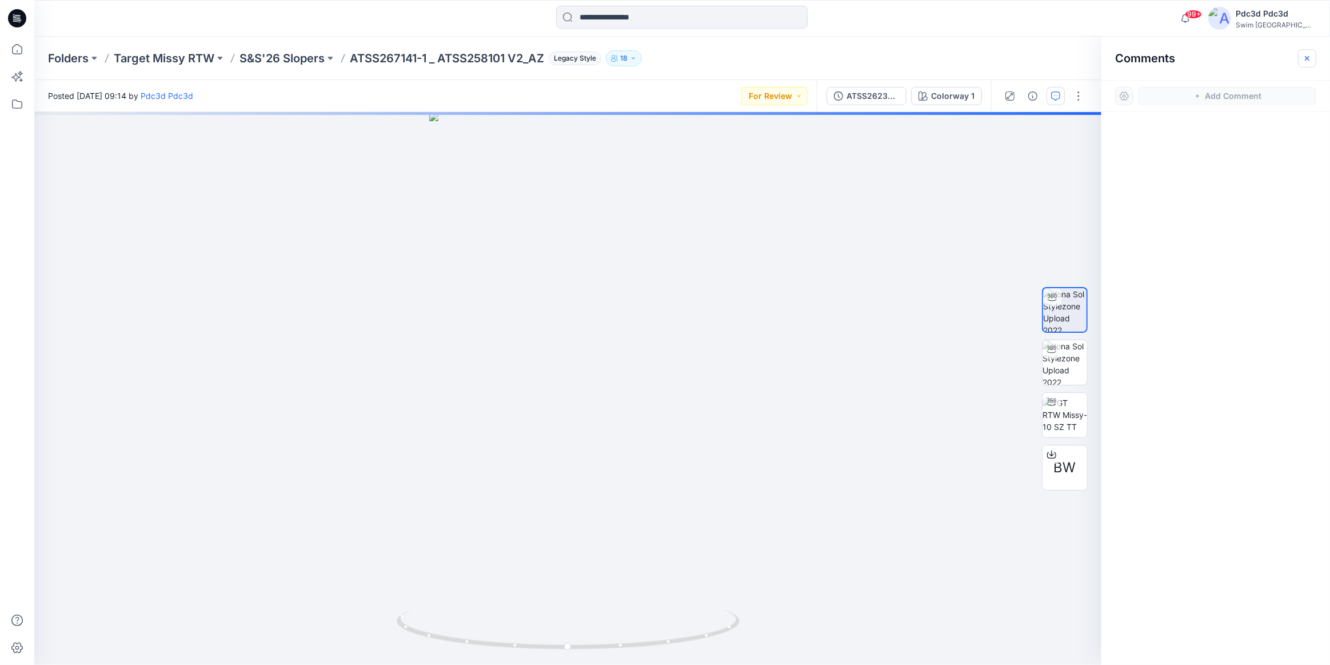
click at [1303, 57] on icon "button" at bounding box center [1306, 58] width 9 height 9
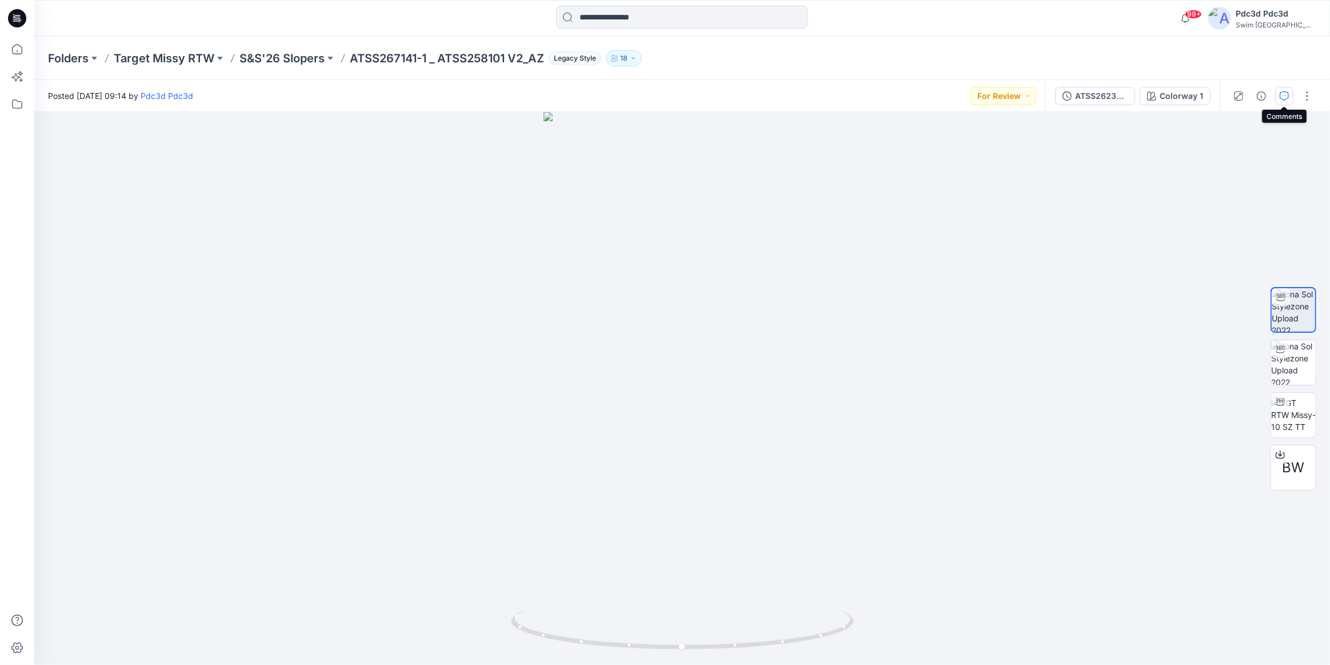
click at [1281, 96] on icon "button" at bounding box center [1283, 95] width 9 height 9
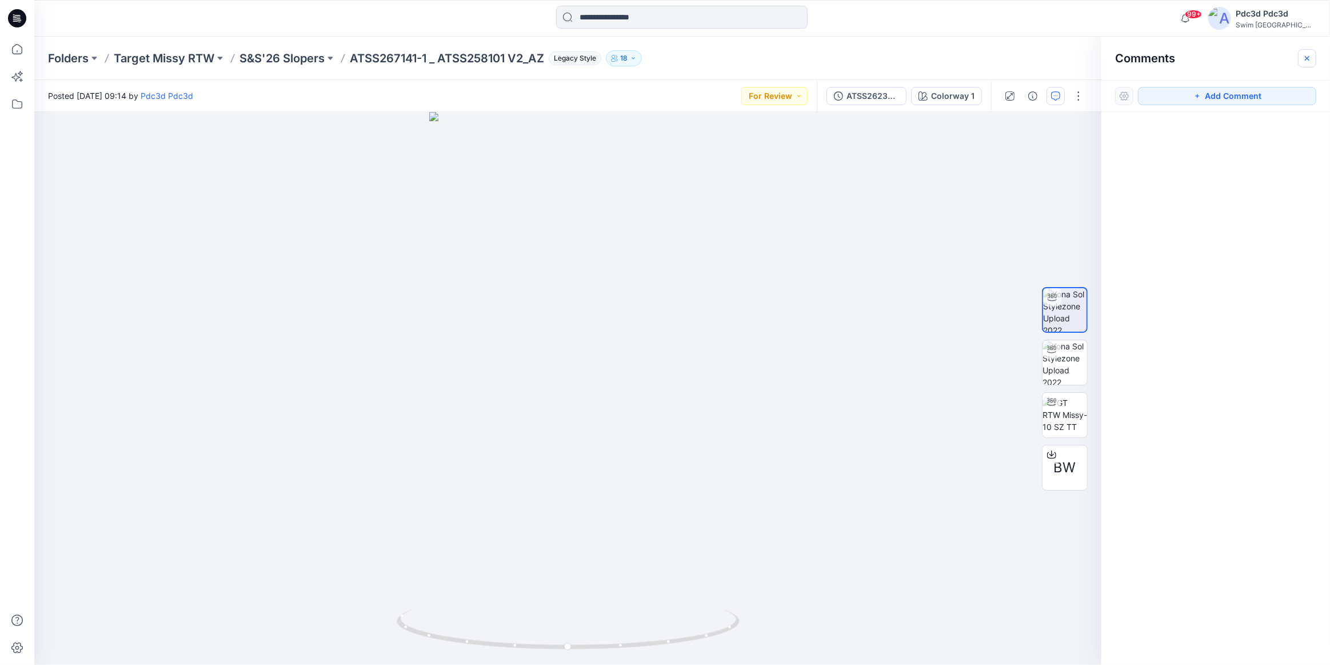
click at [1302, 58] on icon "button" at bounding box center [1306, 58] width 9 height 9
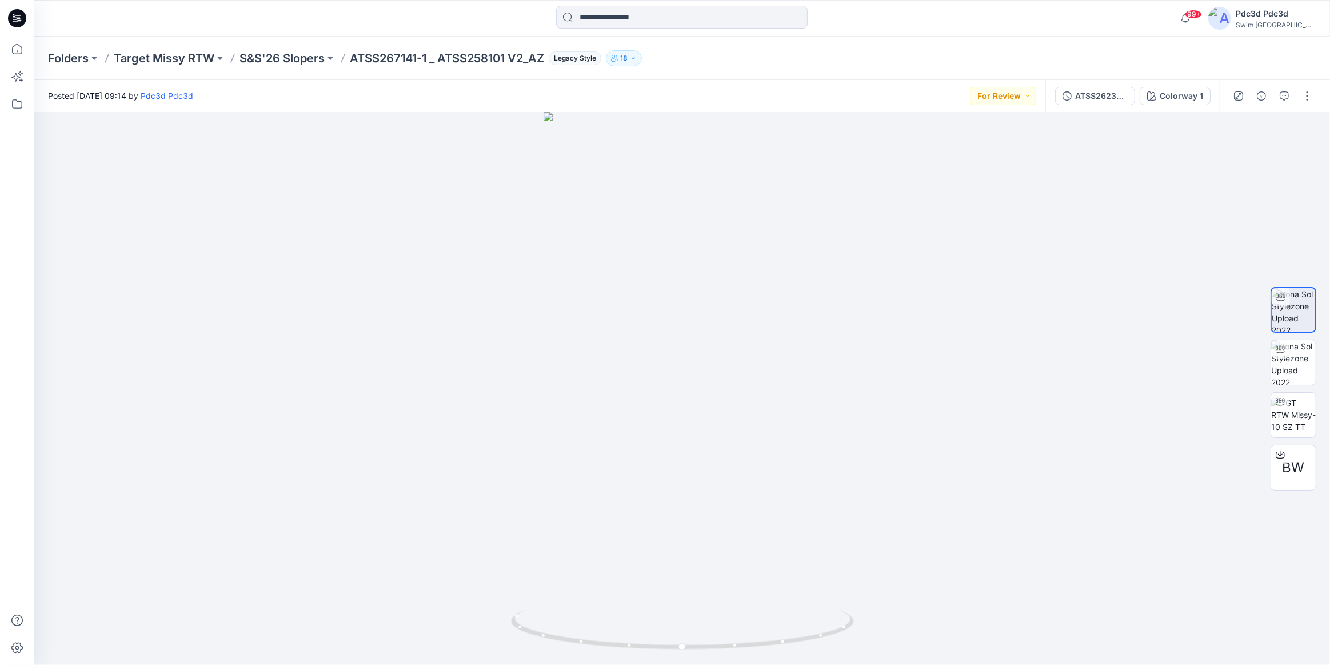
click at [321, 34] on div "99+ Notifications Usa 3d shared ATSS262355 in Shade &amp; Shore 4.1 2026 (未知) 7…" at bounding box center [681, 18] width 1295 height 37
